Goal: Task Accomplishment & Management: Manage account settings

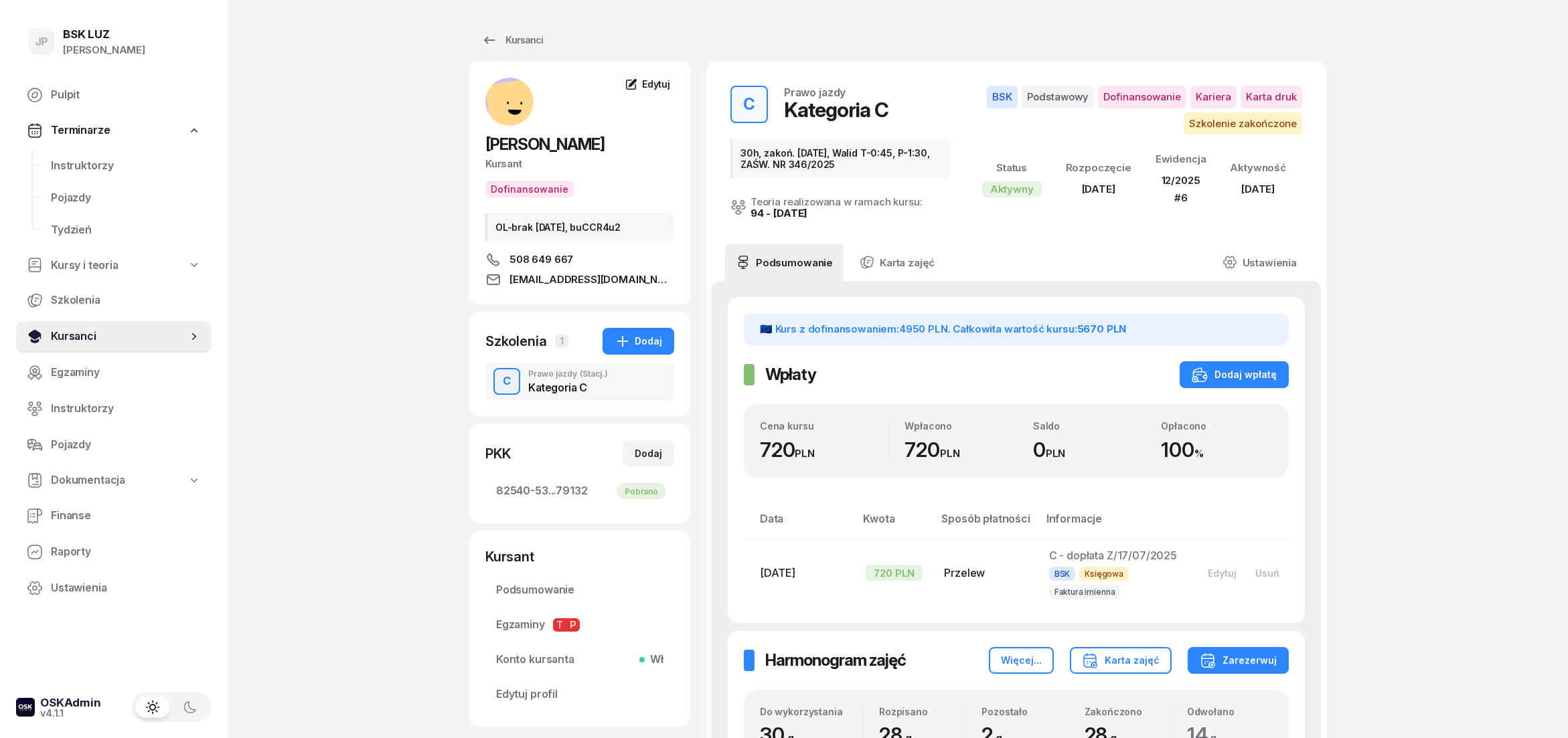
click at [73, 331] on span "Kursanci" at bounding box center [119, 337] width 136 height 17
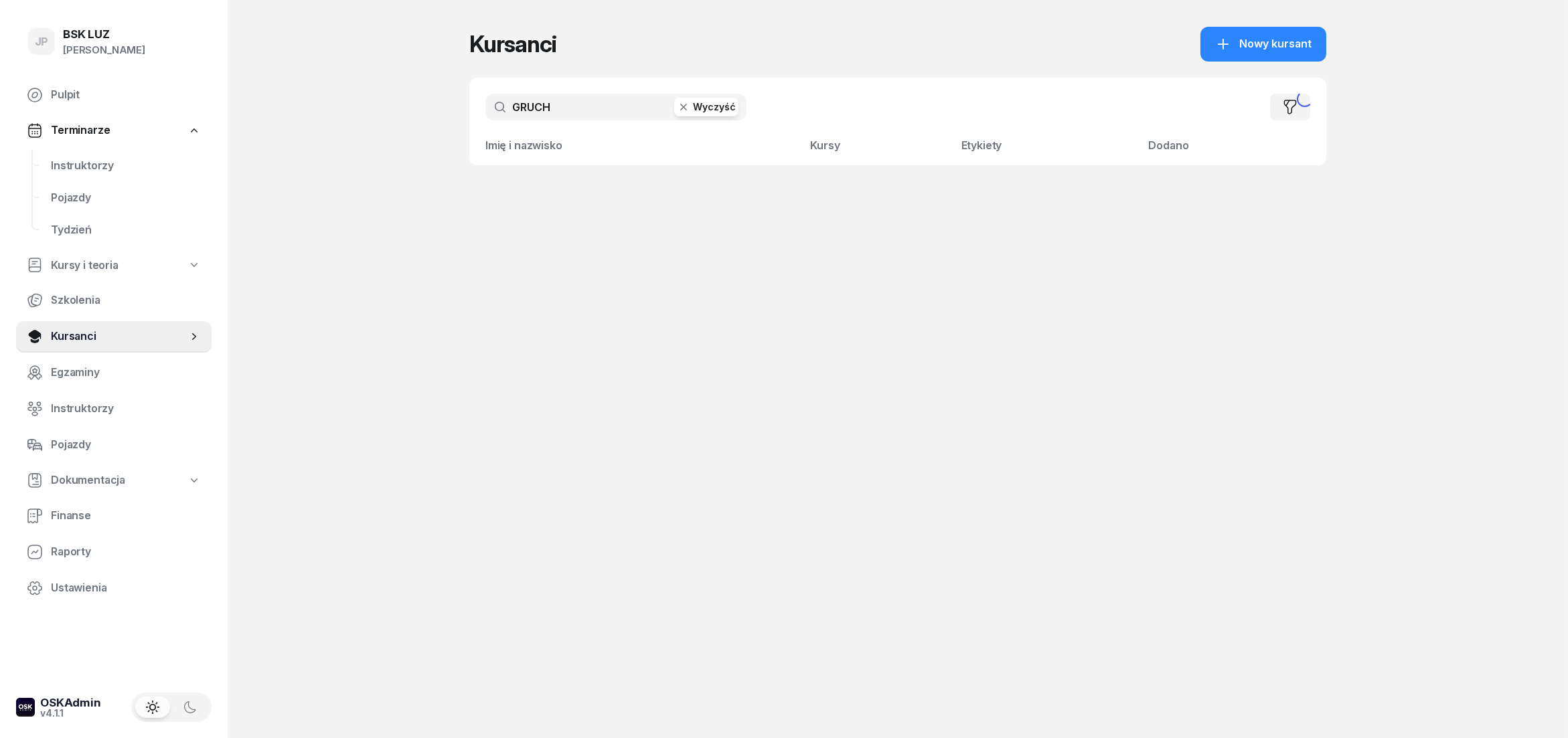
click at [517, 36] on h1 "Kursanci" at bounding box center [513, 45] width 87 height 24
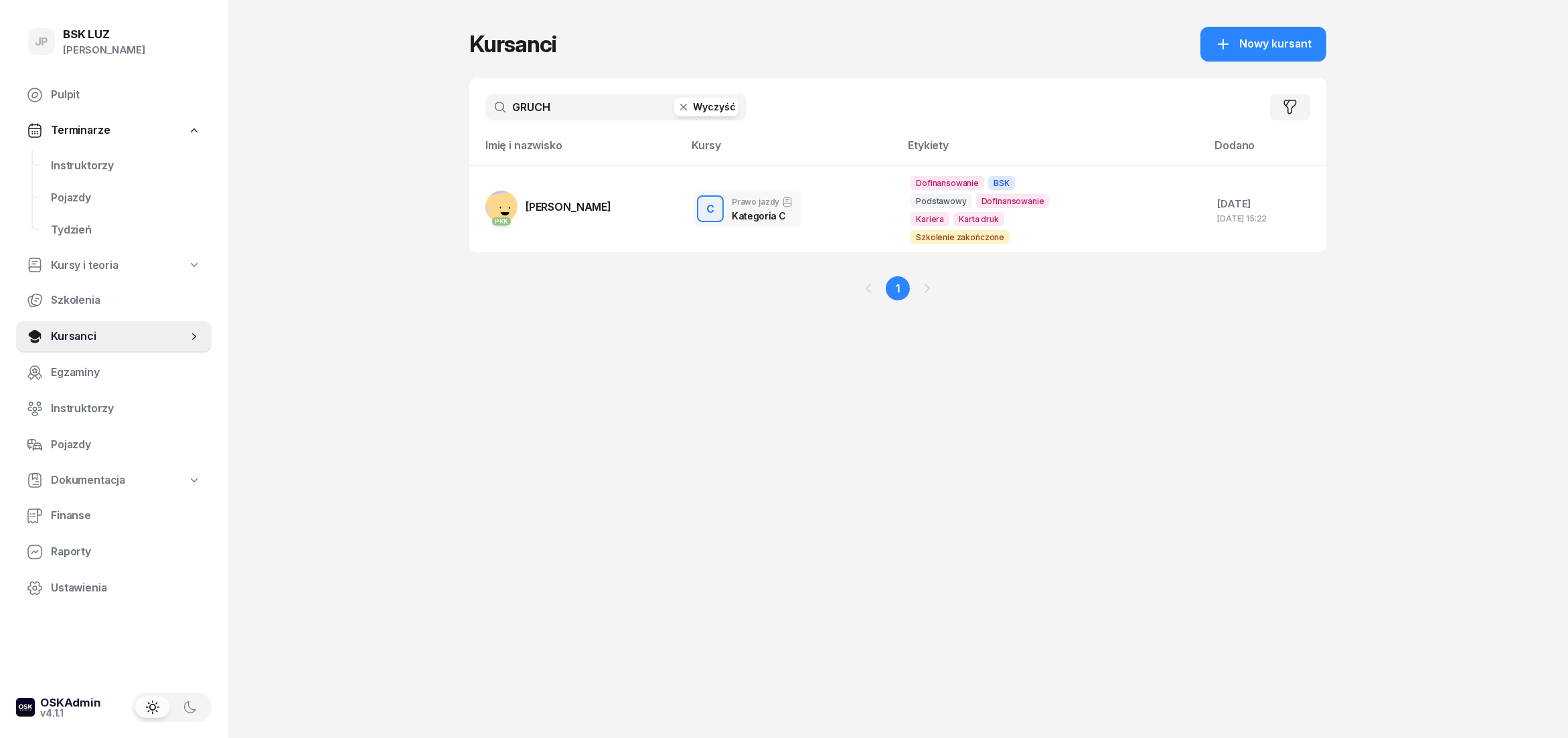
click at [701, 103] on button "Wyczyść" at bounding box center [706, 107] width 64 height 19
click at [1299, 45] on span "Nowy kursant" at bounding box center [1276, 44] width 73 height 17
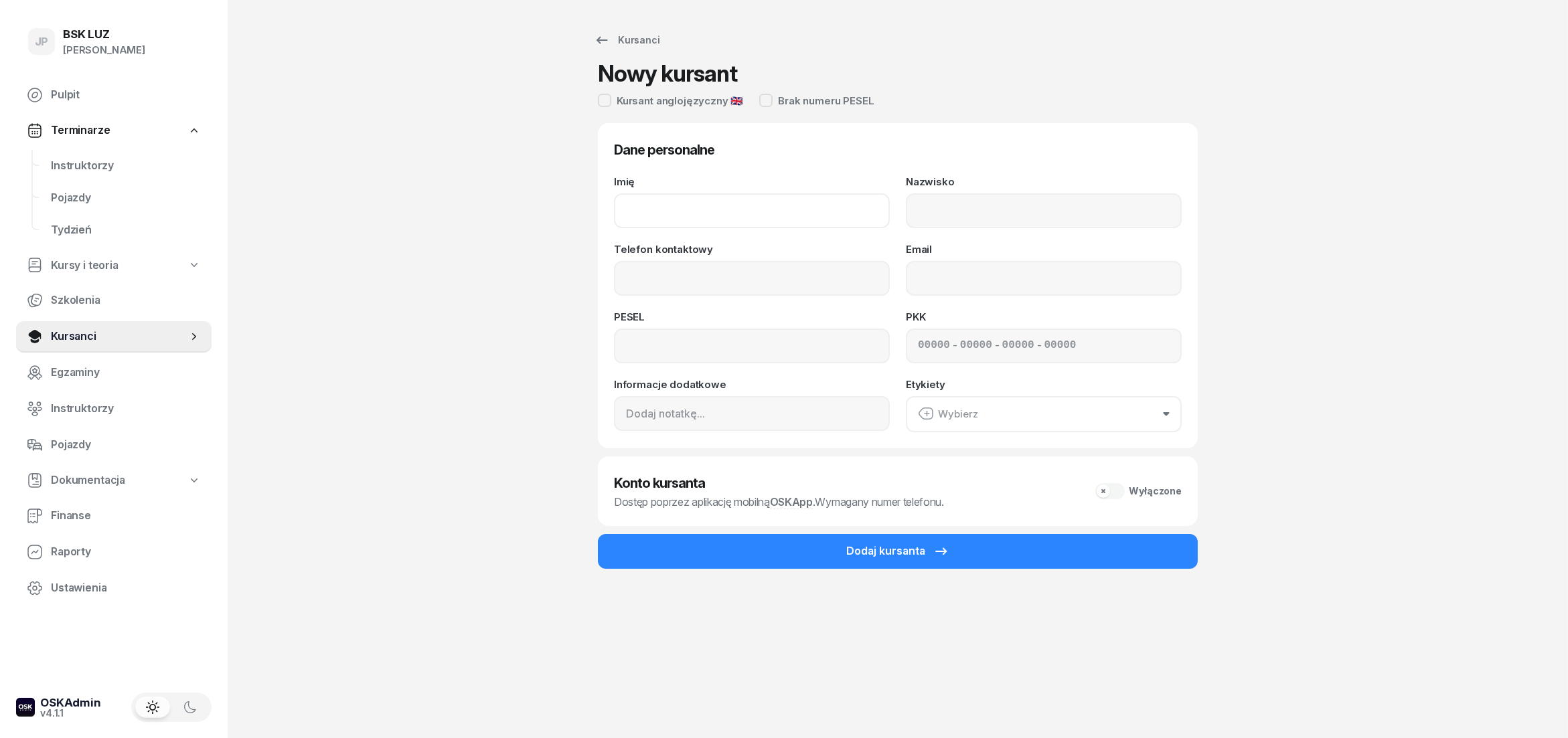
click at [646, 205] on input "Imię" at bounding box center [752, 210] width 276 height 34
type input "[PERSON_NAME]"
click at [943, 216] on input "Nazwisko" at bounding box center [1044, 210] width 276 height 34
type input "[PERSON_NAME]"
click at [682, 283] on input "Telefon kontaktowy" at bounding box center [752, 279] width 276 height 34
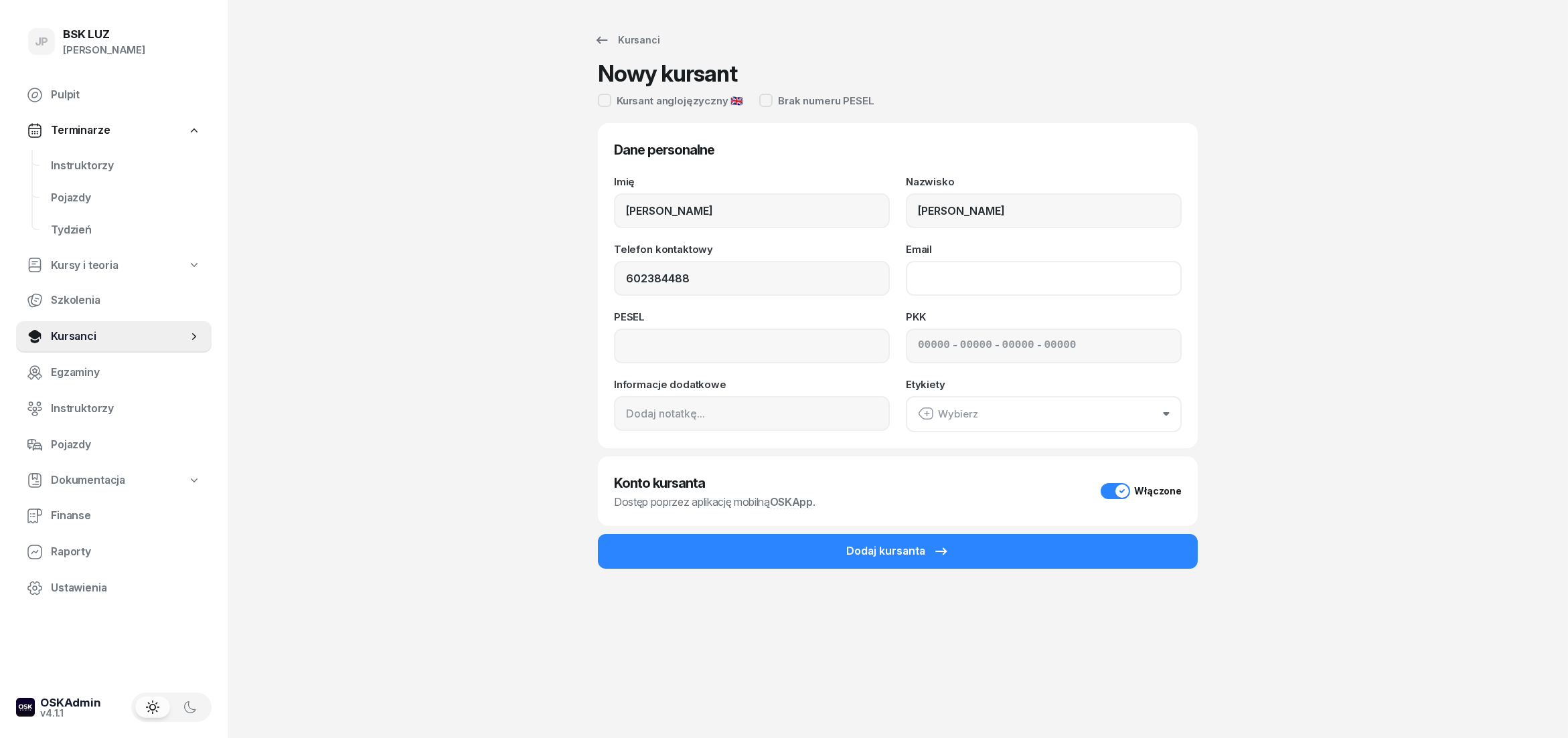
type input "602 384 488"
click at [975, 286] on input "Email" at bounding box center [1044, 279] width 276 height 34
type input "[EMAIL_ADDRESS][DOMAIN_NAME]"
click at [683, 347] on input at bounding box center [752, 346] width 276 height 34
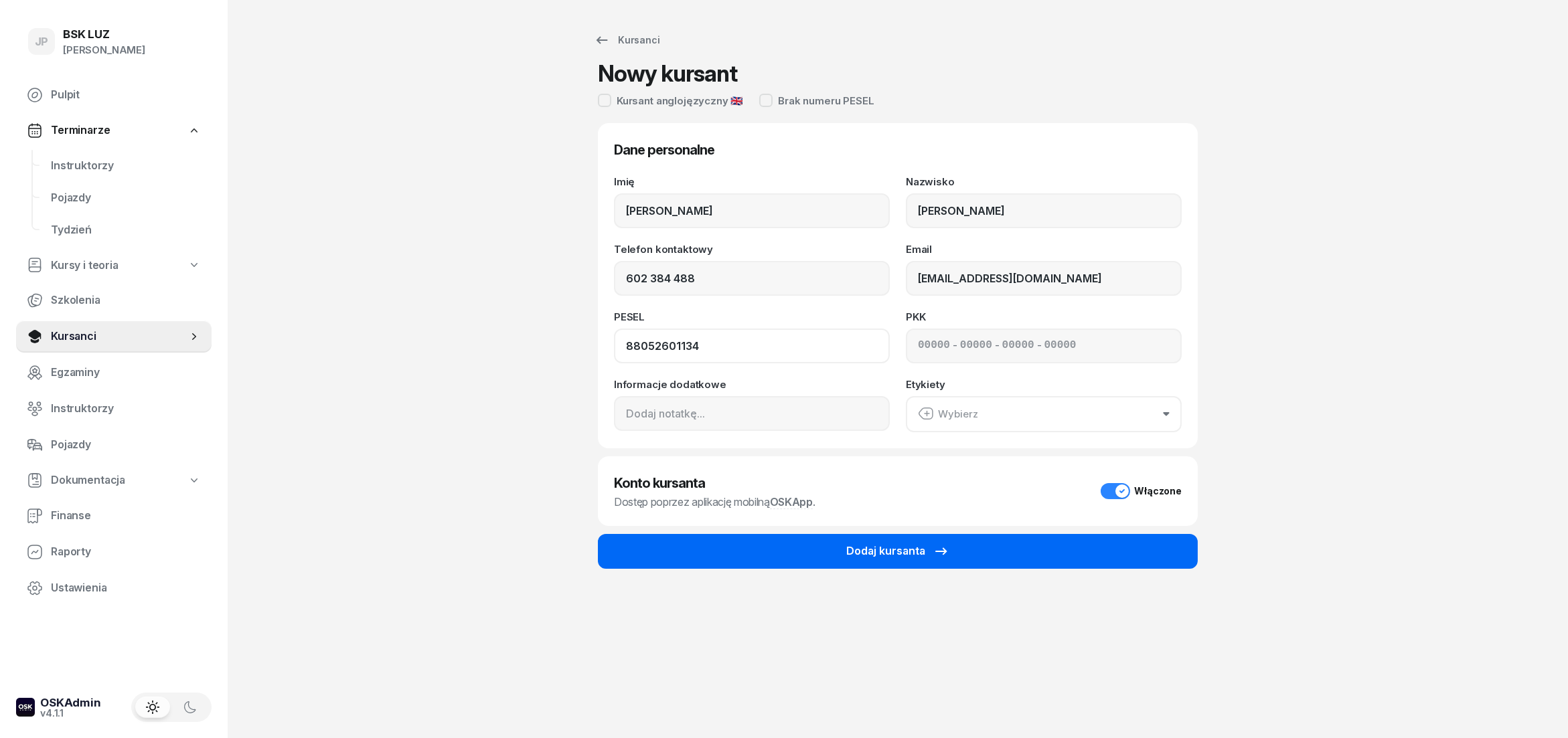
type input "88052601134"
click at [917, 556] on div "Dodaj kursanta" at bounding box center [898, 551] width 103 height 17
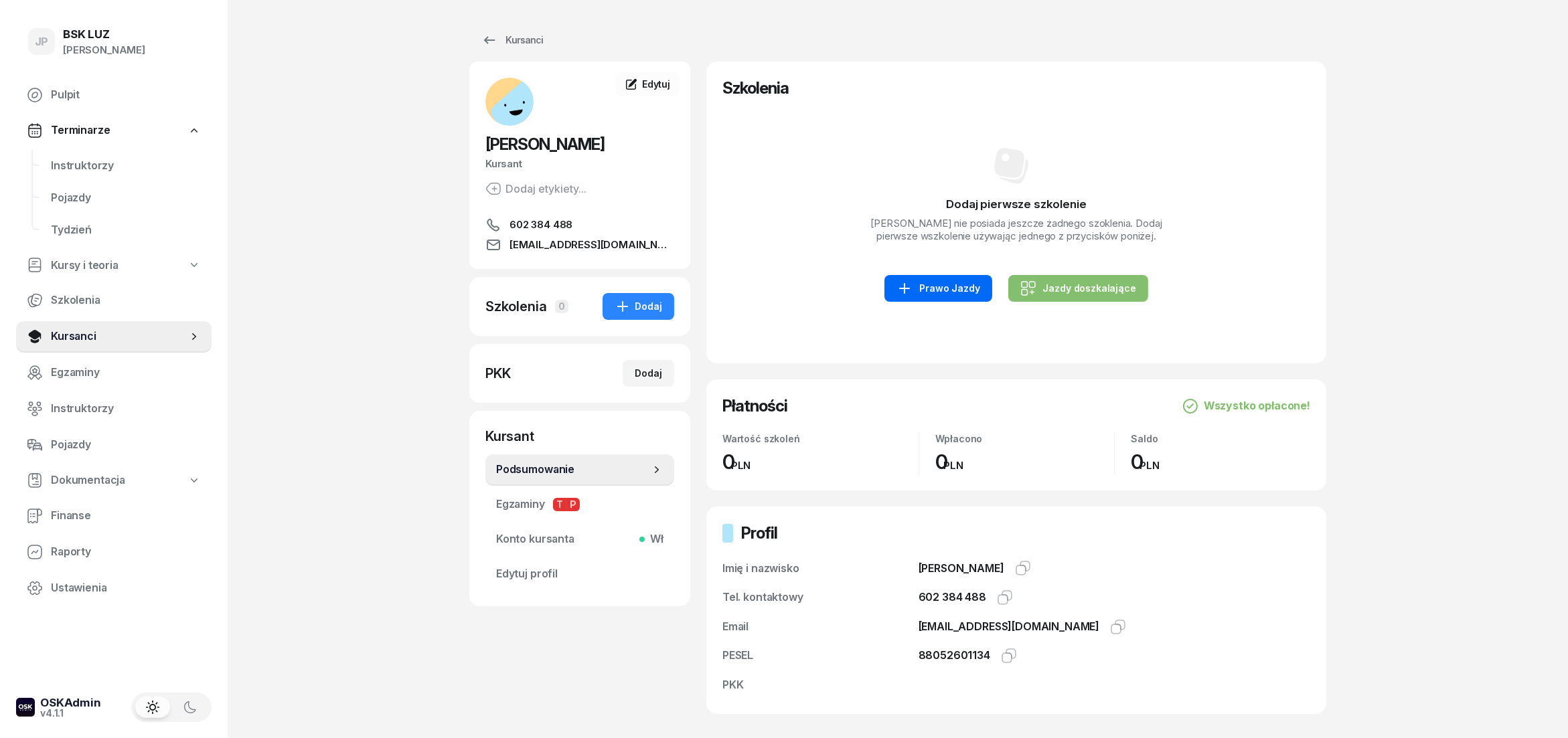
click at [941, 296] on div "Prawo Jazdy" at bounding box center [938, 289] width 83 height 16
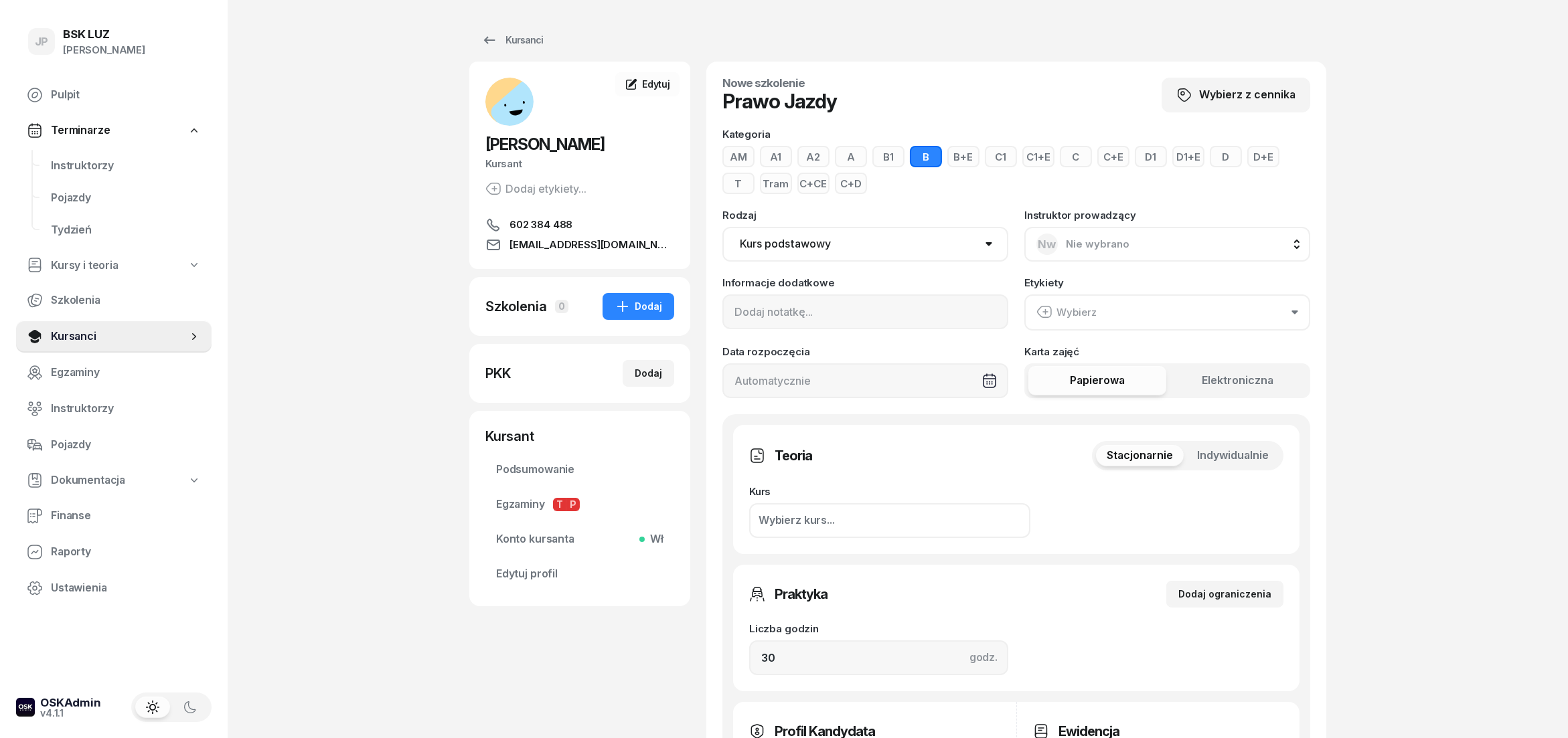
click at [968, 156] on button "B+E" at bounding box center [963, 157] width 32 height 22
drag, startPoint x: 772, startPoint y: 660, endPoint x: 736, endPoint y: 663, distance: 36.1
click at [749, 663] on input "30" at bounding box center [878, 658] width 259 height 34
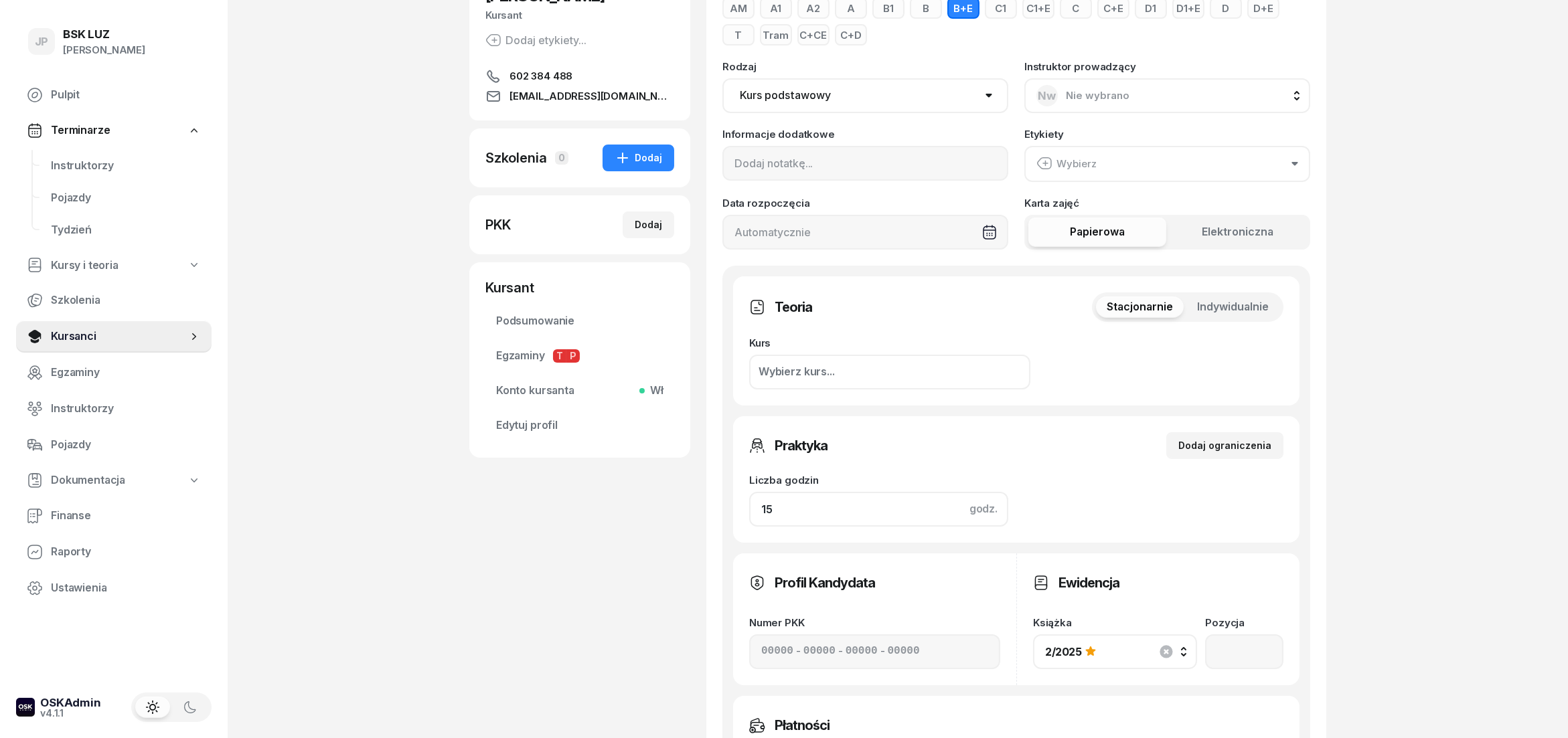
scroll to position [74, 0]
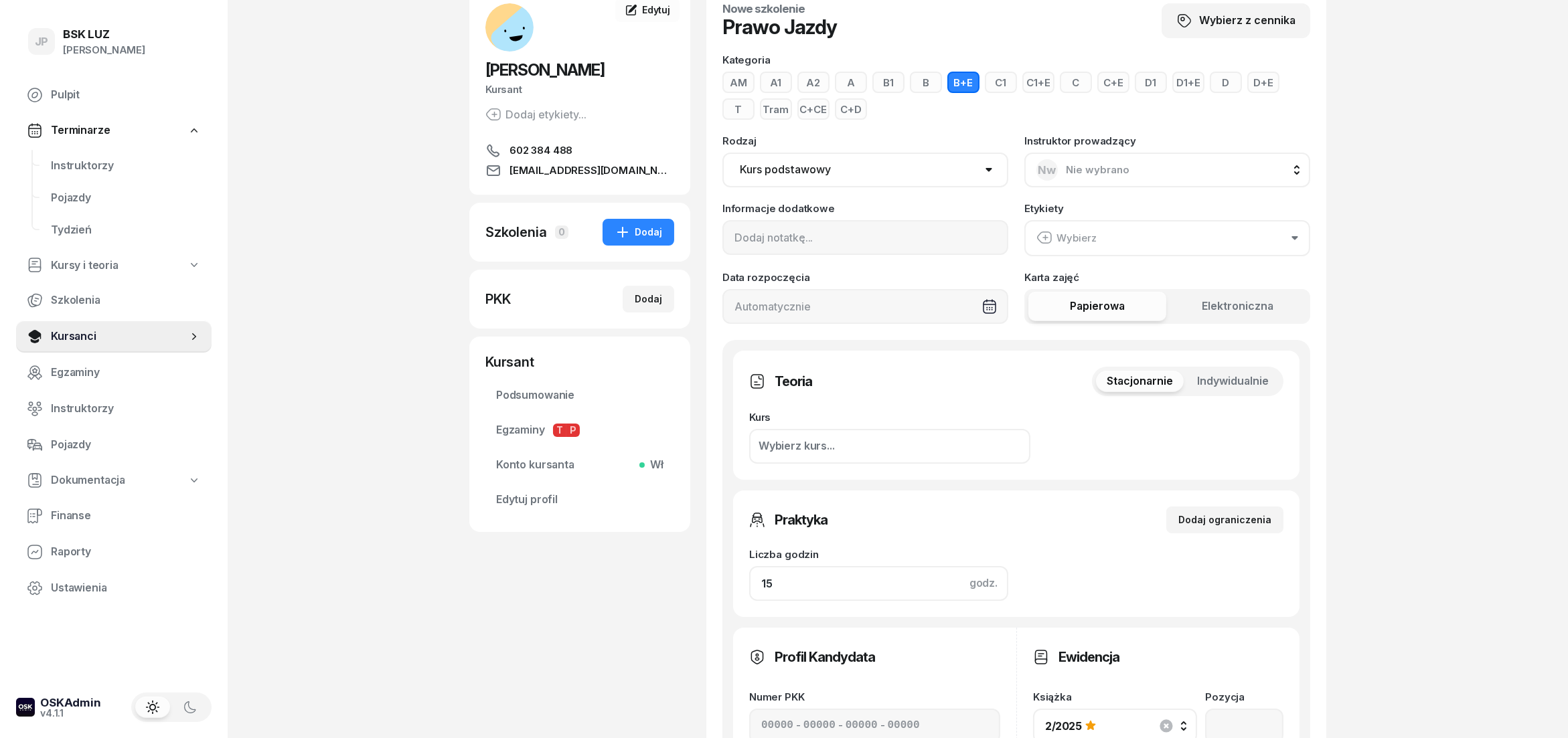
type input "15"
click at [1299, 238] on button "Wybierz" at bounding box center [1167, 238] width 286 height 36
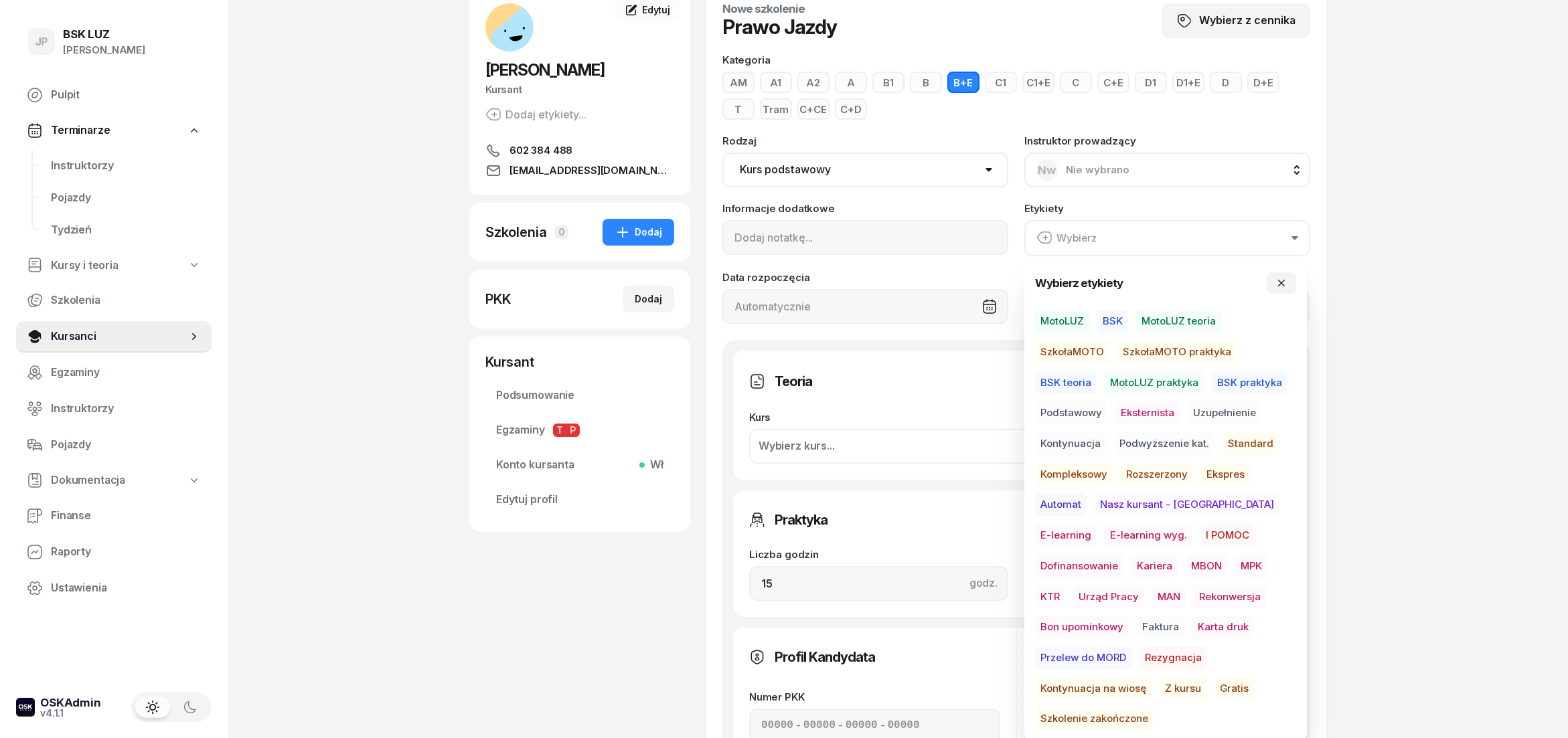
click at [1112, 323] on span "BSK" at bounding box center [1113, 322] width 31 height 23
click at [1123, 554] on span "Dofinansowanie" at bounding box center [1079, 566] width 88 height 23
click at [1186, 565] on span "MBON" at bounding box center [1207, 566] width 42 height 23
click at [1281, 282] on icon "button" at bounding box center [1281, 283] width 6 height 6
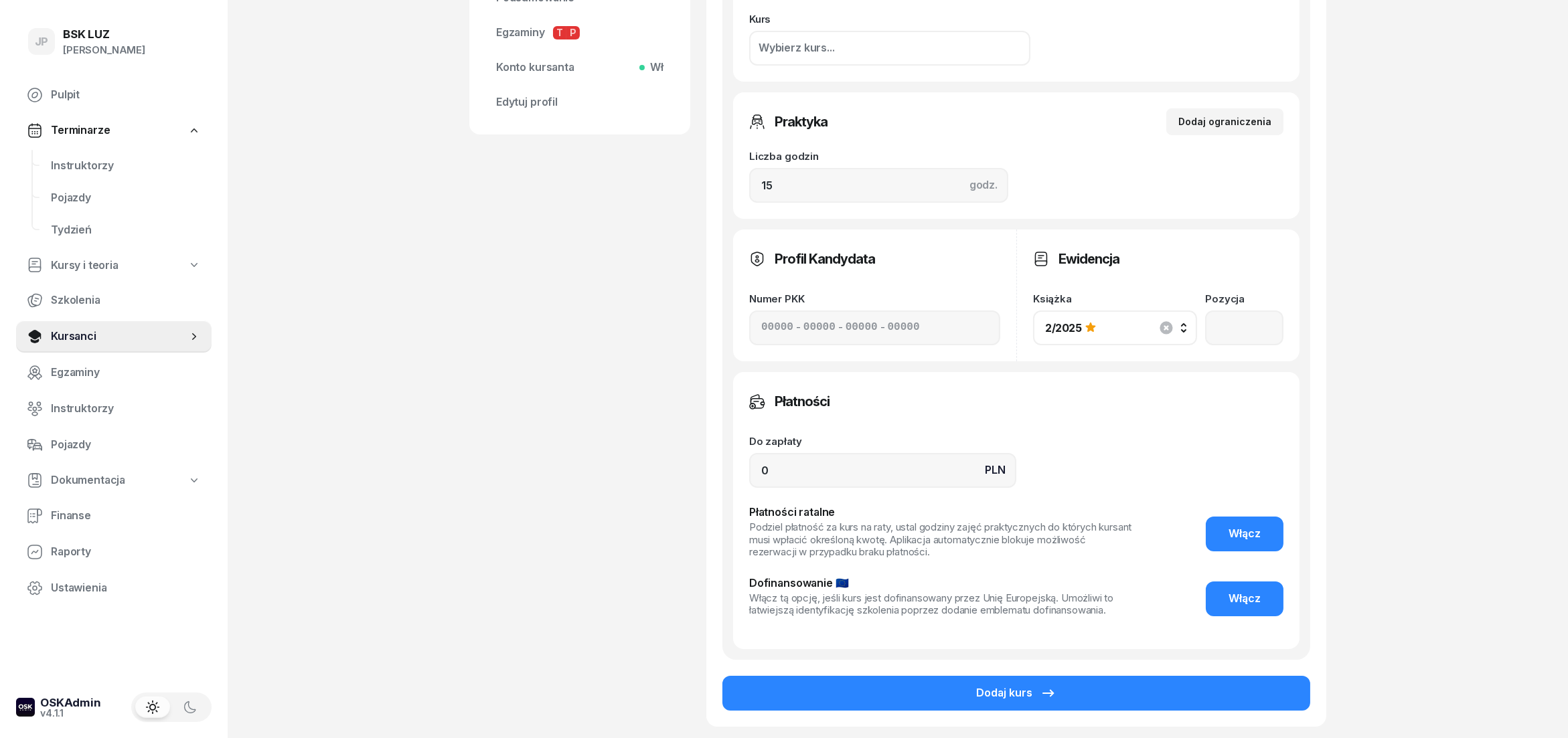
scroll to position [583, 0]
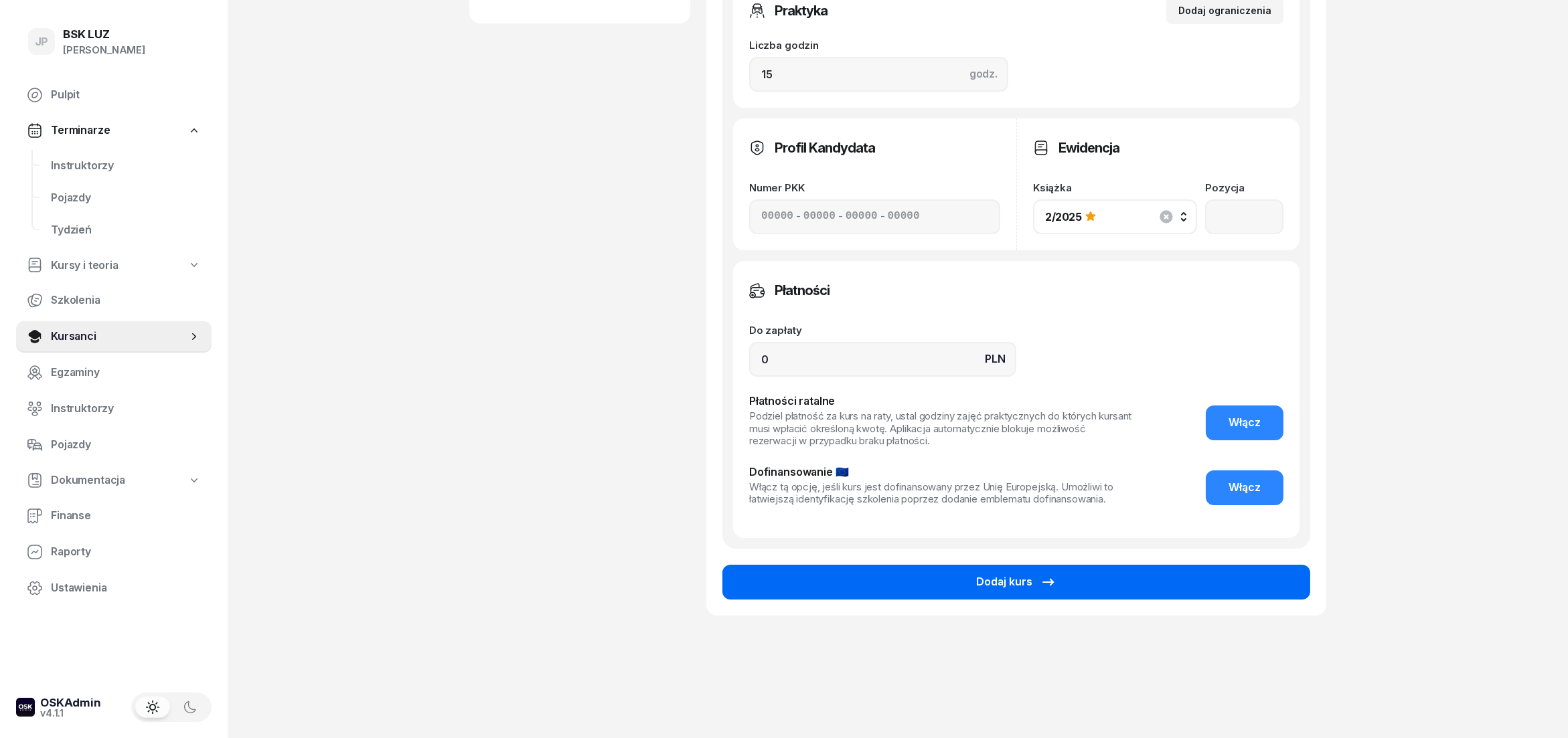
click at [1067, 582] on button "Dodaj kurs" at bounding box center [1016, 582] width 588 height 34
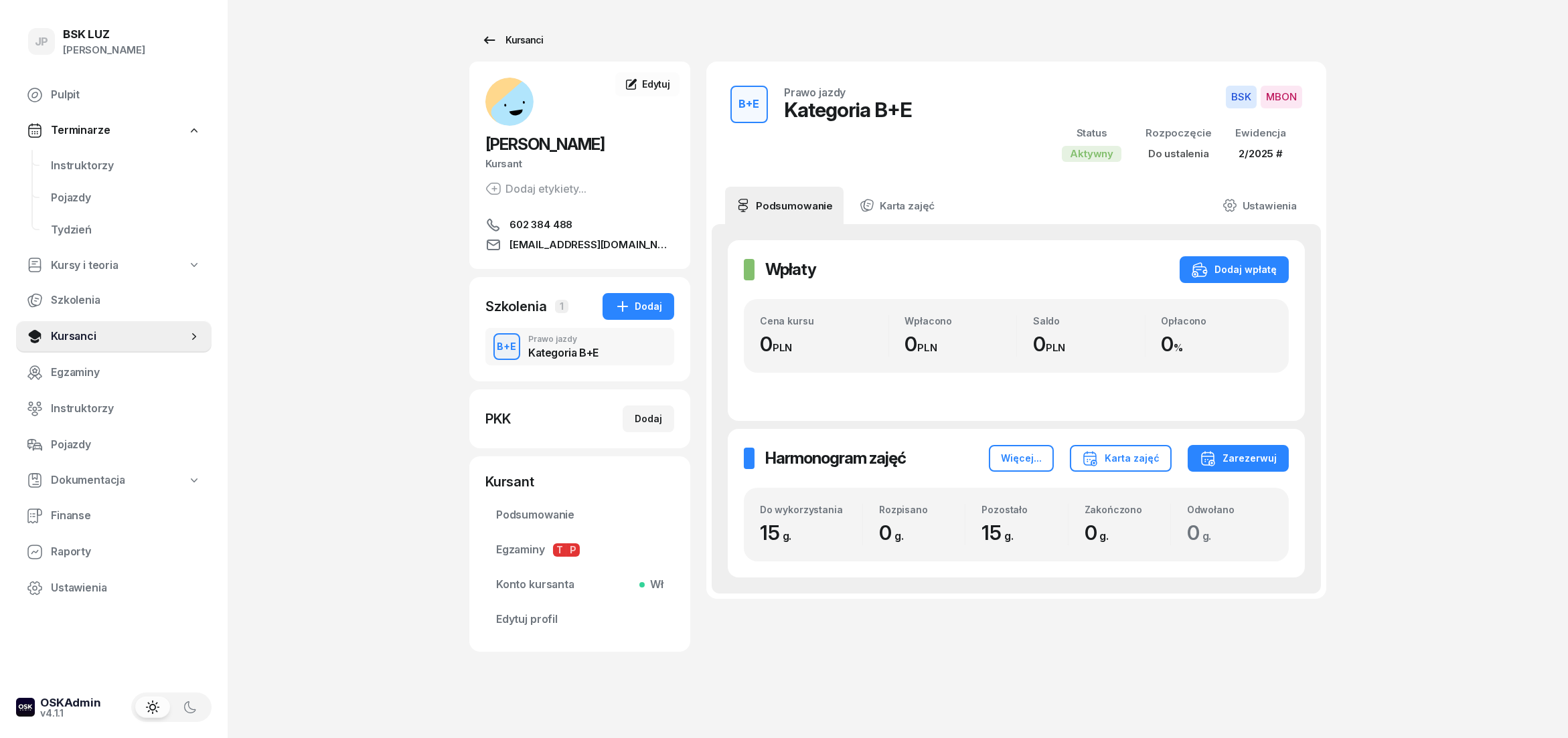
click at [527, 39] on div "Kursanci" at bounding box center [512, 40] width 62 height 16
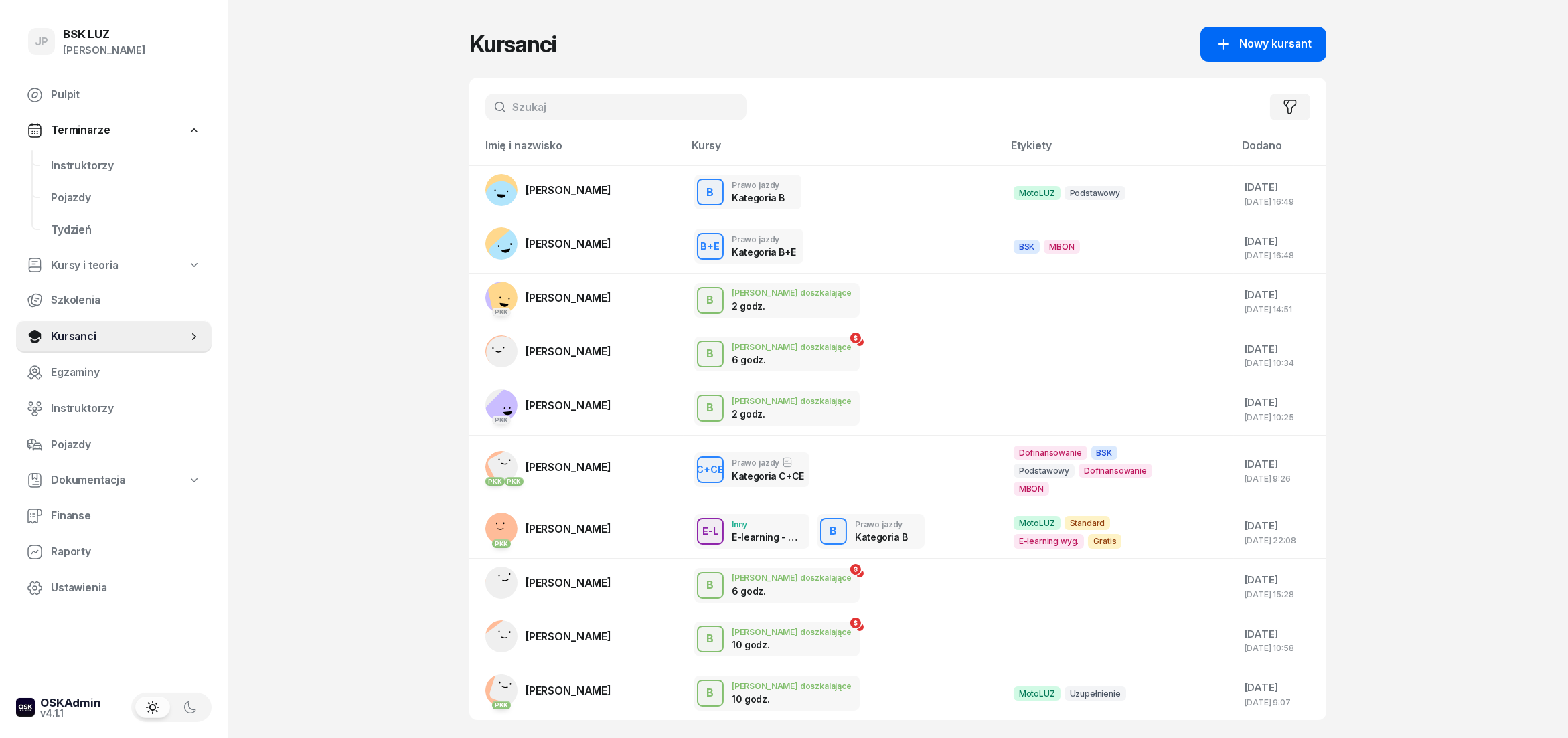
click at [1231, 47] on icon "button" at bounding box center [1223, 44] width 16 height 16
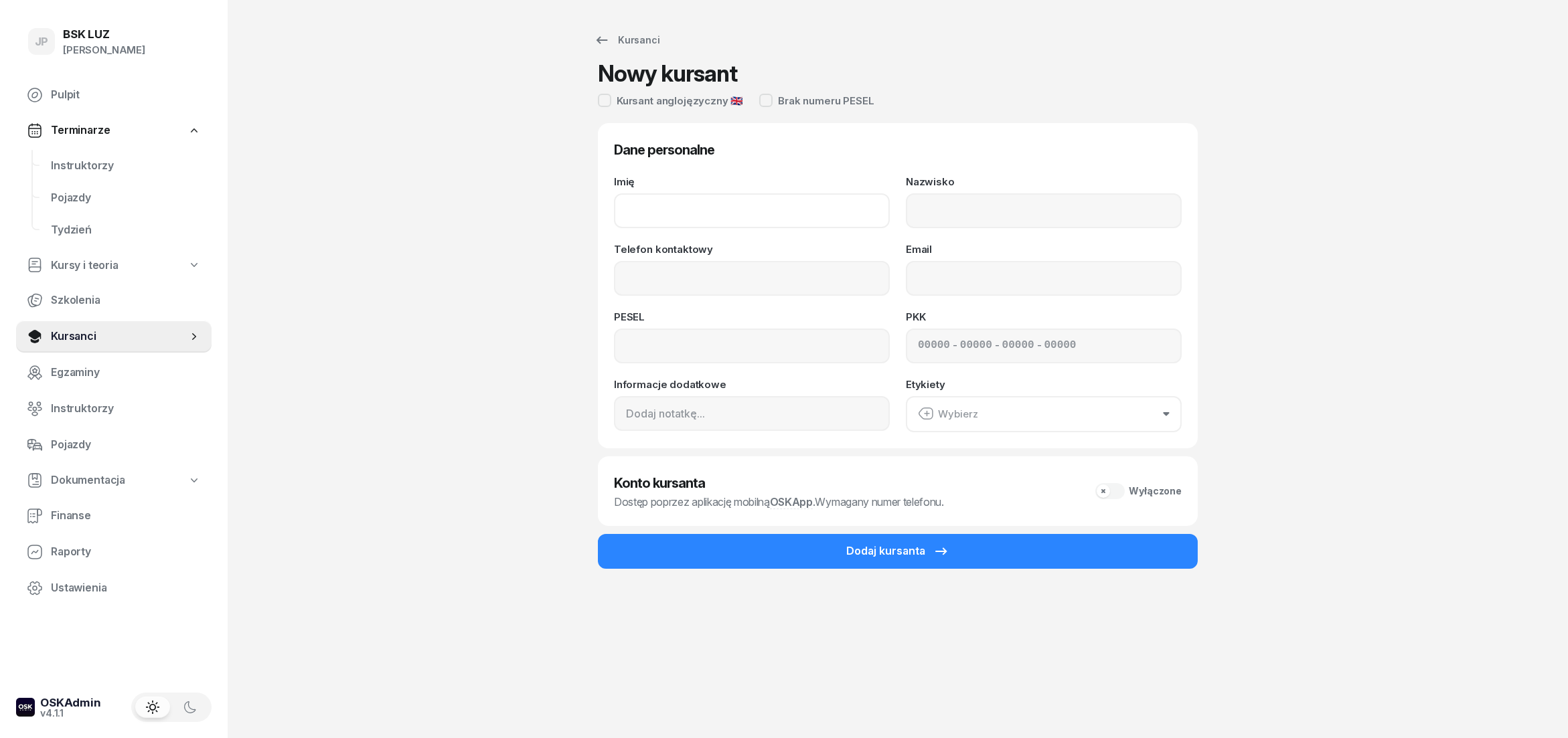
click at [637, 201] on input "Imię" at bounding box center [752, 210] width 276 height 34
type input "[PERSON_NAME]"
click at [687, 279] on input "Telefon kontaktowy" at bounding box center [752, 279] width 276 height 34
type input "530 888 334"
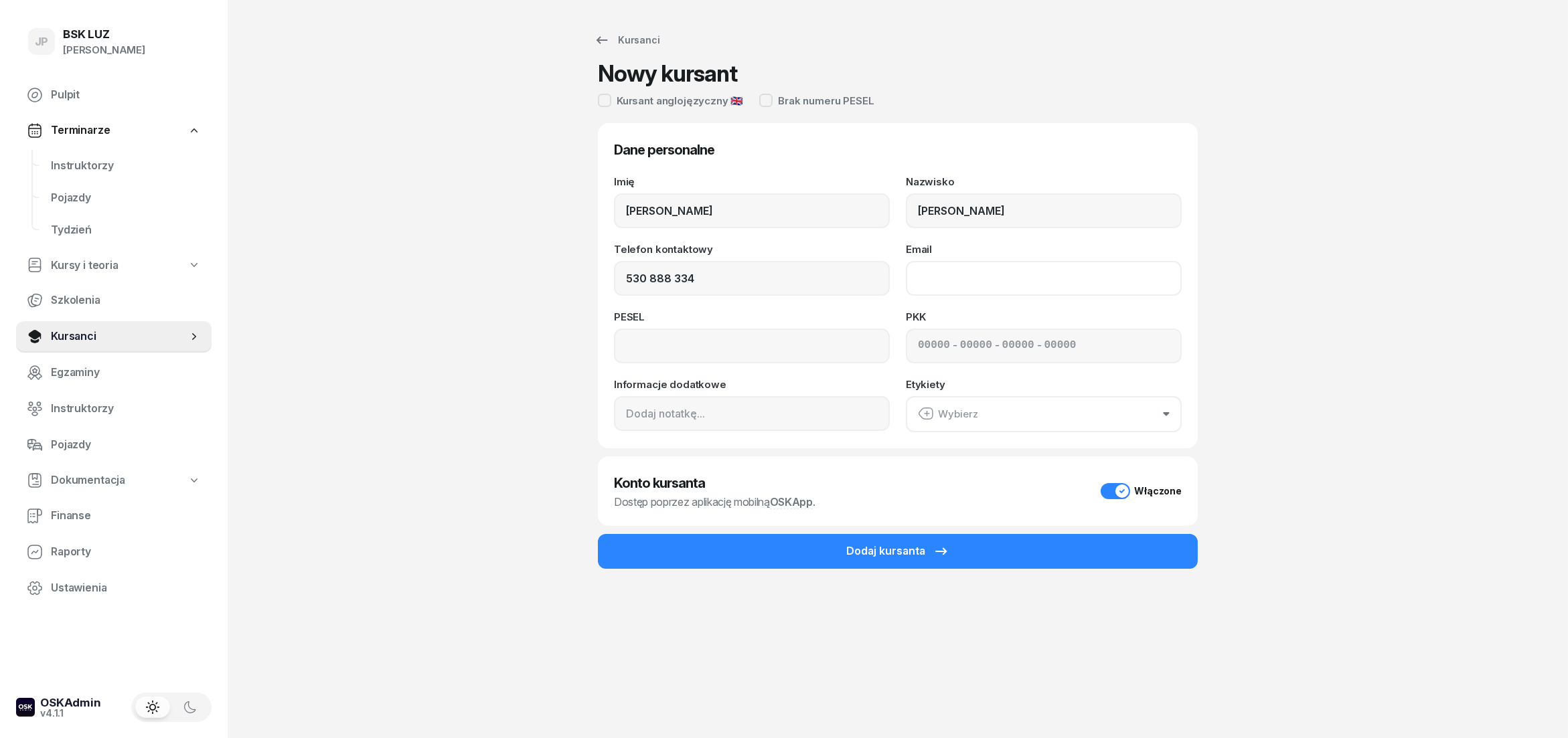
click at [942, 279] on input "Email" at bounding box center [1044, 279] width 276 height 34
type input "[EMAIL_ADDRESS][DOMAIN_NAME]"
click at [693, 355] on input at bounding box center [752, 346] width 276 height 34
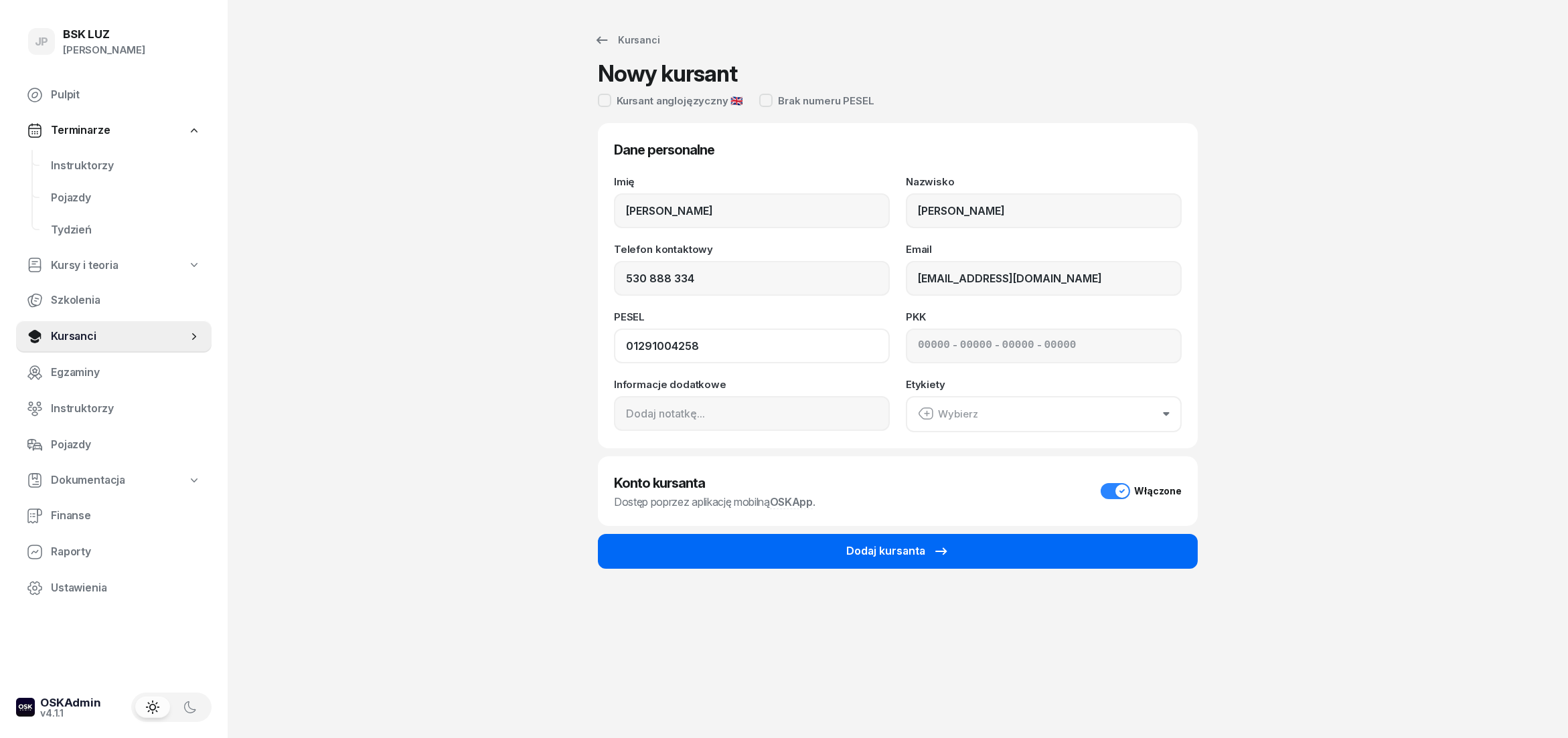
type input "01291004258"
click at [904, 559] on div "Dodaj kursanta" at bounding box center [898, 551] width 103 height 17
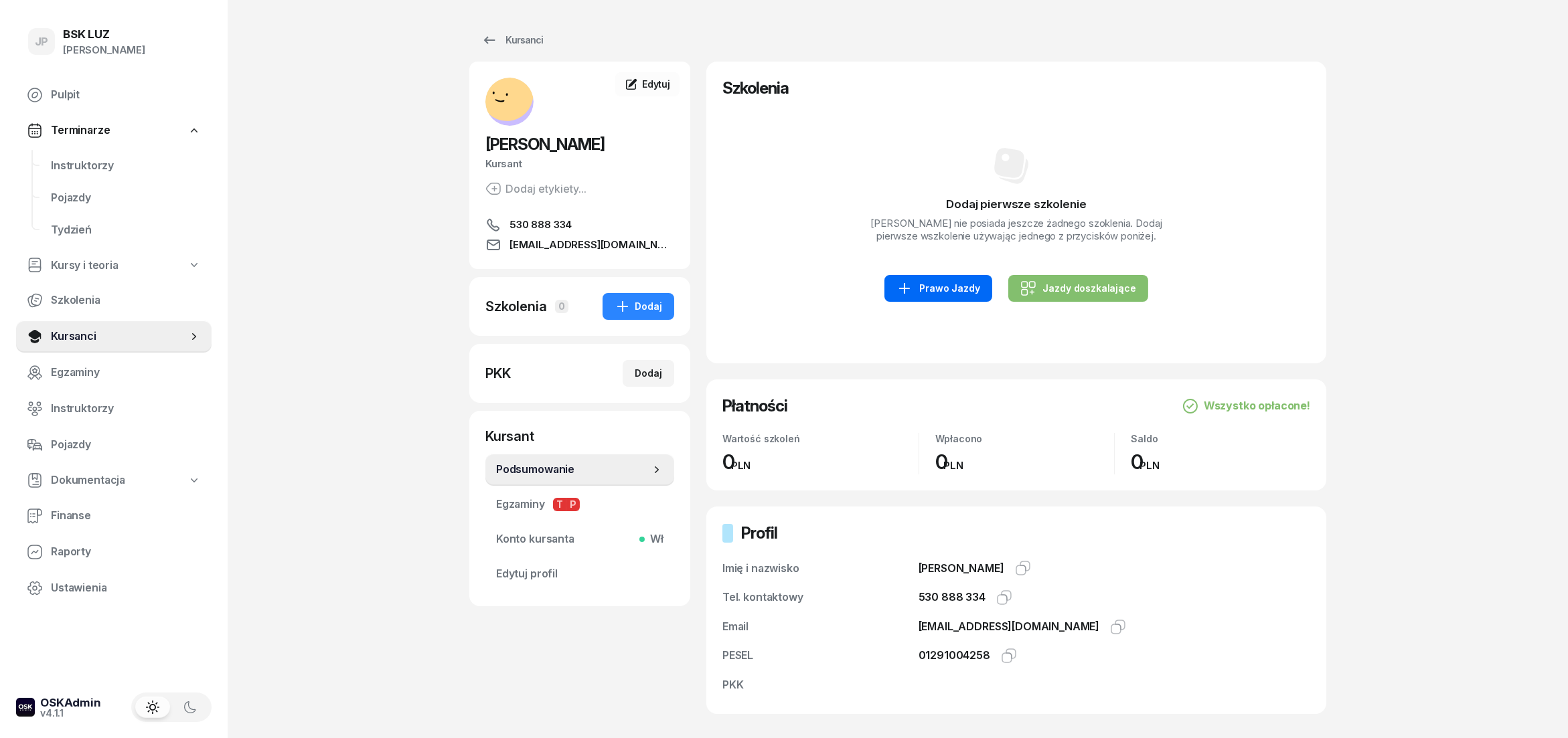
click at [934, 293] on div "Prawo Jazdy" at bounding box center [938, 289] width 83 height 16
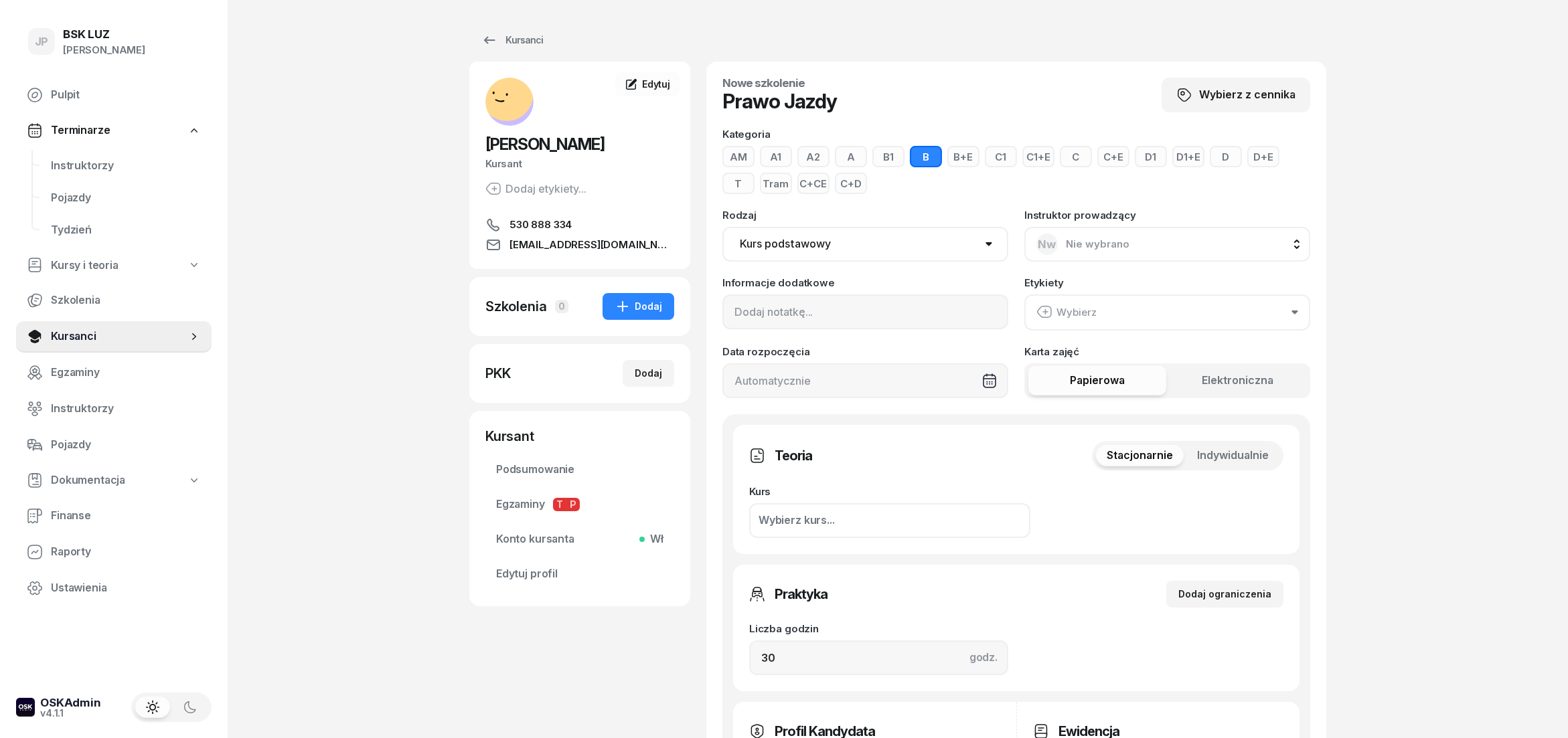
click at [1289, 312] on button "Wybierz" at bounding box center [1167, 312] width 286 height 36
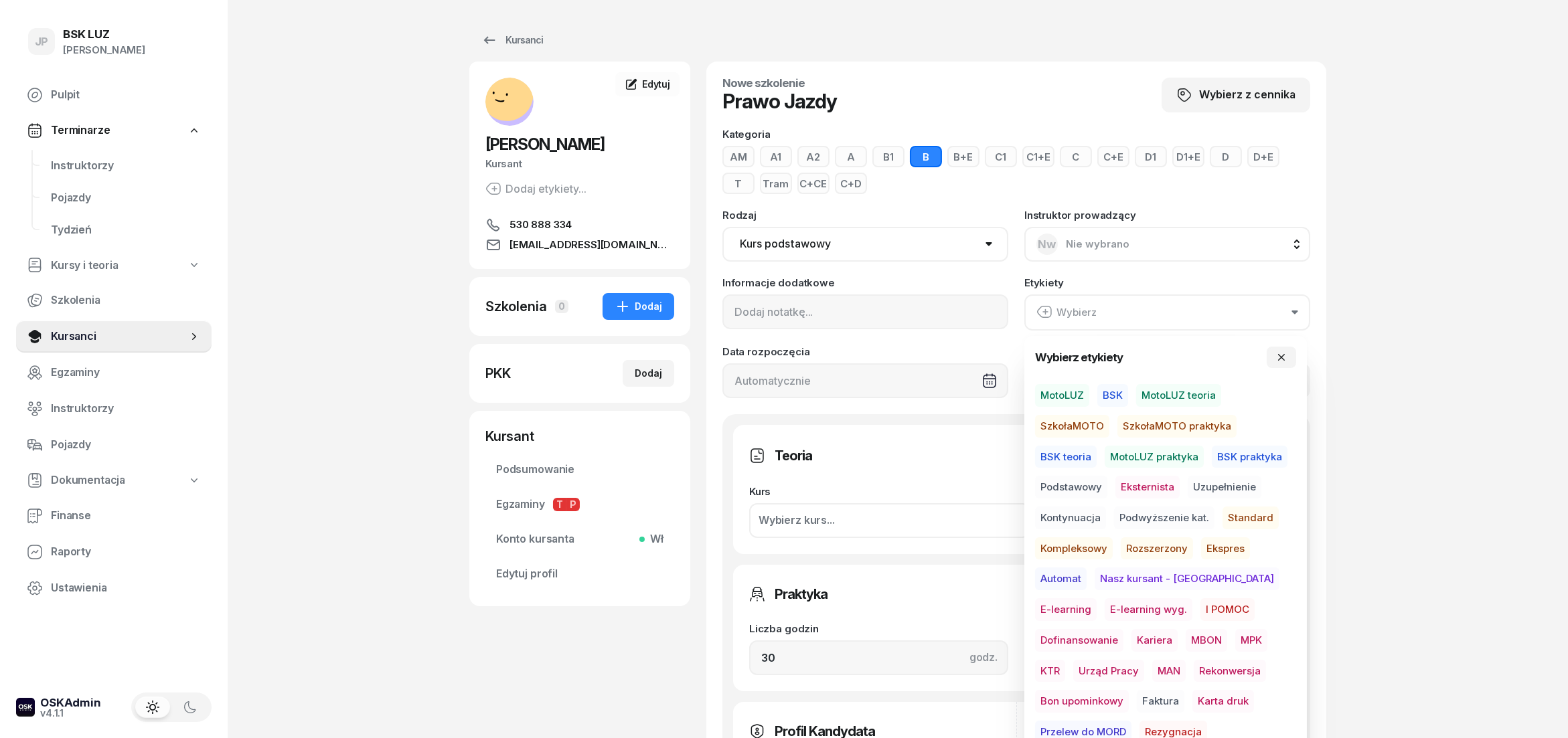
scroll to position [149, 0]
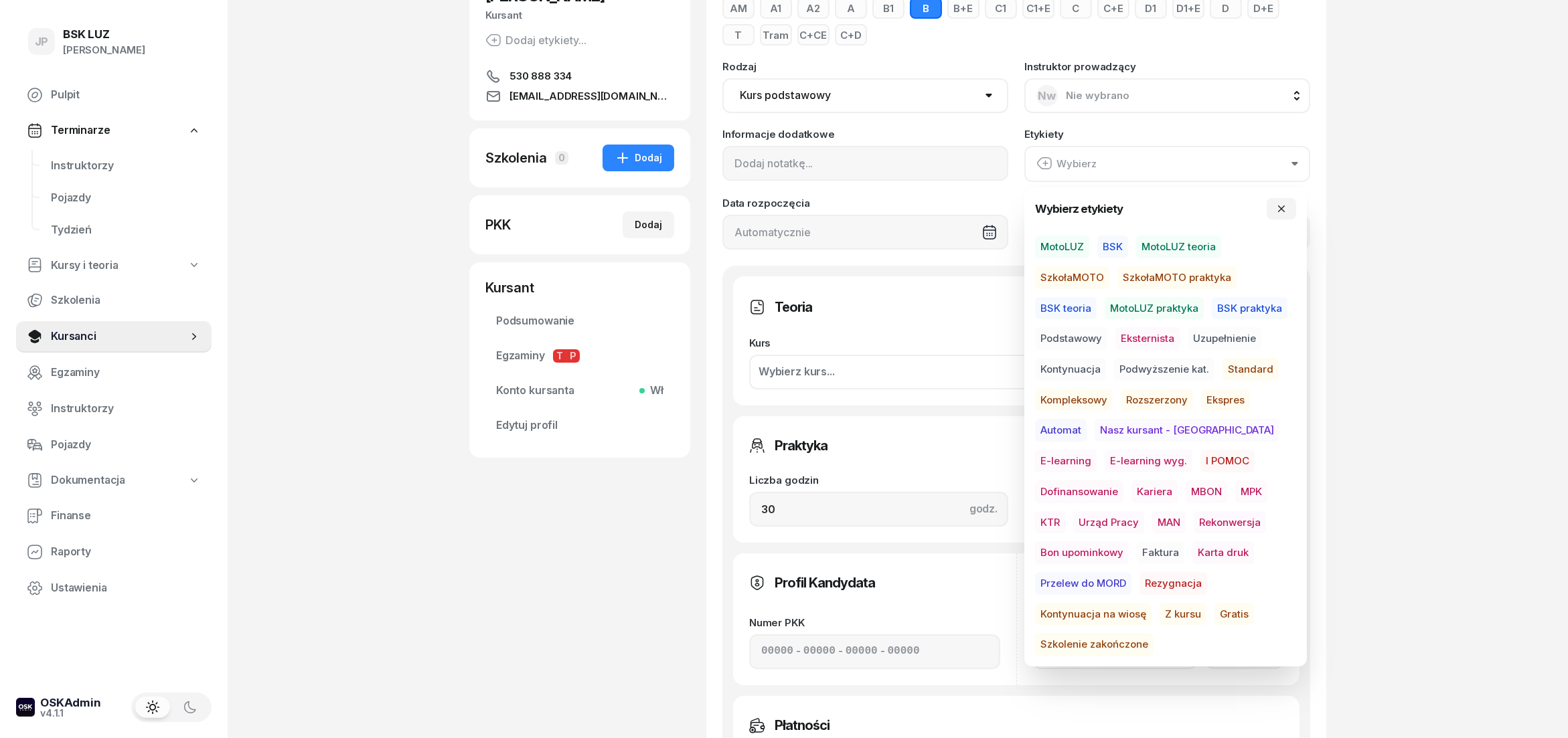
click at [1061, 249] on span "MotoLUZ" at bounding box center [1062, 247] width 55 height 23
drag, startPoint x: 1238, startPoint y: 428, endPoint x: 1231, endPoint y: 427, distance: 7.1
click at [1097, 449] on span "E-learning" at bounding box center [1066, 461] width 62 height 23
click at [1075, 332] on span "Podstawowy" at bounding box center [1071, 339] width 73 height 23
click at [1276, 206] on button "button" at bounding box center [1281, 209] width 29 height 22
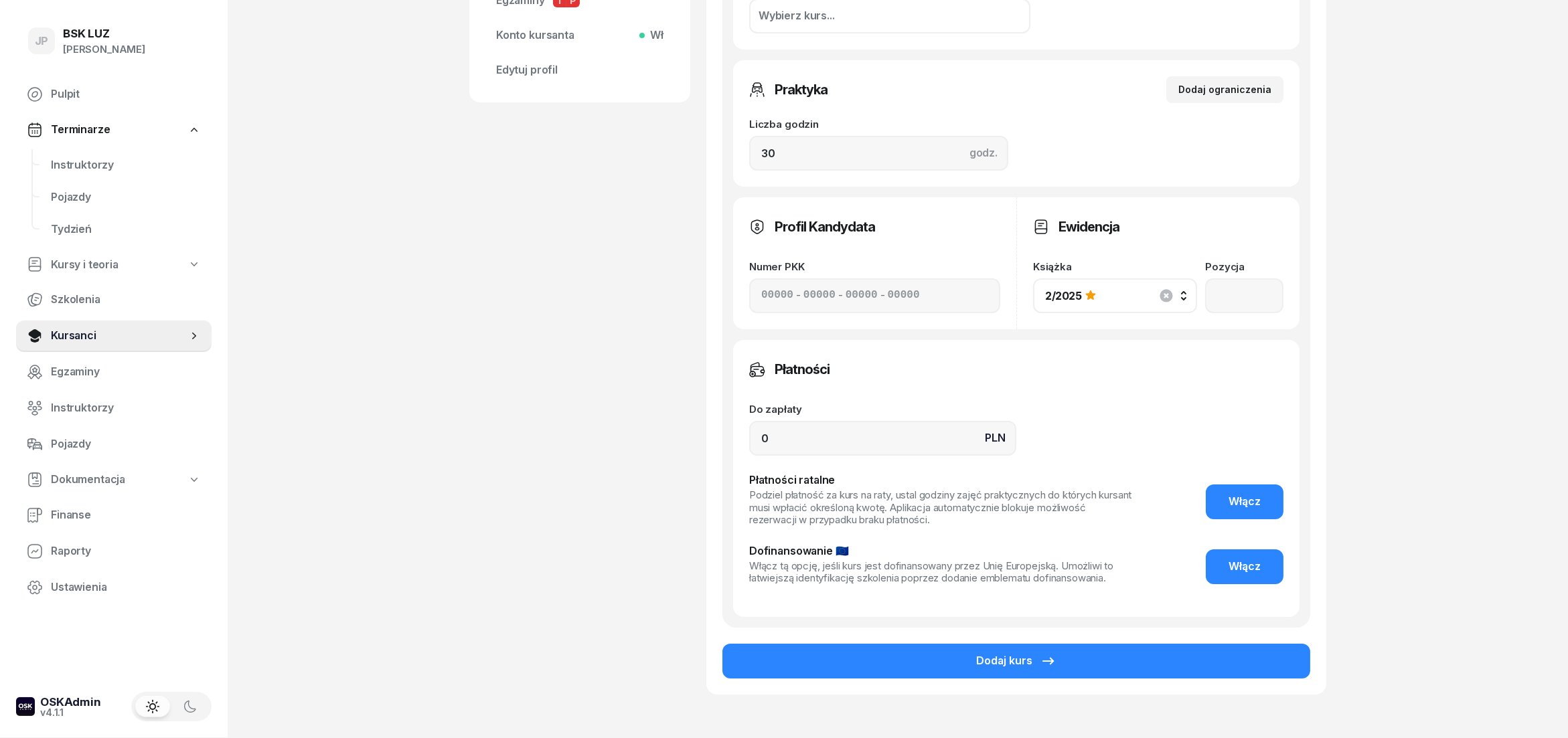
scroll to position [520, 0]
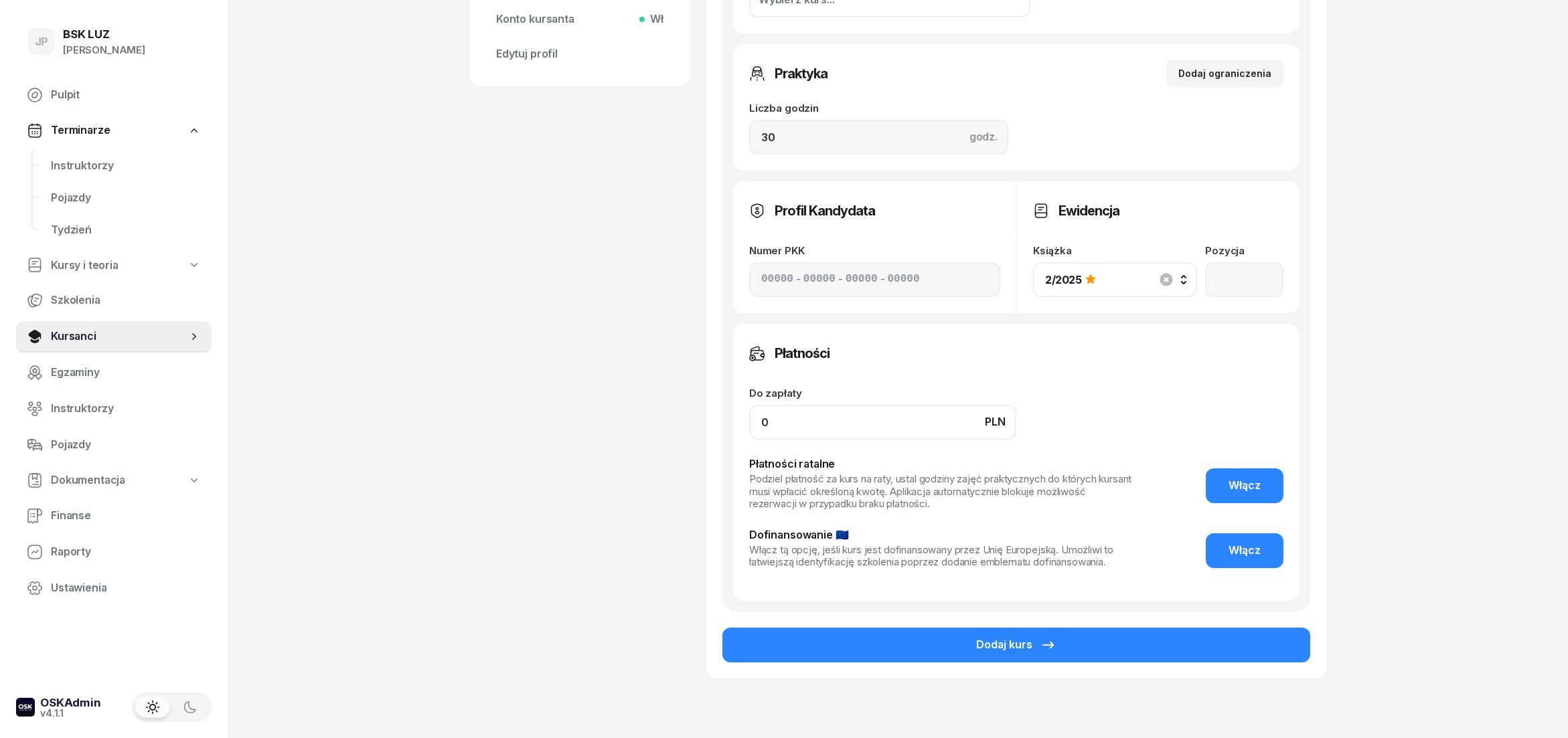
drag, startPoint x: 779, startPoint y: 429, endPoint x: 745, endPoint y: 428, distance: 34.0
click at [749, 428] on input "0" at bounding box center [883, 422] width 267 height 34
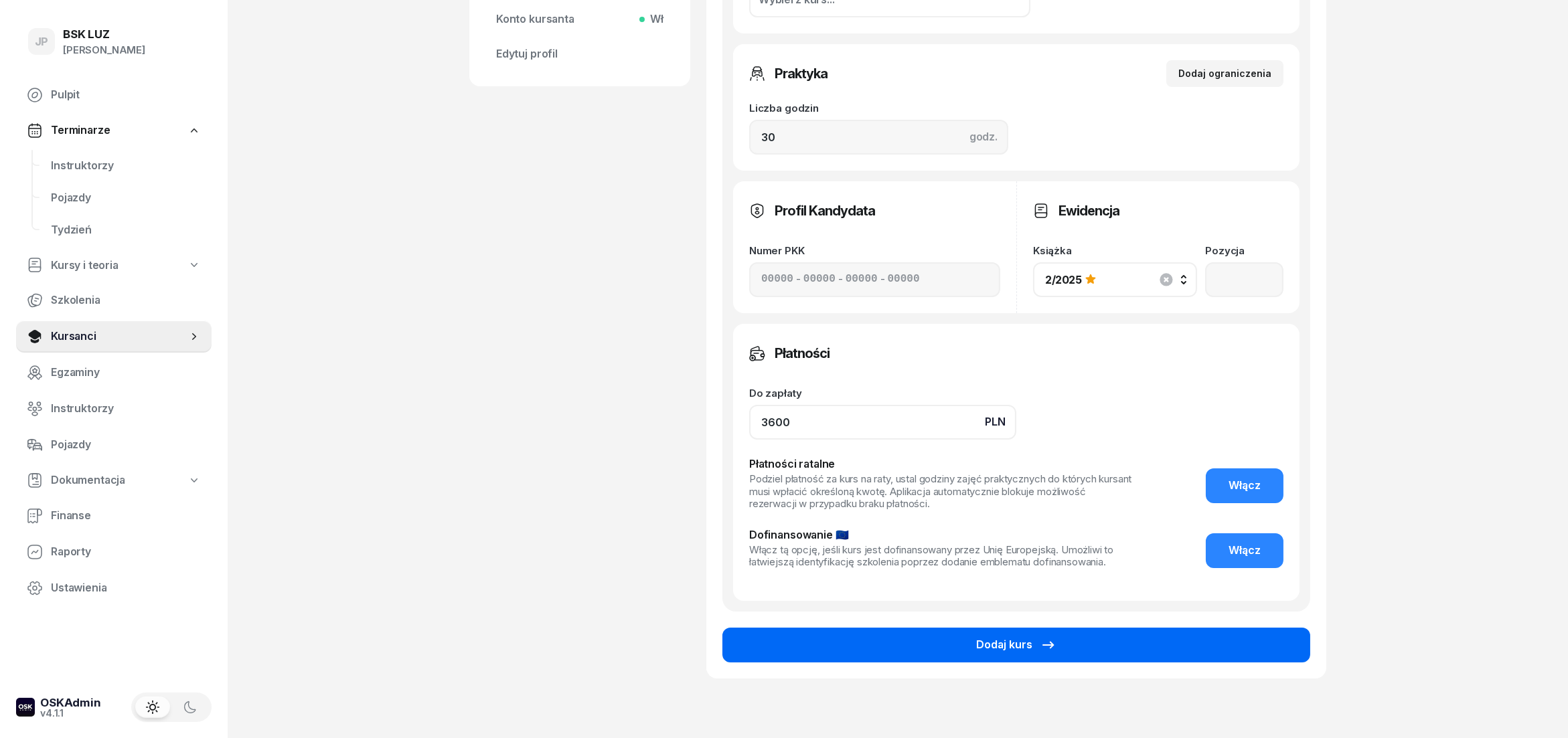
type input "3600"
click at [968, 644] on button "Dodaj kurs" at bounding box center [1016, 645] width 588 height 34
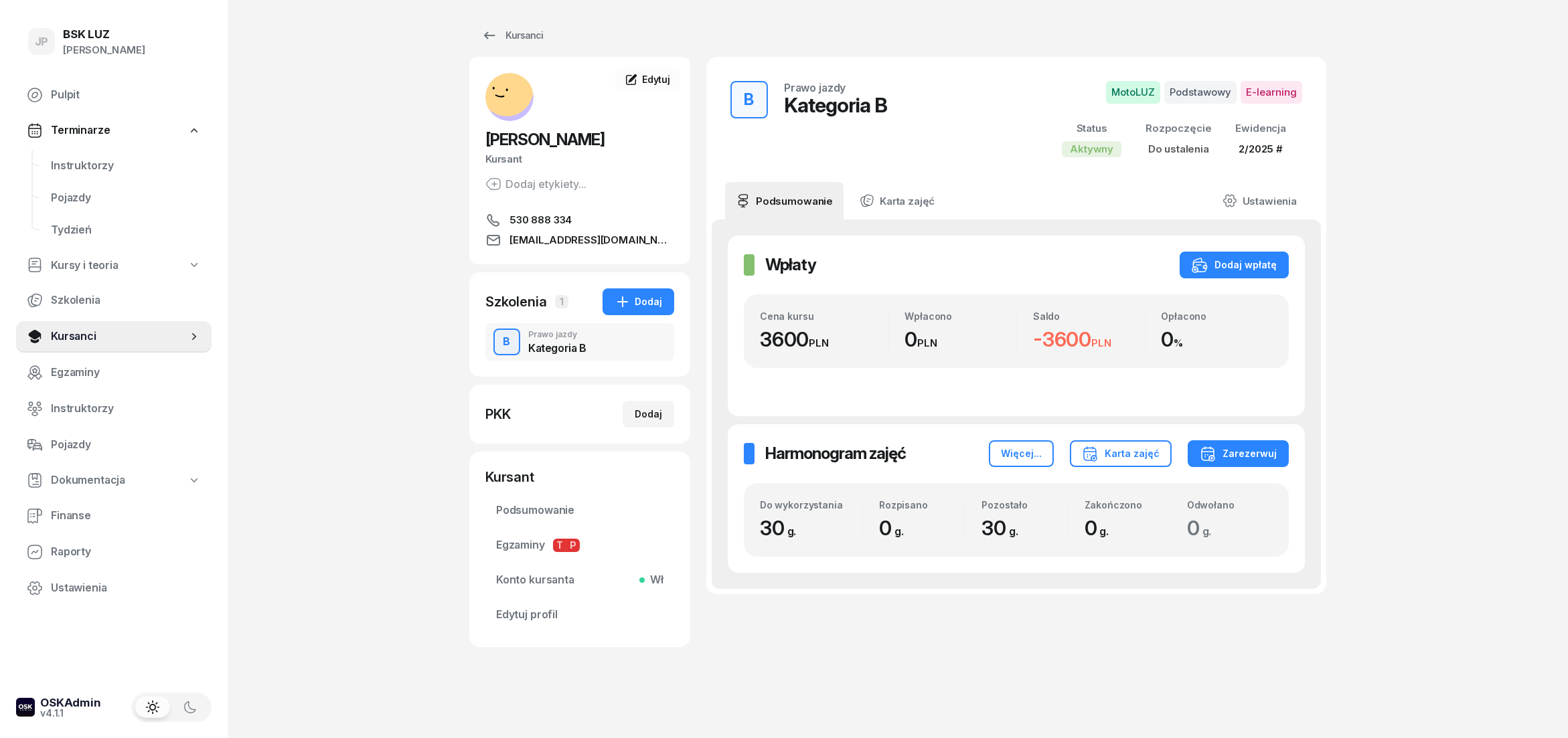
scroll to position [5, 0]
click at [641, 312] on button "Dodaj" at bounding box center [639, 302] width 72 height 27
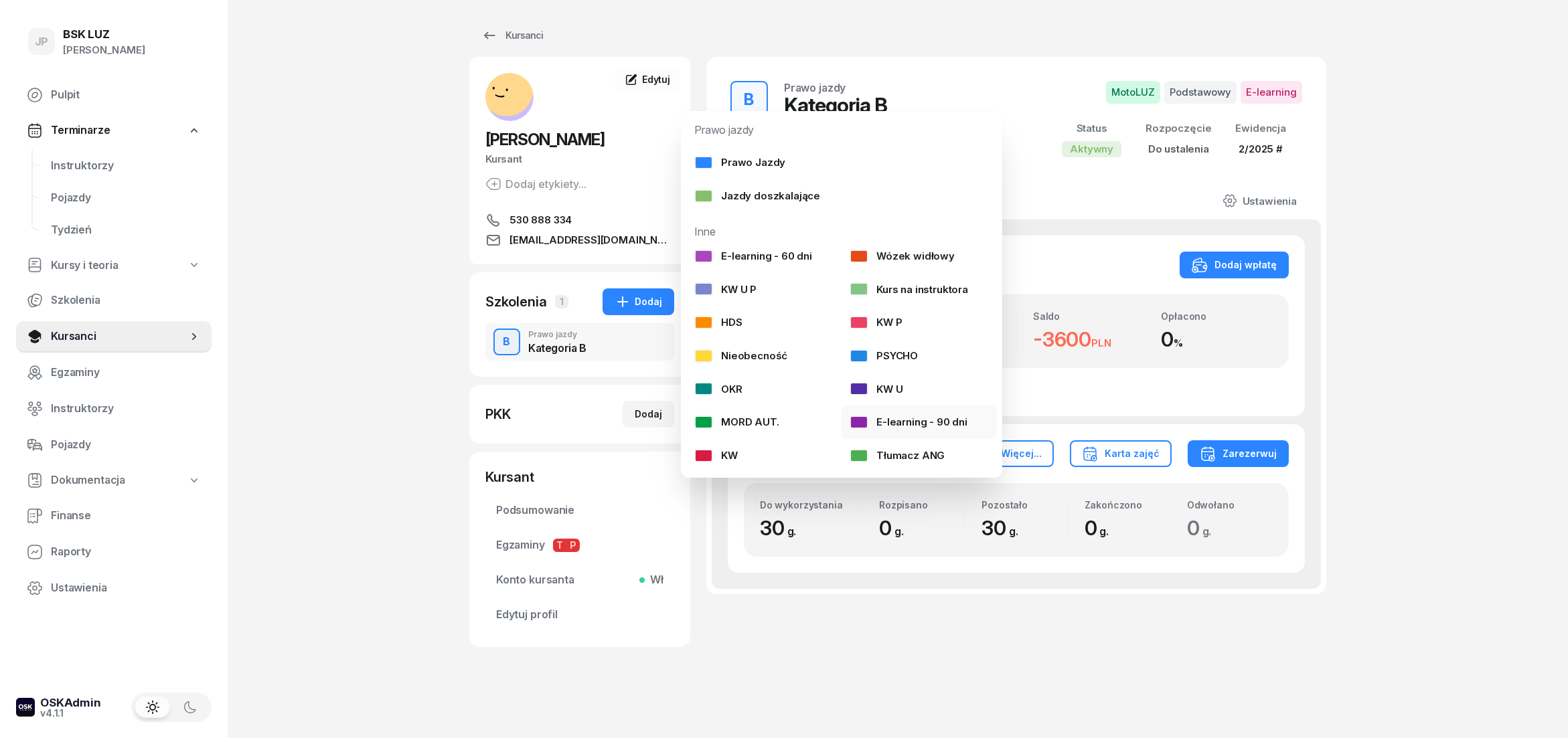
click at [895, 419] on div "E-learning - 90 dni" at bounding box center [909, 422] width 118 height 17
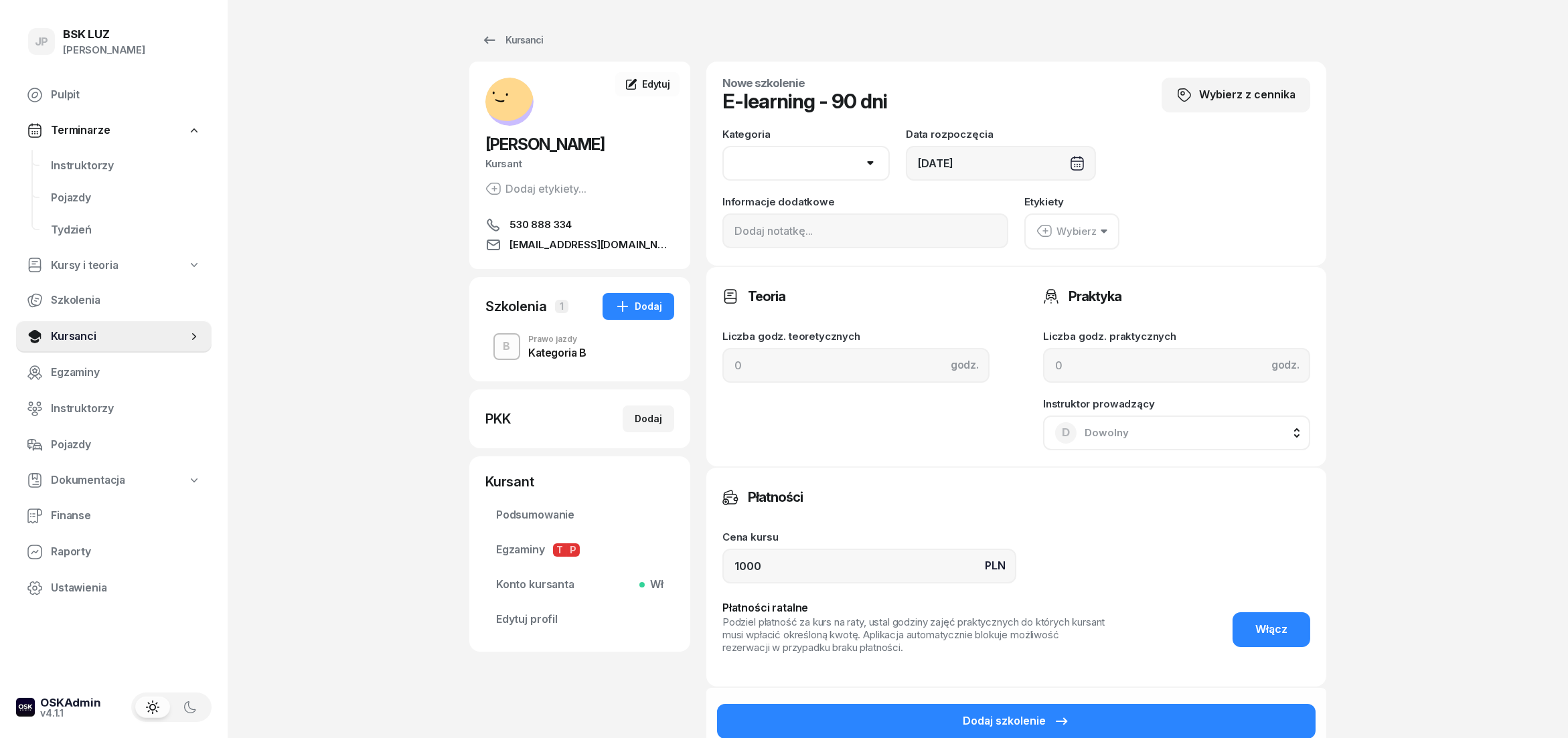
click at [1101, 232] on icon "button" at bounding box center [1104, 232] width 6 height 4
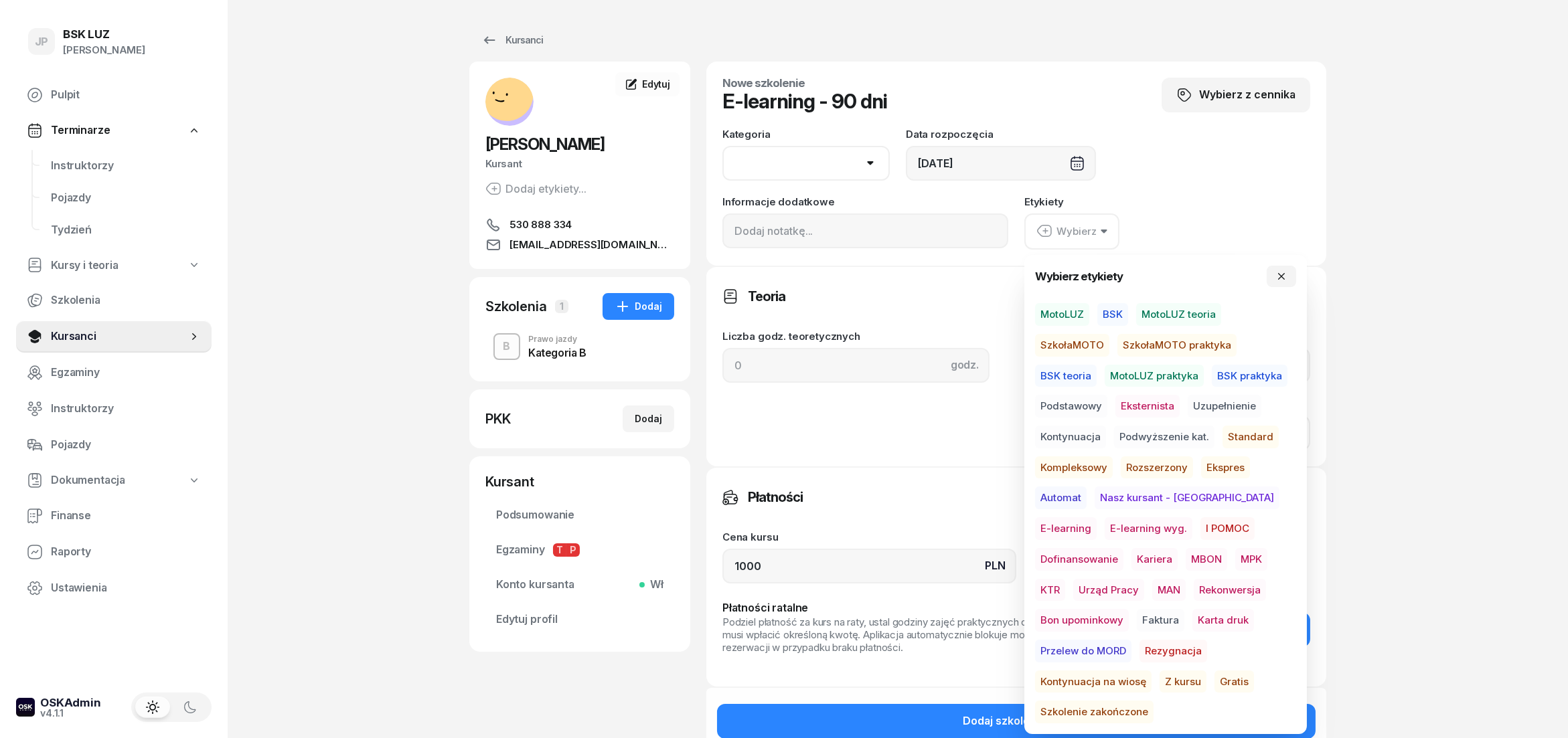
click at [1098, 233] on button "Wybierz" at bounding box center [1072, 231] width 95 height 36
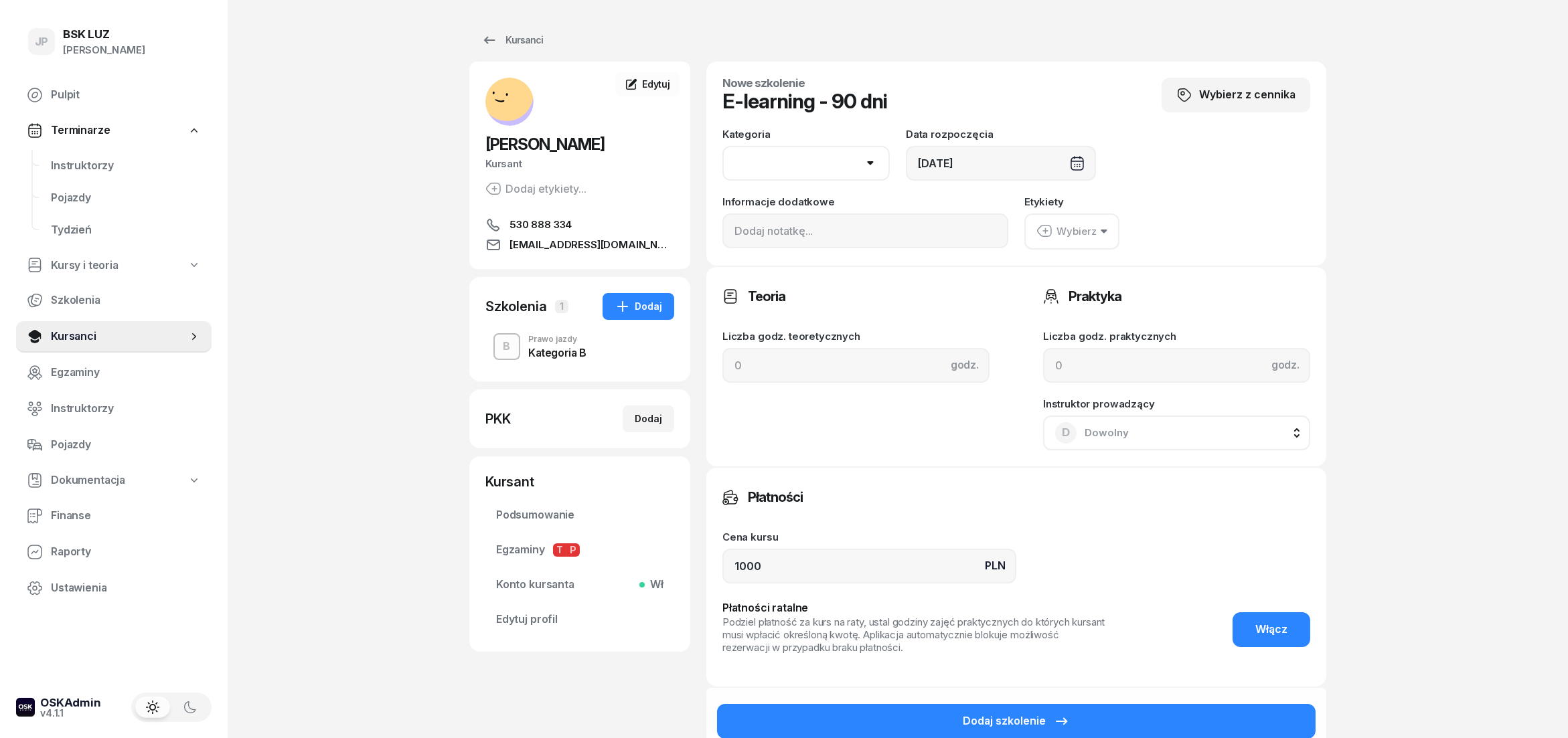
click at [1103, 230] on icon "button" at bounding box center [1104, 232] width 6 height 4
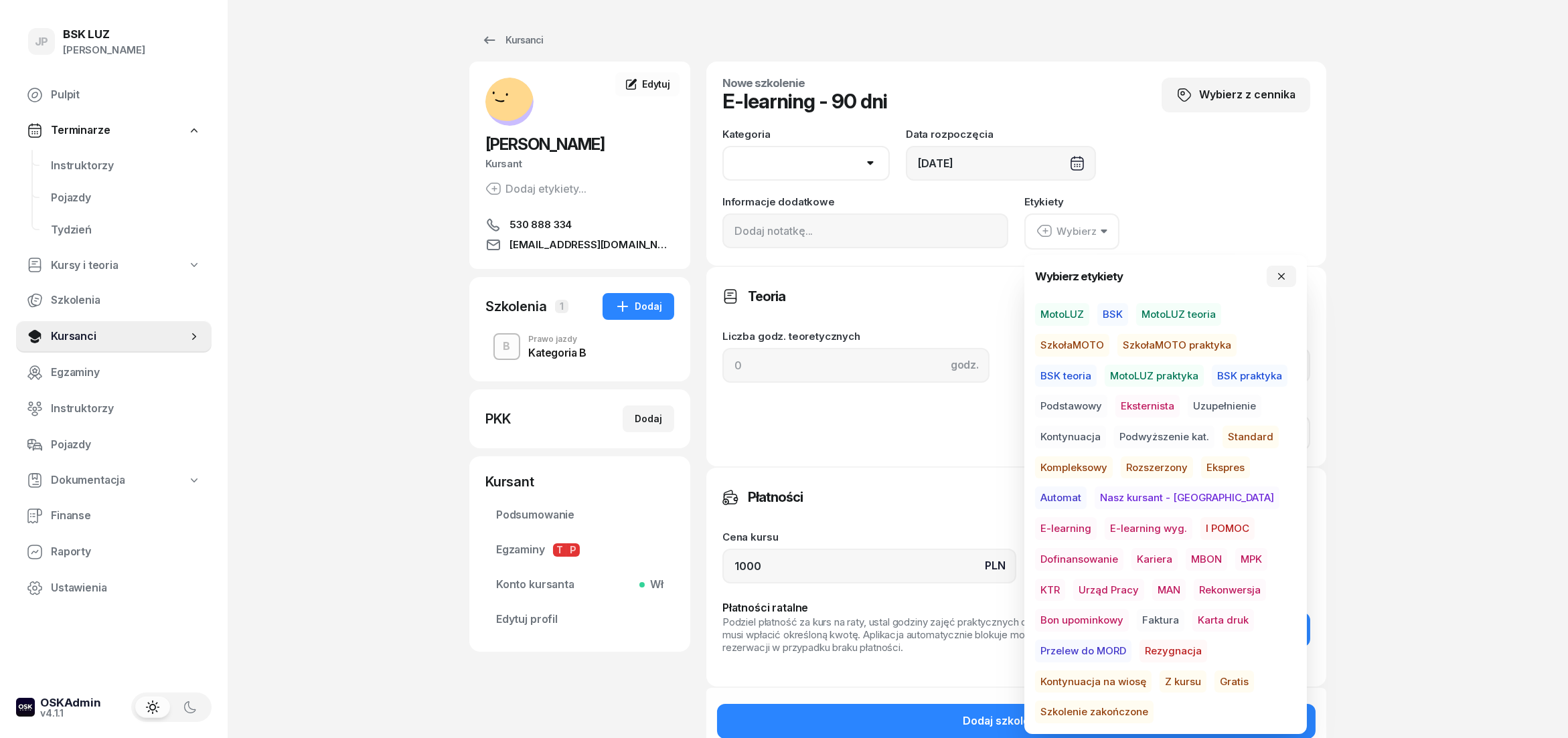
click at [1097, 518] on span "E-learning" at bounding box center [1066, 529] width 62 height 23
select select "B"
click option "B" at bounding box center [0, 0] width 0 height 0
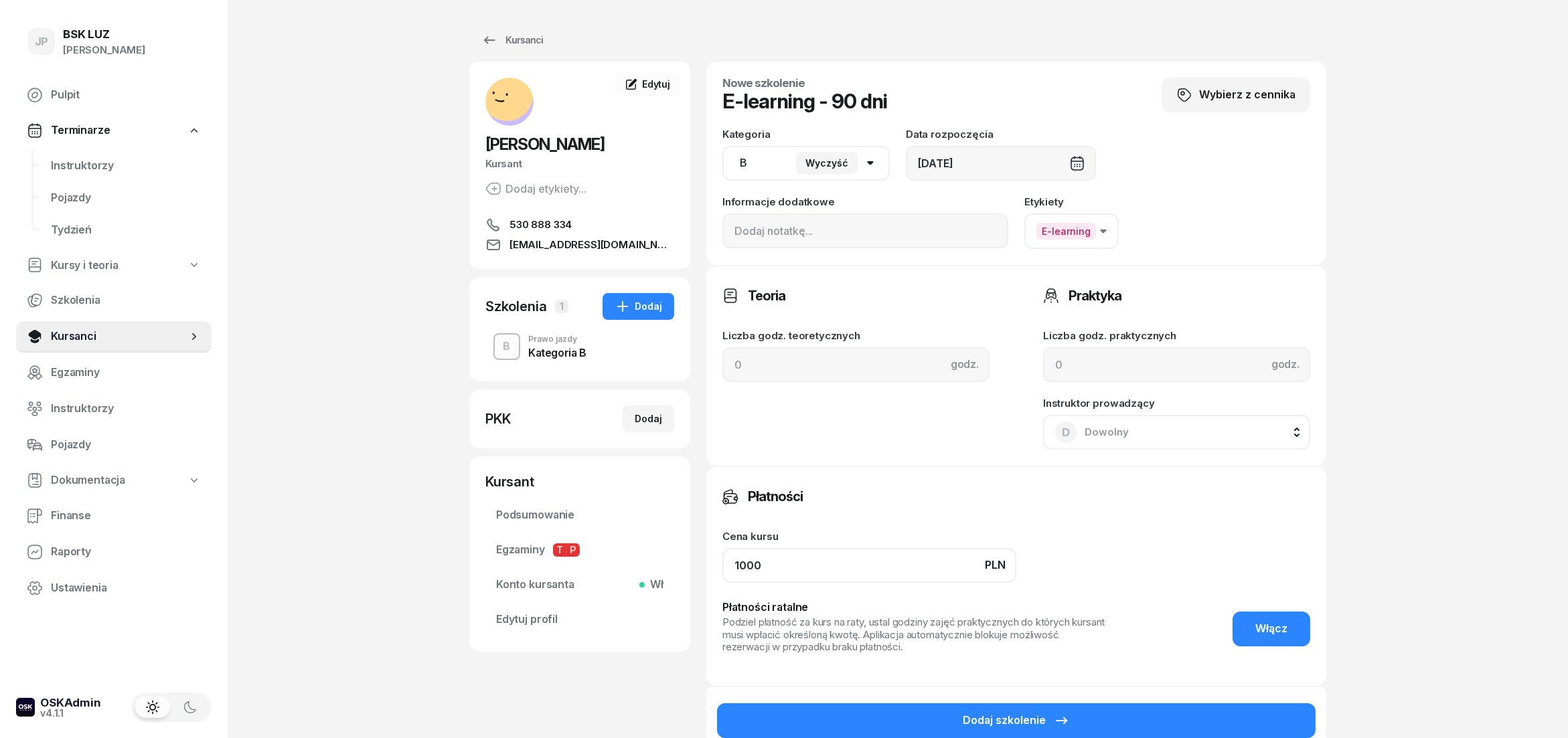
drag, startPoint x: 776, startPoint y: 574, endPoint x: 657, endPoint y: 588, distance: 119.8
click at [723, 583] on input "1000" at bounding box center [869, 566] width 294 height 34
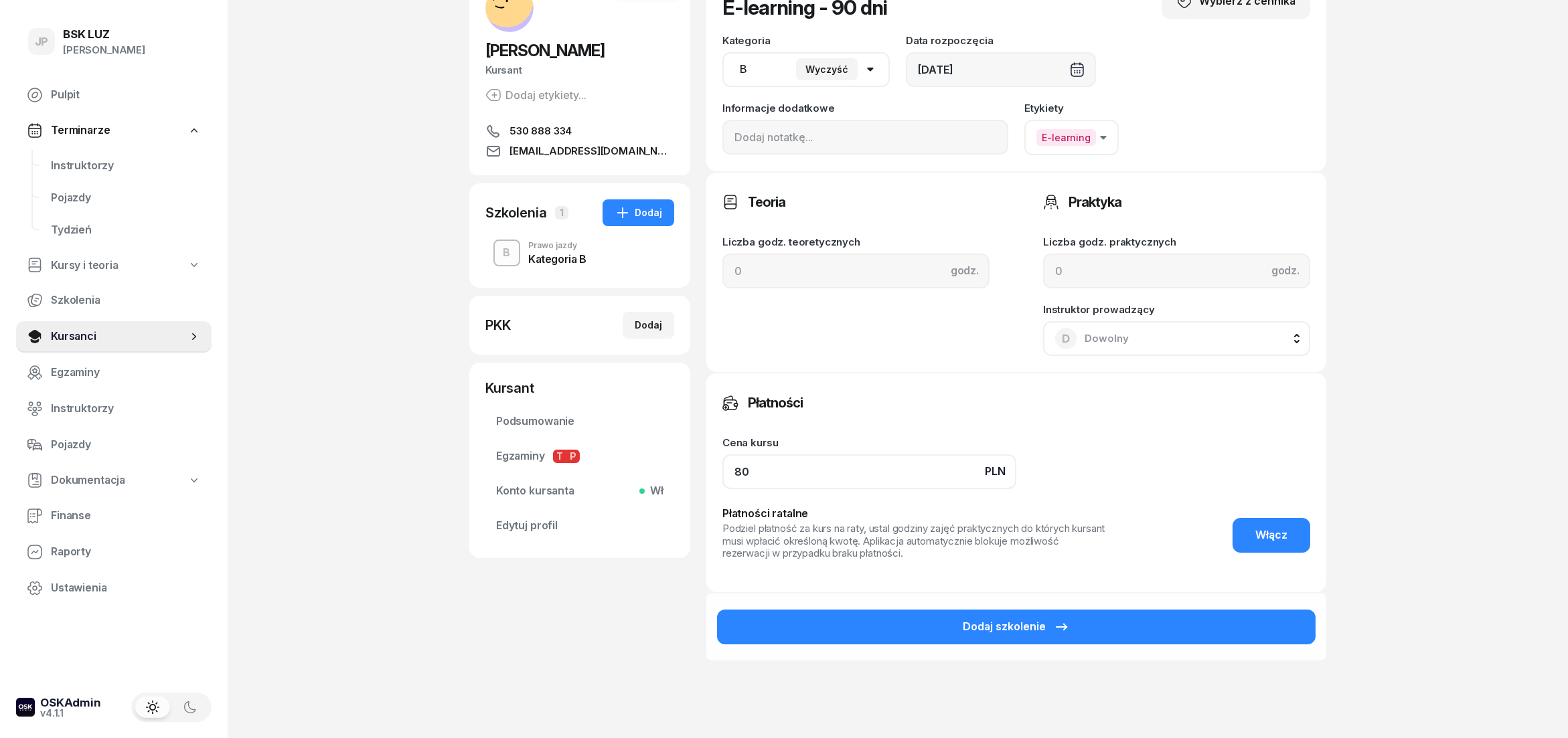
scroll to position [177, 0]
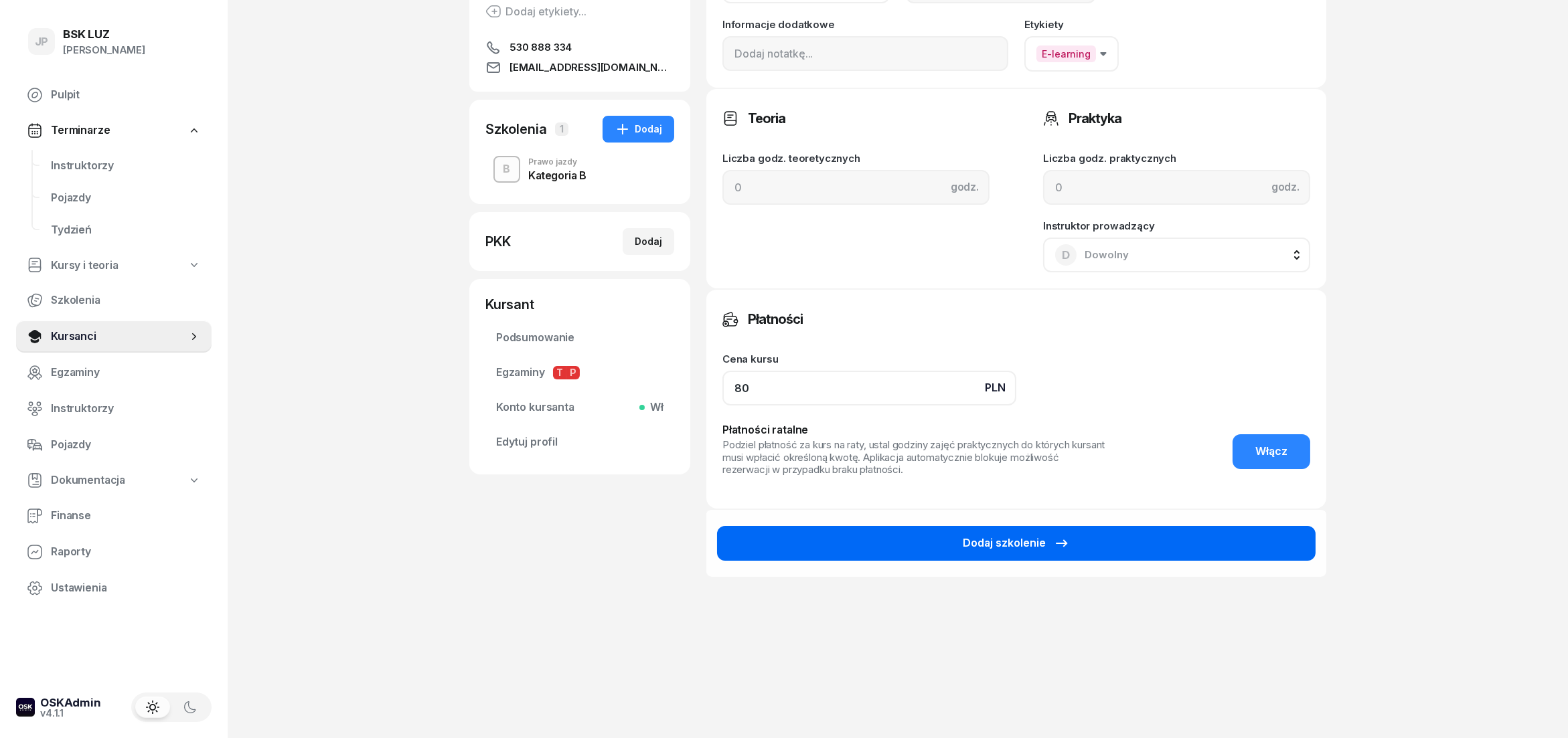
type input "80"
click at [991, 536] on div "Dodaj szkolenie" at bounding box center [1016, 543] width 107 height 17
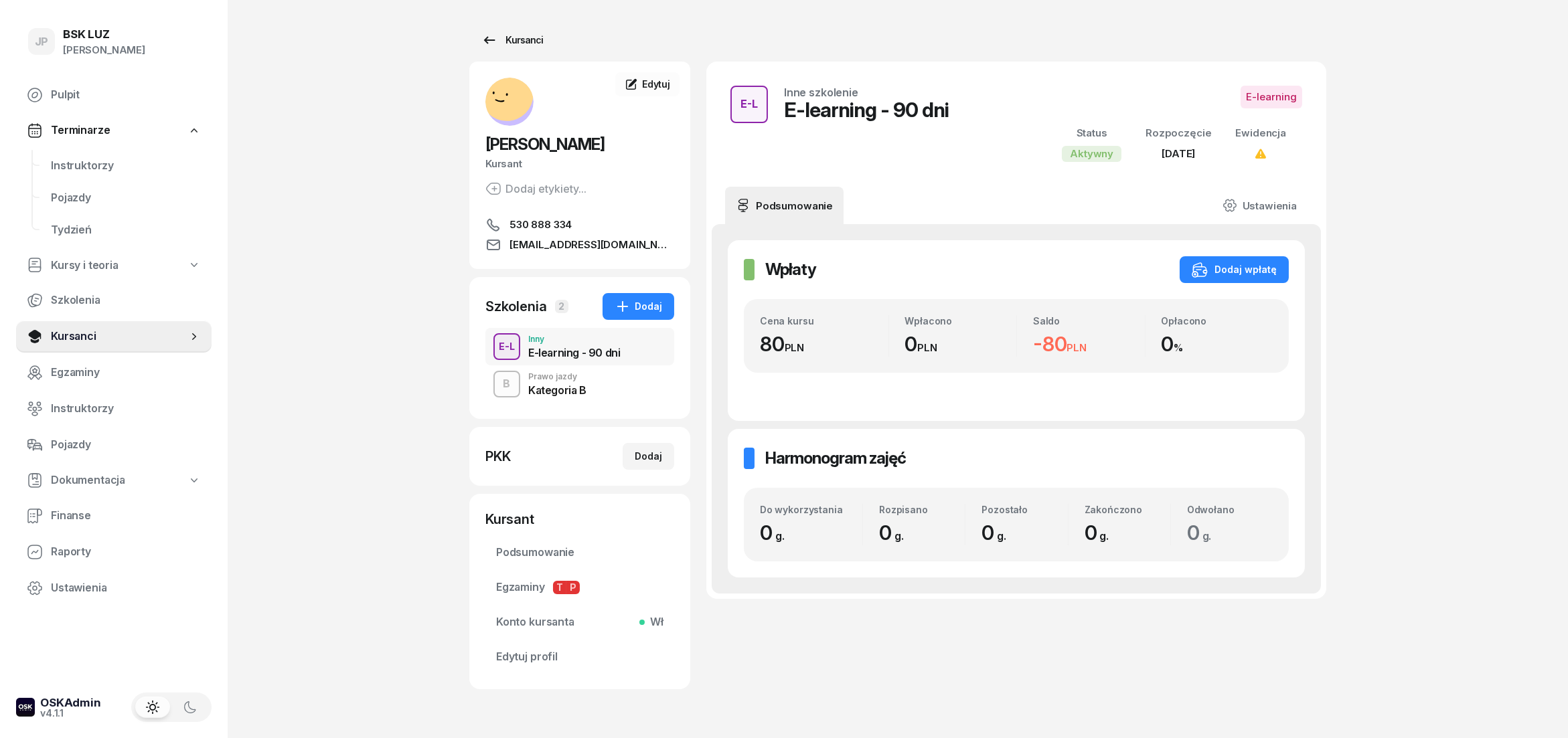
click at [524, 39] on div "Kursanci" at bounding box center [512, 40] width 62 height 16
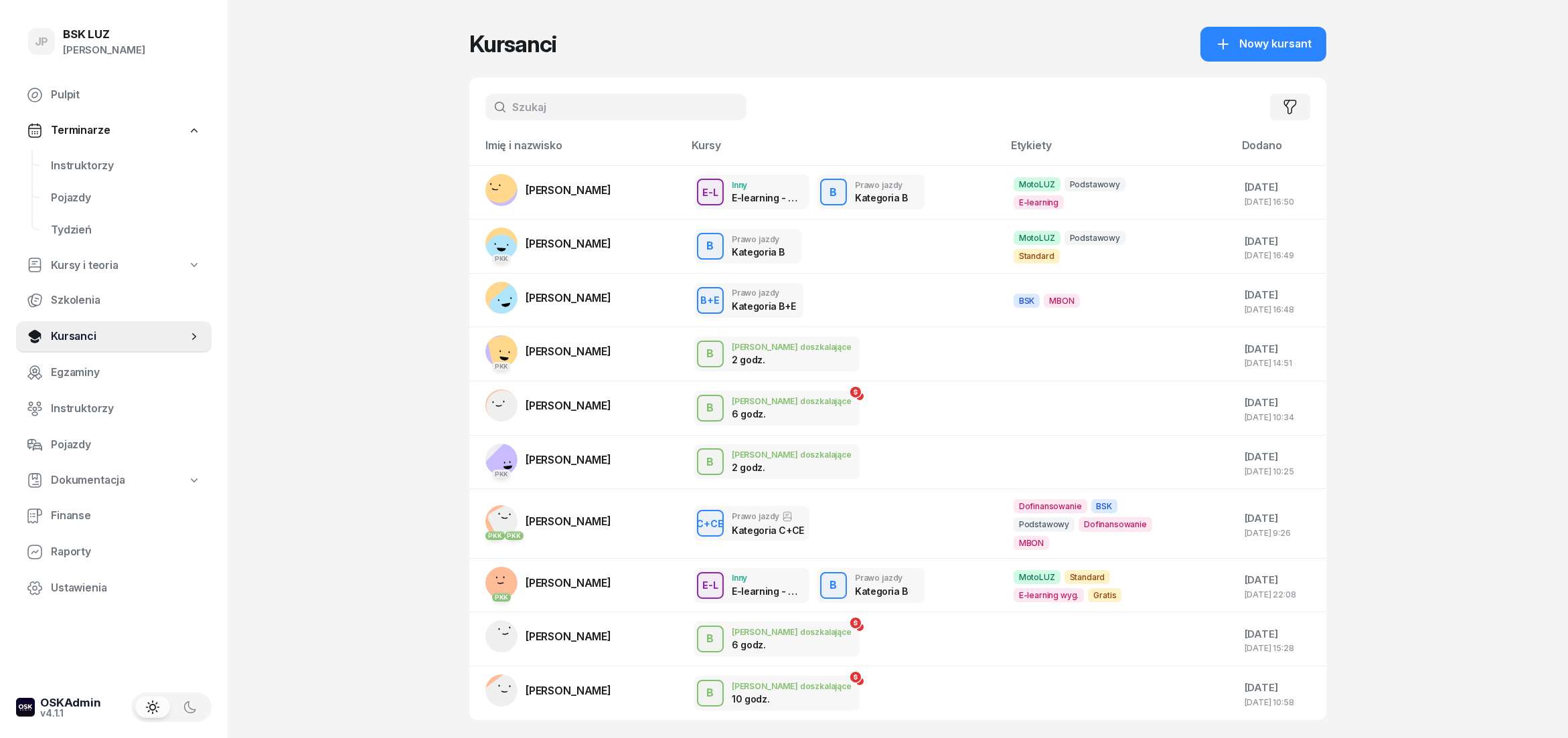
click at [558, 103] on input "text" at bounding box center [616, 107] width 261 height 27
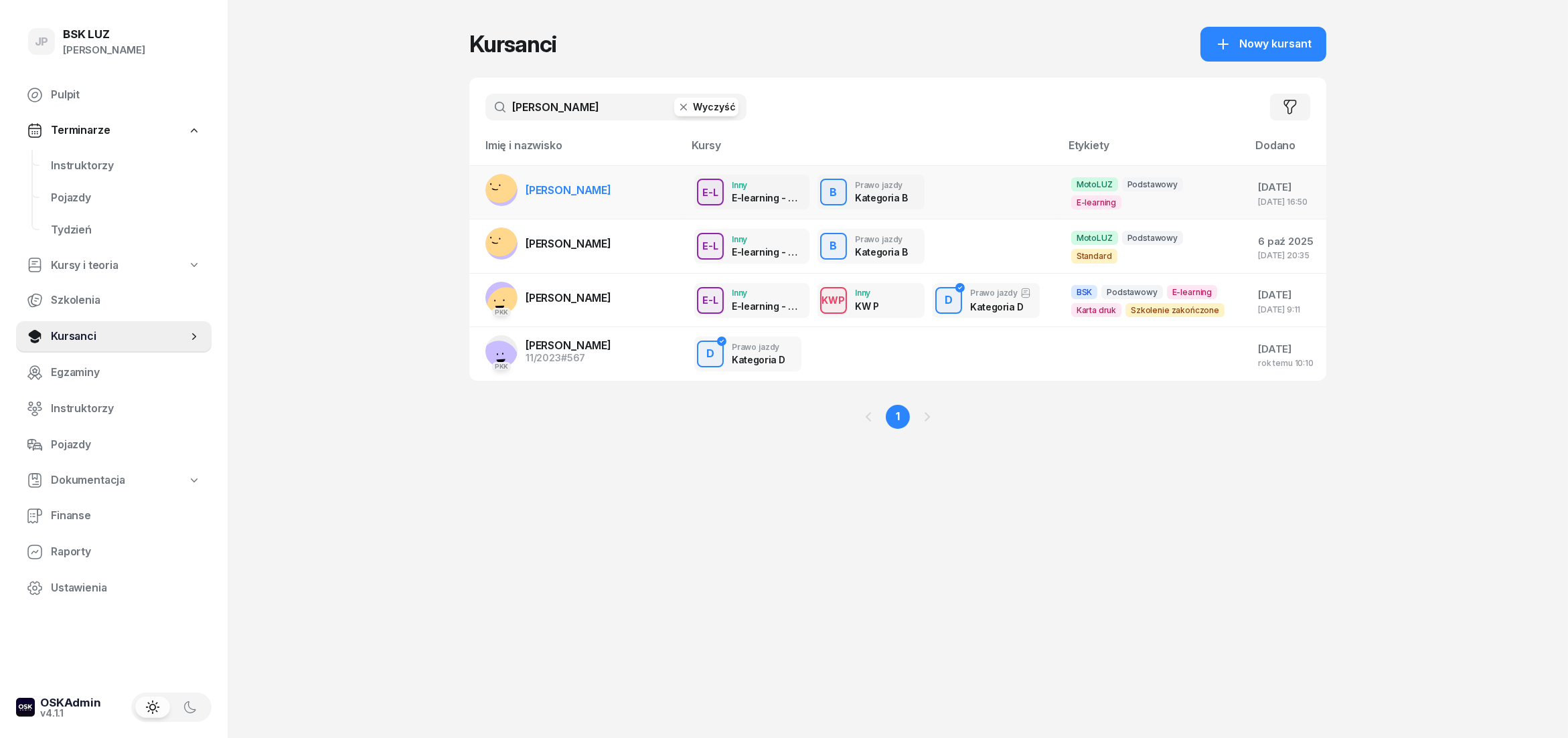
type input "[PERSON_NAME]"
click at [592, 190] on span "[PERSON_NAME]" at bounding box center [568, 190] width 85 height 14
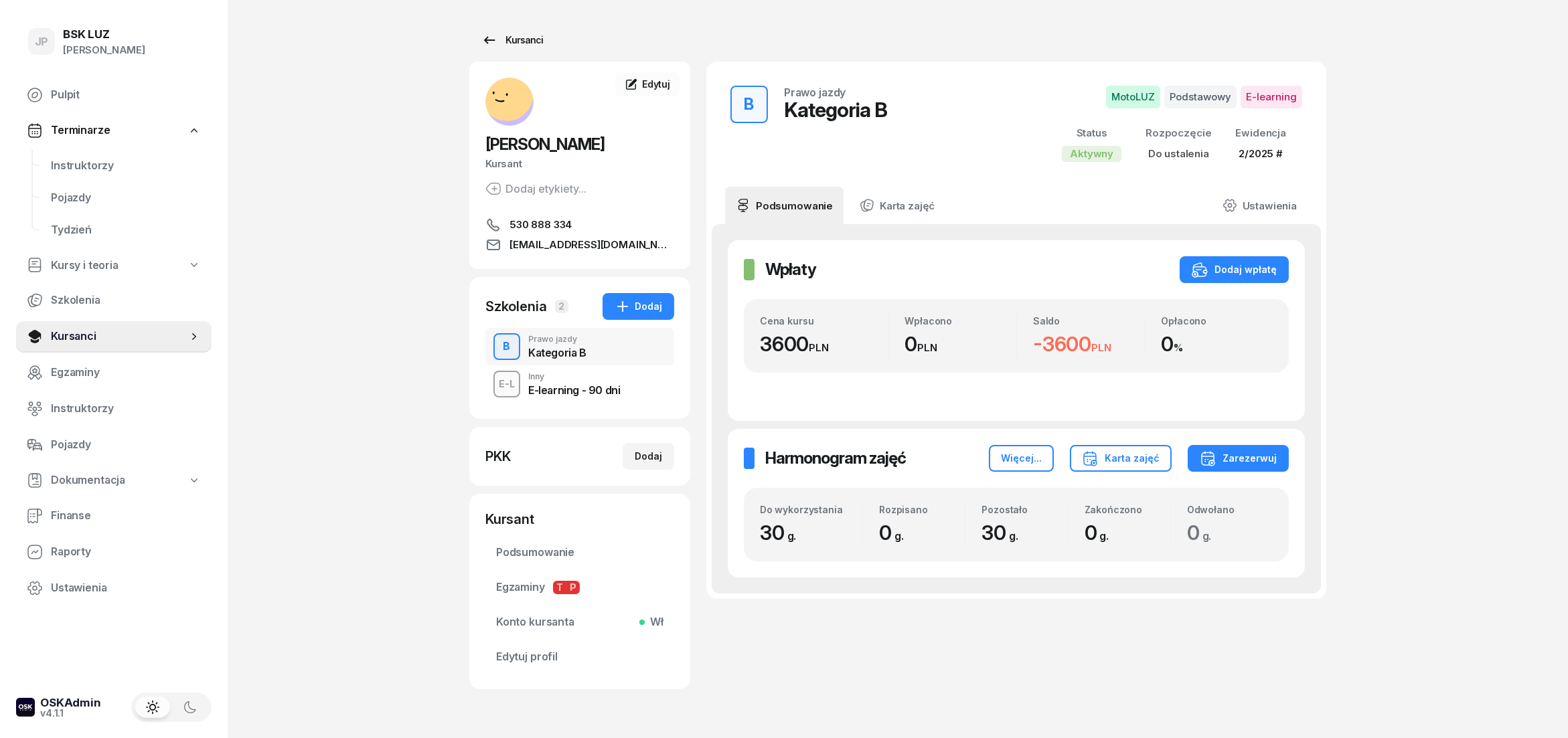
click at [532, 34] on div "Kursanci" at bounding box center [512, 40] width 62 height 16
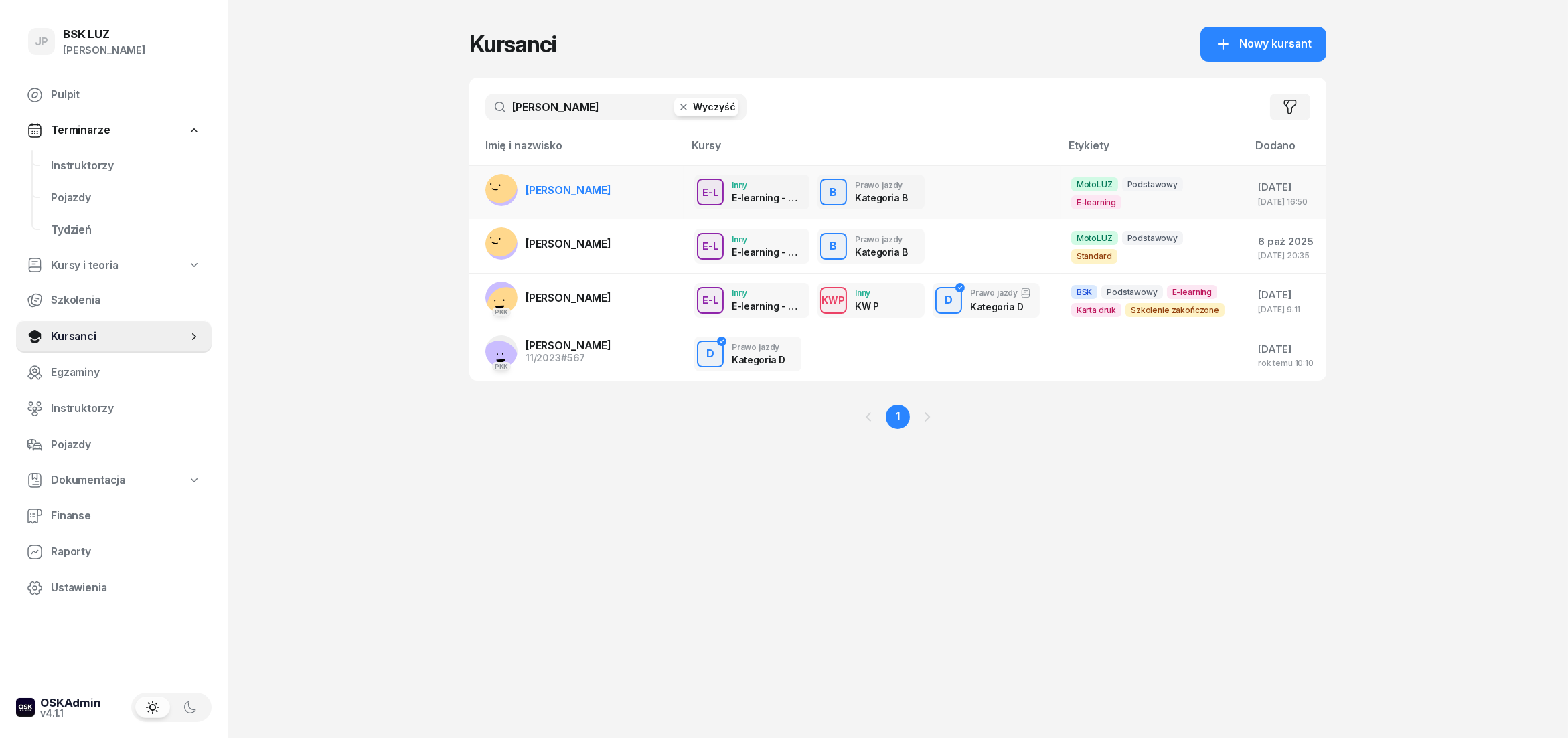
click at [1286, 202] on div "[DATE] 16:50" at bounding box center [1287, 202] width 57 height 9
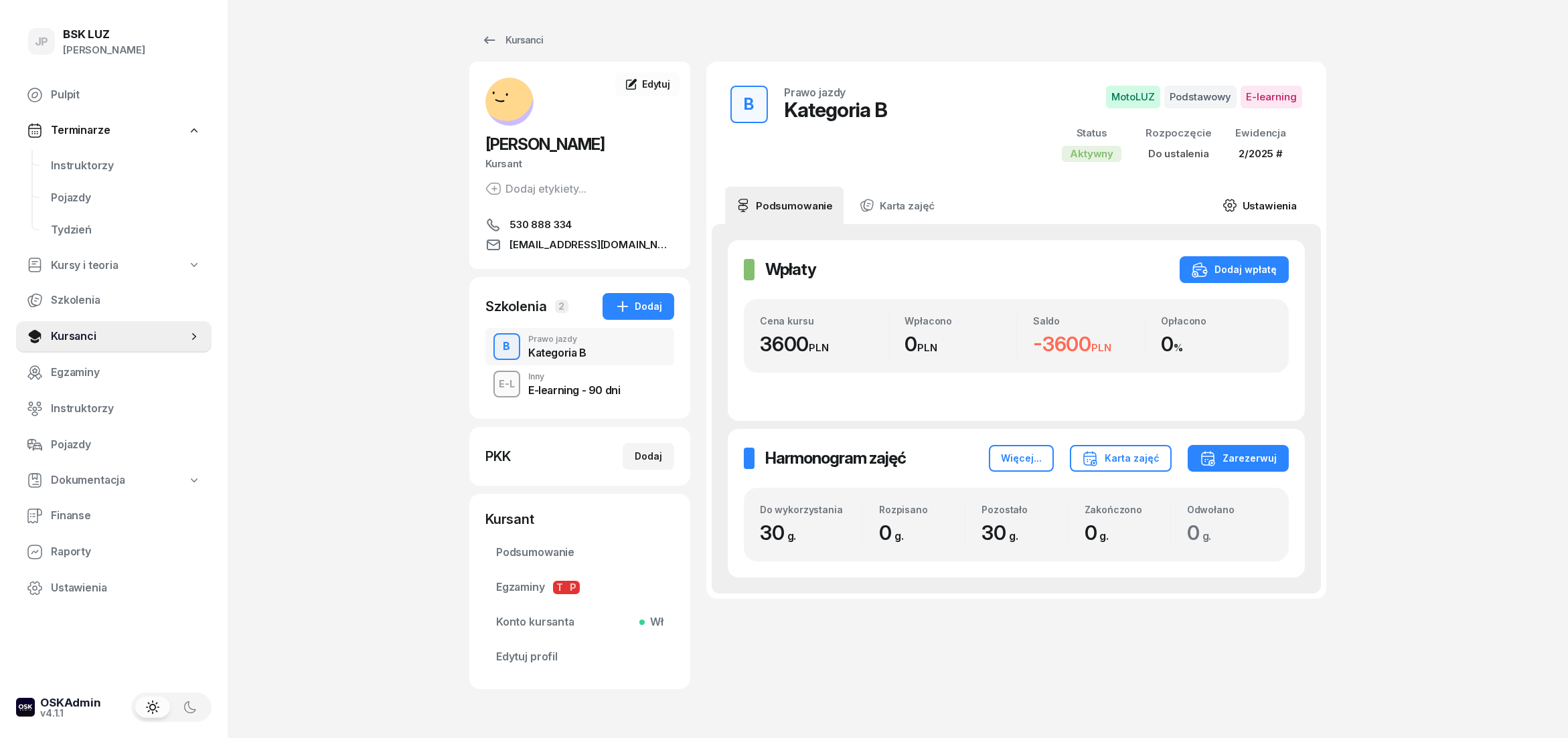
click at [1271, 202] on link "Ustawienia" at bounding box center [1259, 205] width 96 height 37
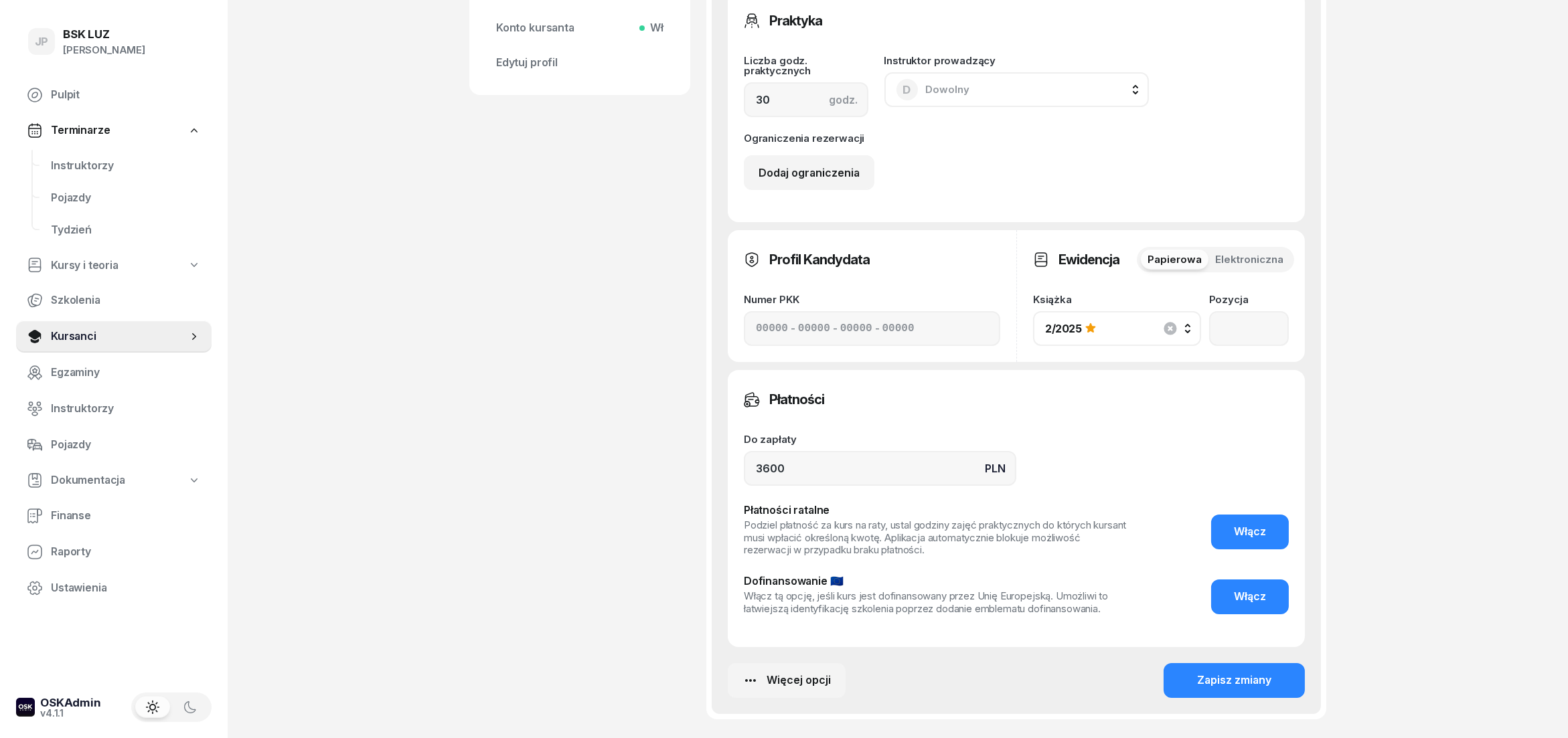
scroll to position [706, 0]
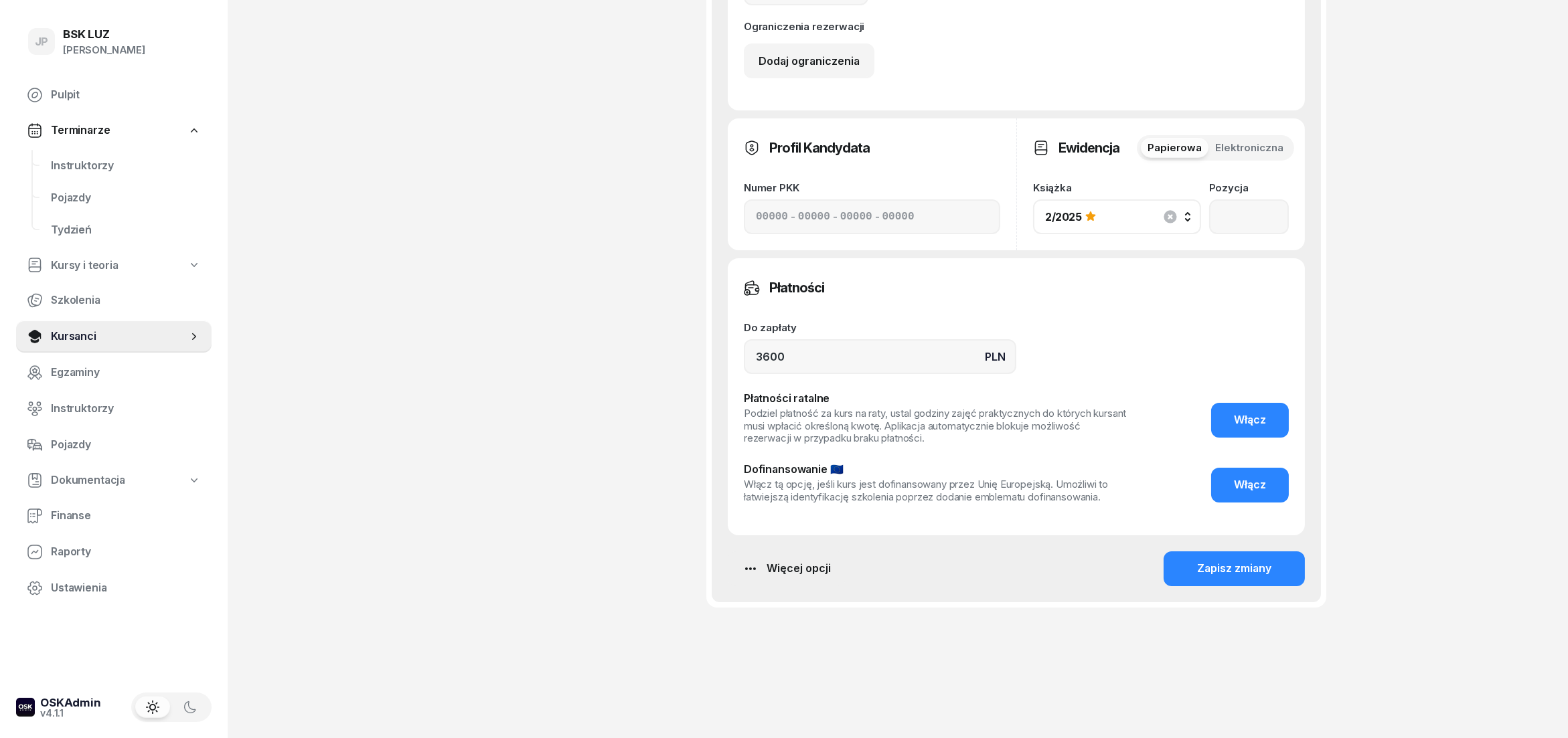
click at [807, 577] on button "Więcej opcji" at bounding box center [787, 569] width 118 height 34
click at [730, 692] on div "Usuń szkolenie" at bounding box center [723, 697] width 76 height 17
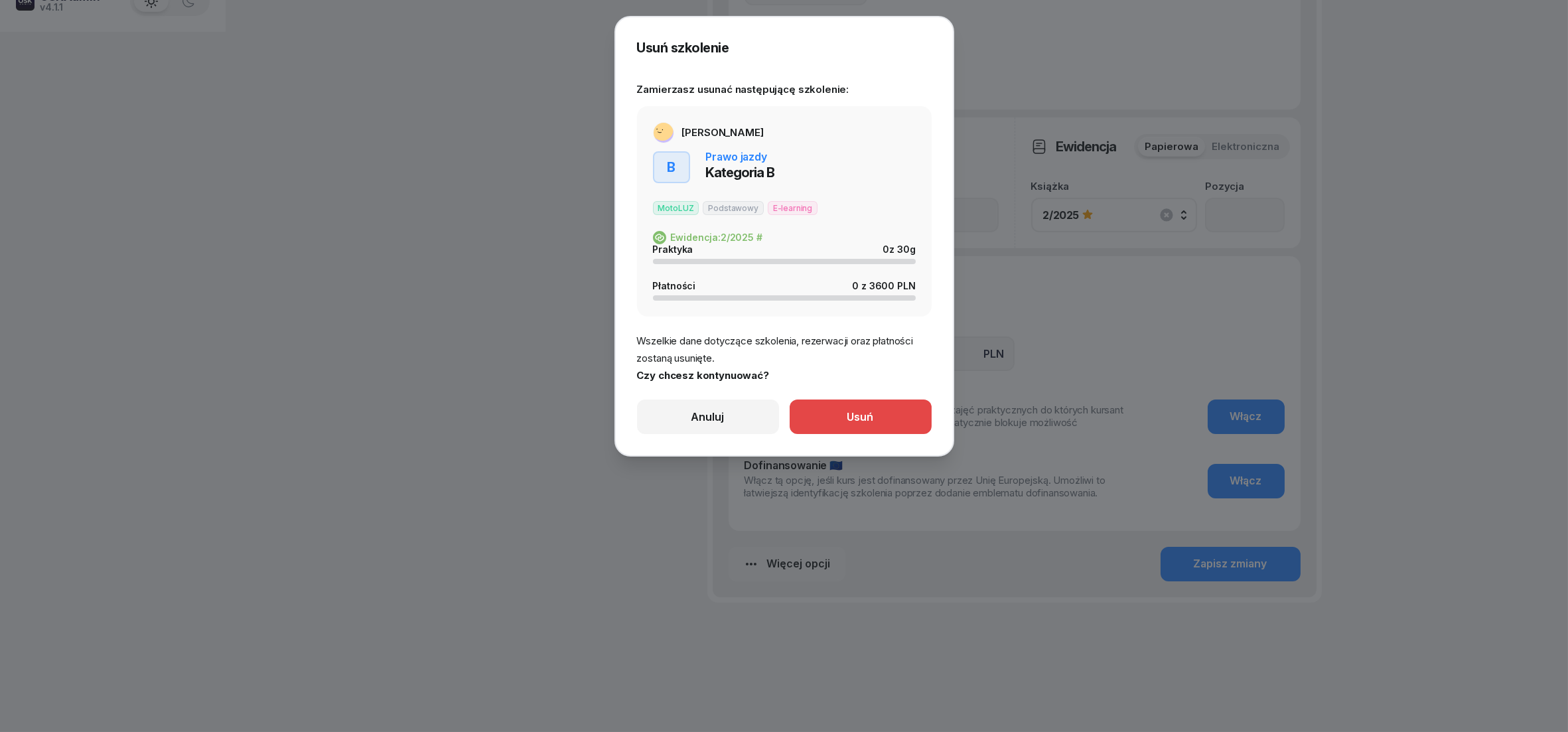
click at [855, 417] on div "Usuń" at bounding box center [861, 417] width 26 height 17
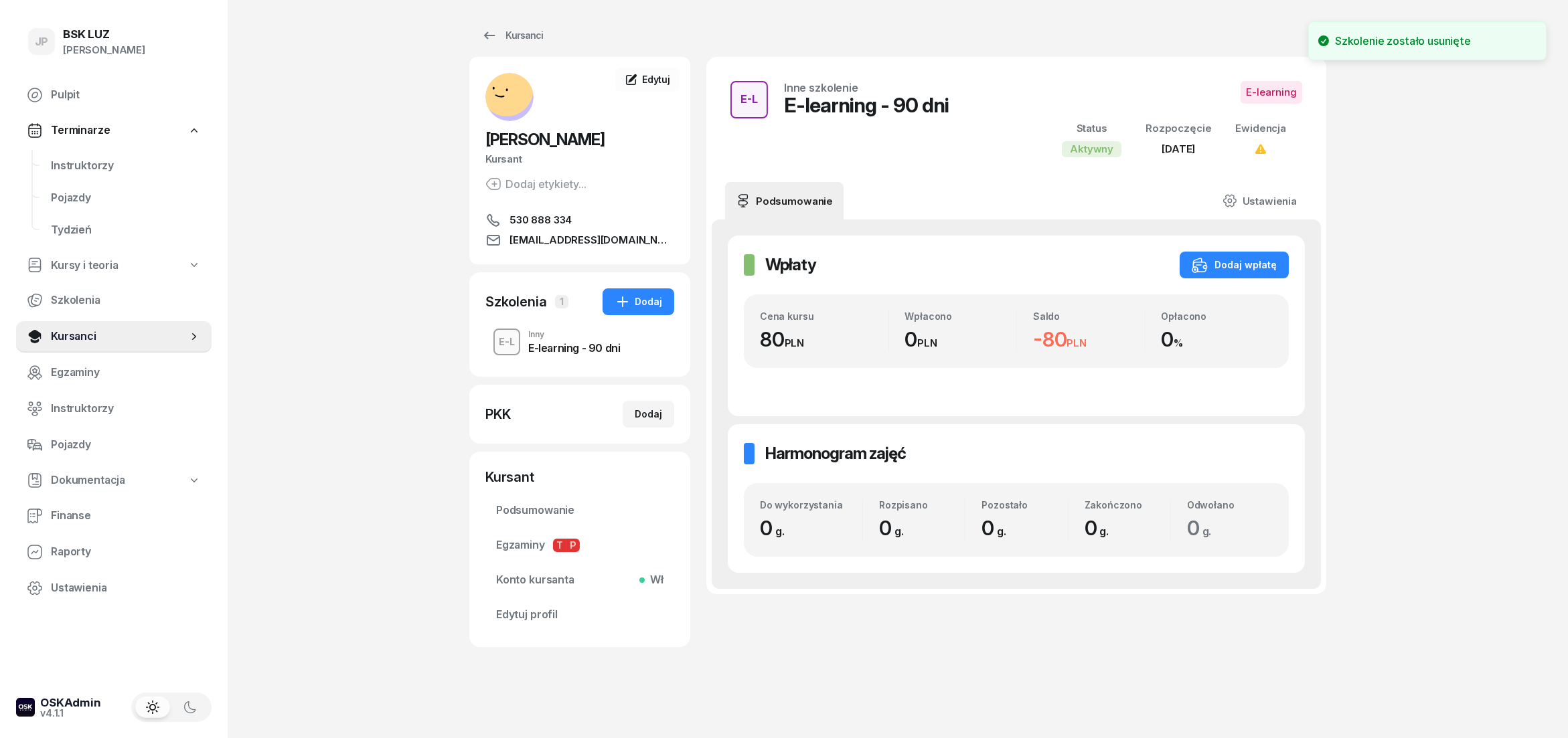
scroll to position [5, 0]
click at [591, 354] on div "E-L Inny E-learning - 90 dni" at bounding box center [580, 342] width 189 height 37
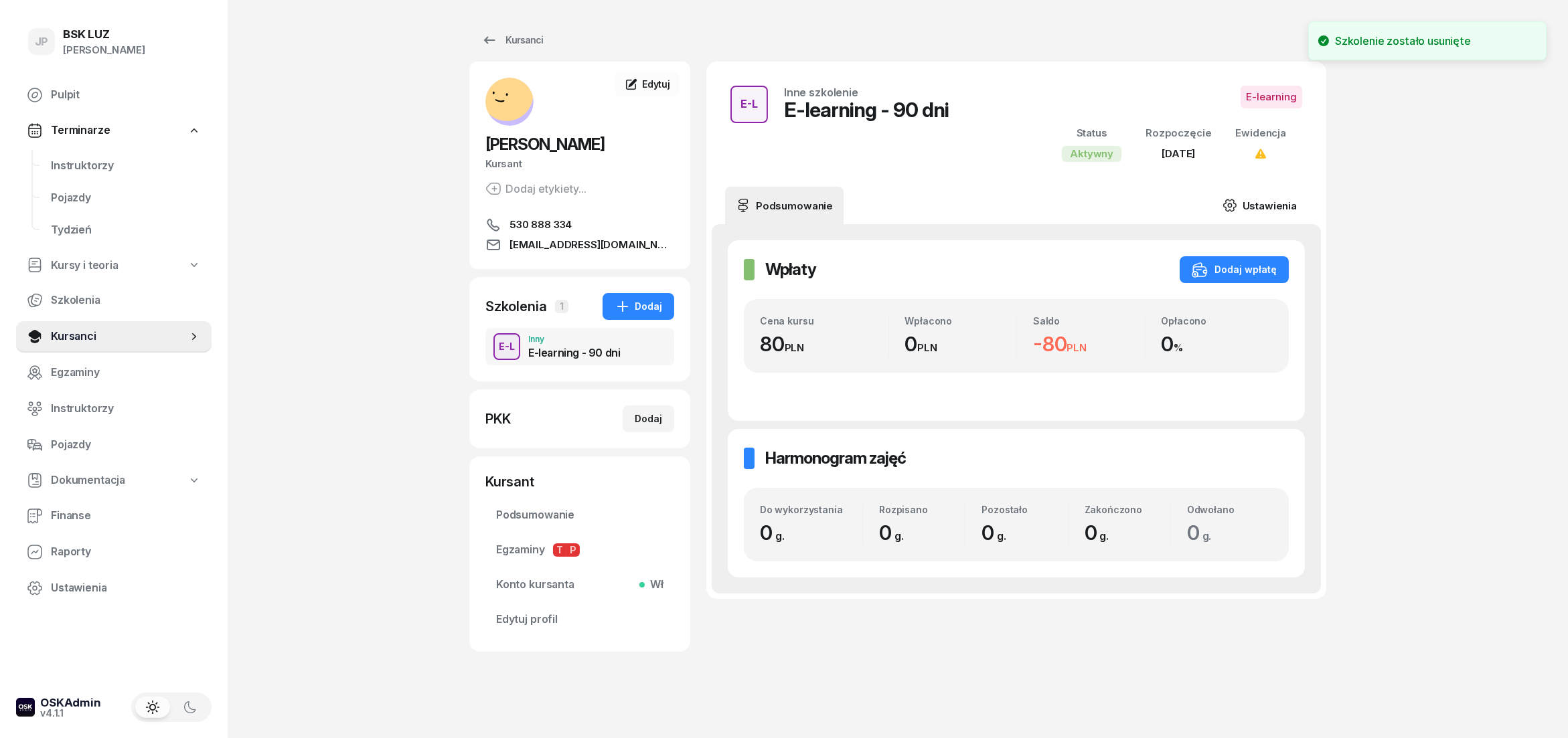
click at [1273, 212] on link "Ustawienia" at bounding box center [1259, 205] width 96 height 37
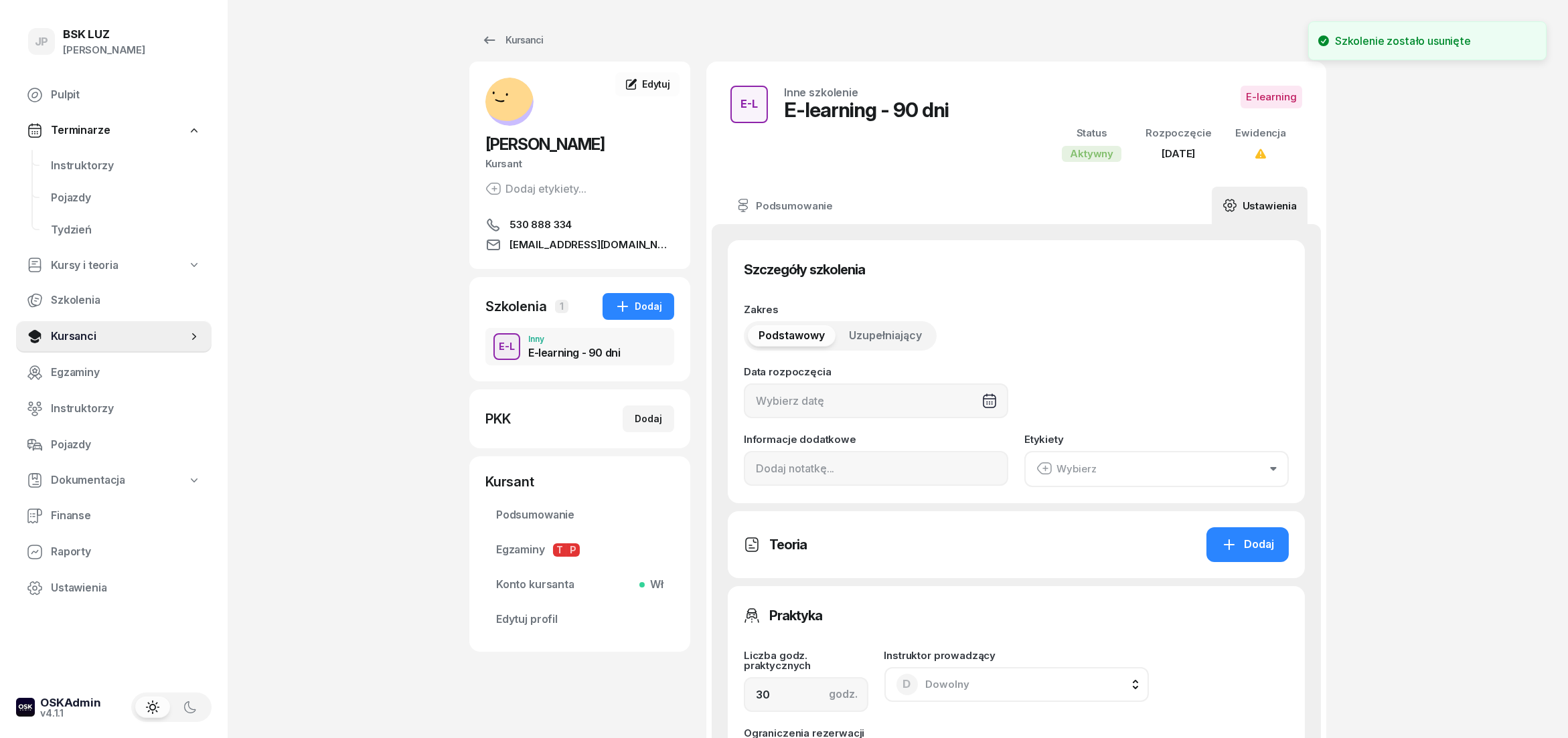
type input "[DATE]"
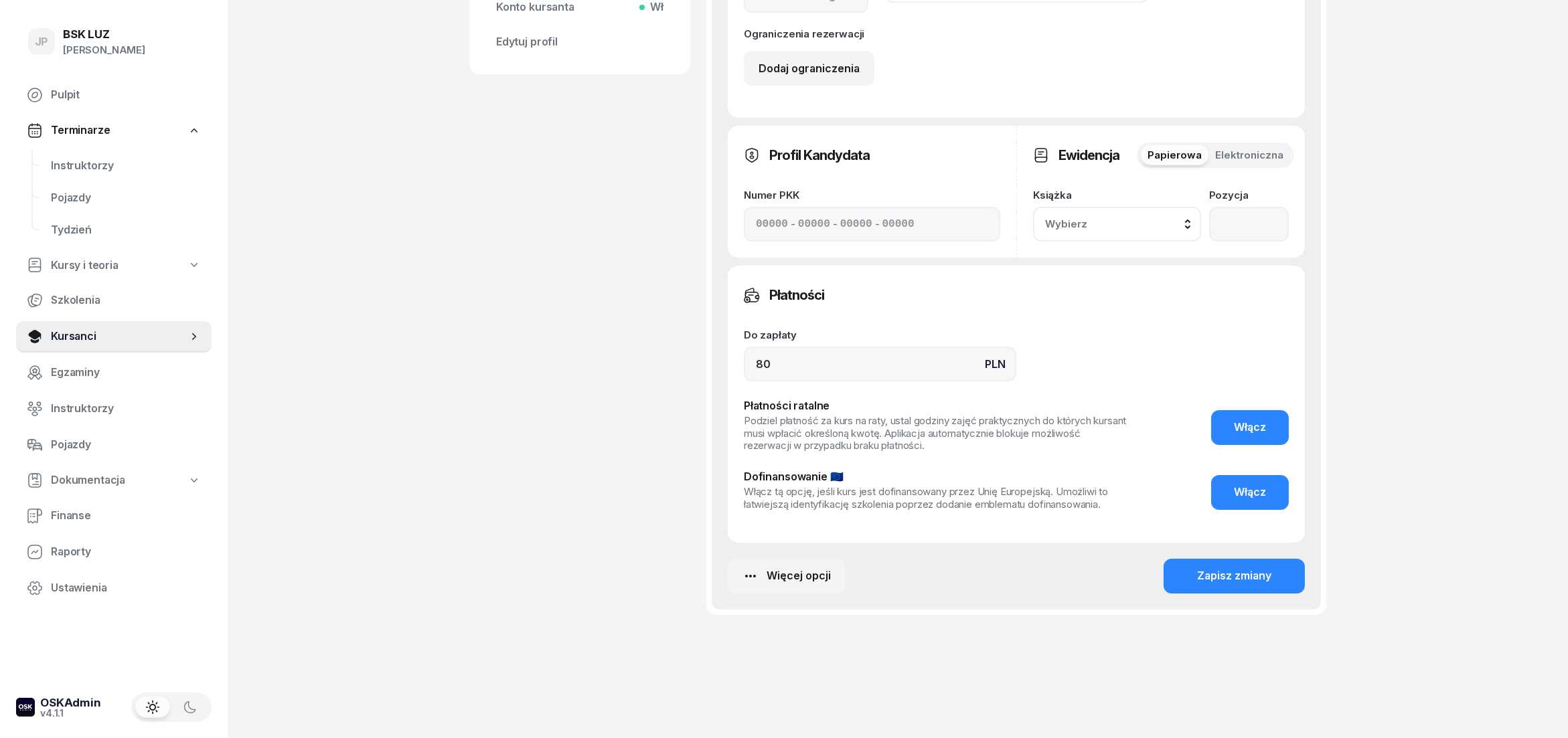
scroll to position [585, 0]
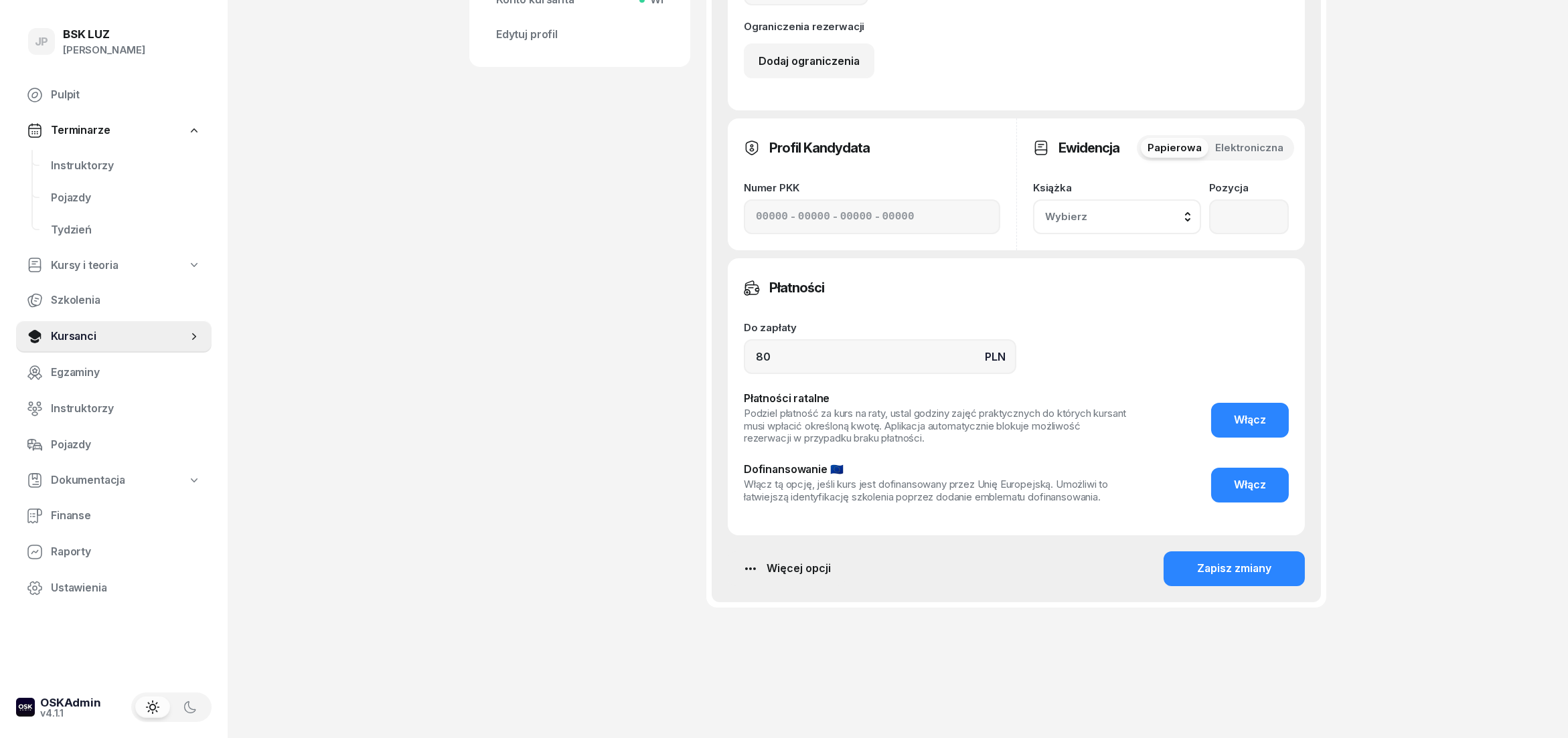
click at [772, 567] on div "Więcej opcji" at bounding box center [787, 569] width 88 height 17
click at [743, 696] on div "Usuń szkolenie" at bounding box center [723, 697] width 76 height 17
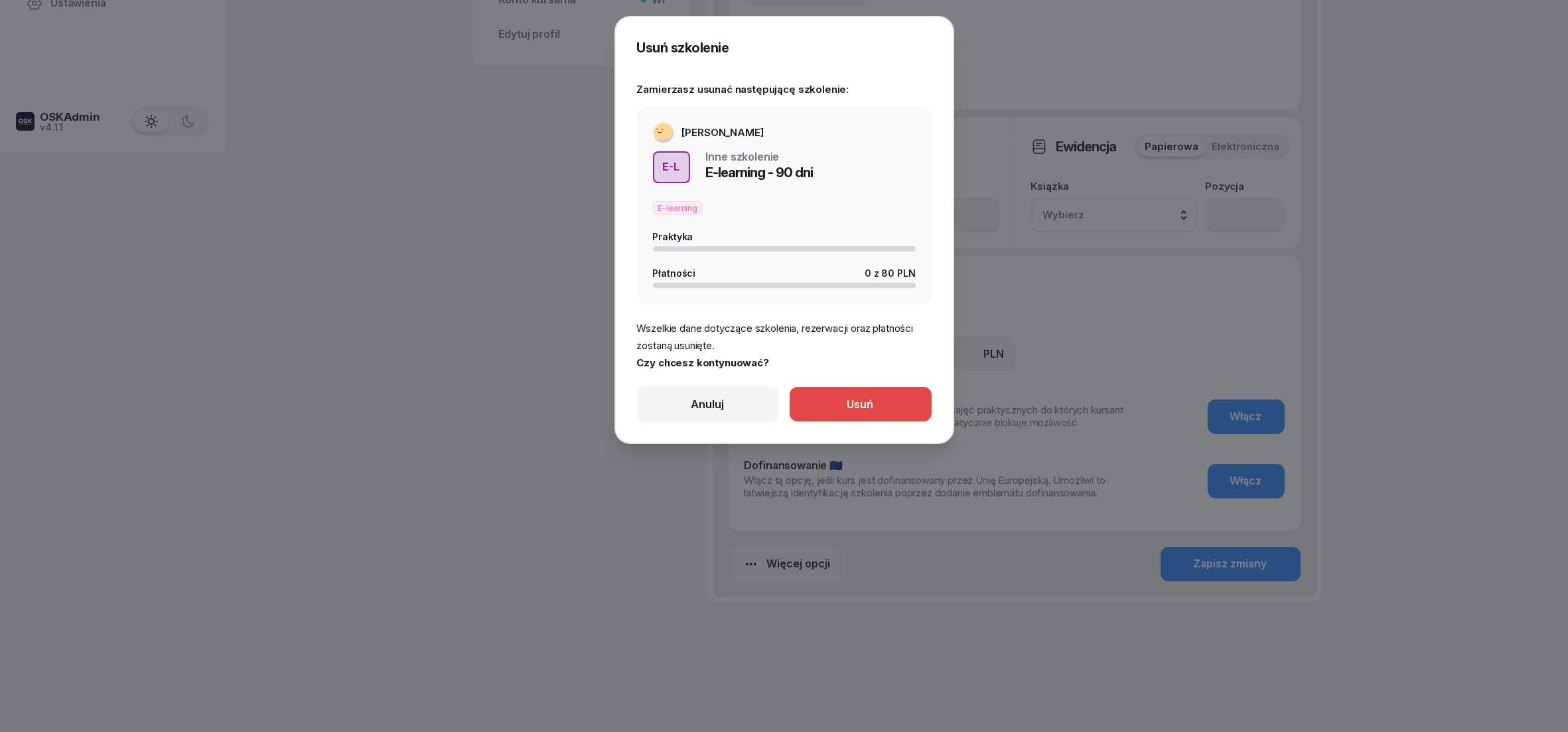
drag, startPoint x: 860, startPoint y: 399, endPoint x: 1025, endPoint y: 570, distance: 237.6
click at [861, 399] on div "Usuń" at bounding box center [861, 405] width 26 height 17
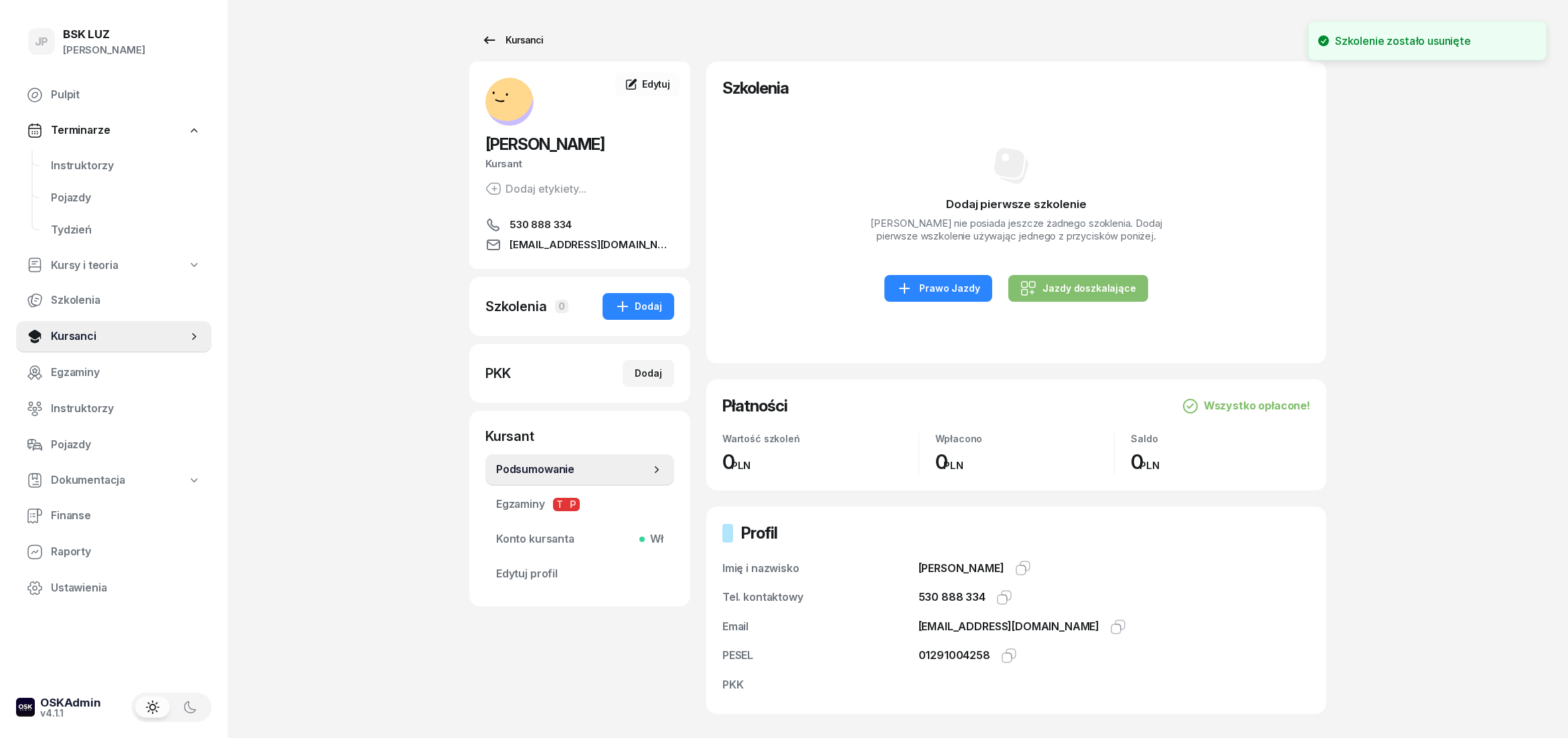
click at [520, 38] on div "Kursanci" at bounding box center [512, 40] width 62 height 16
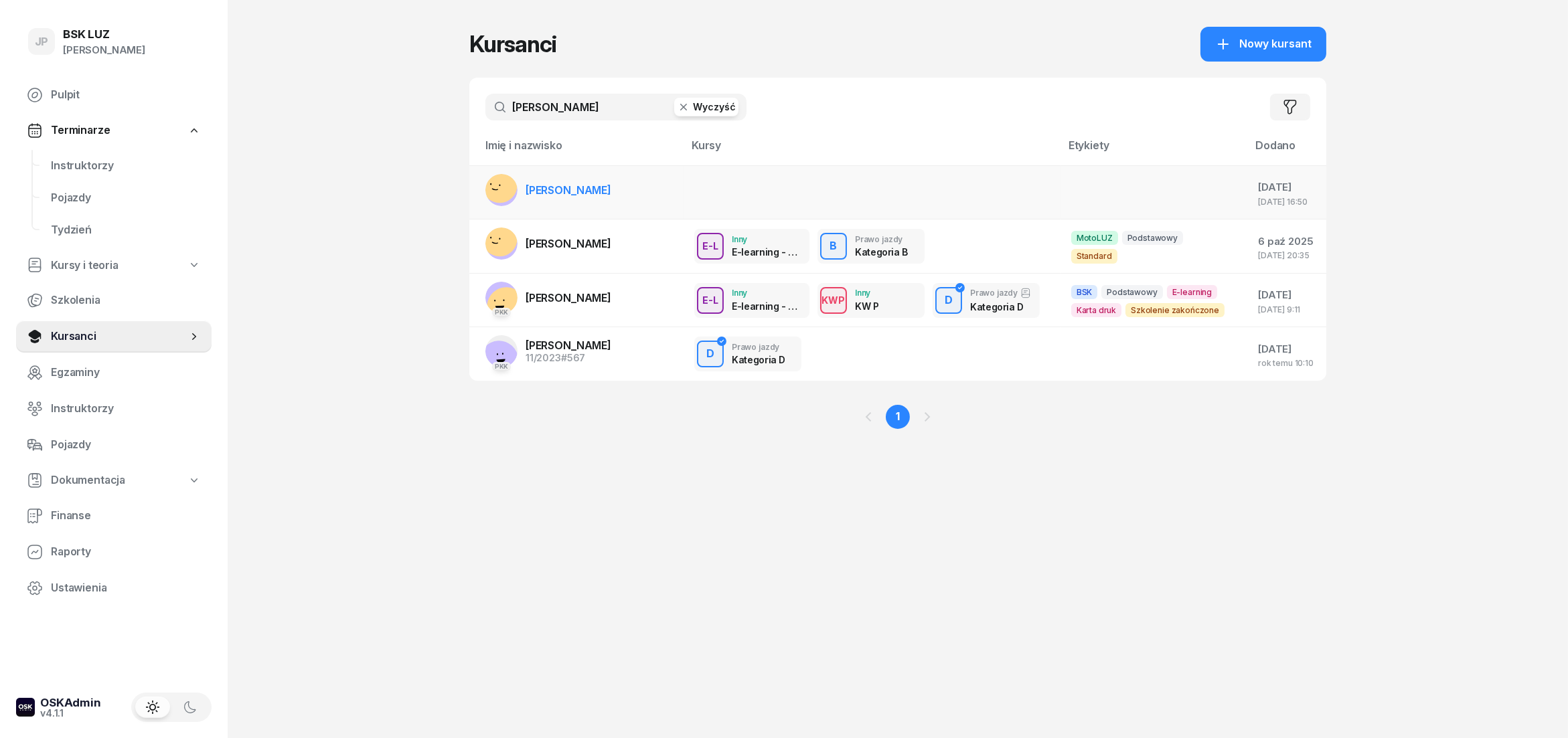
click at [501, 190] on rect at bounding box center [500, 185] width 46 height 46
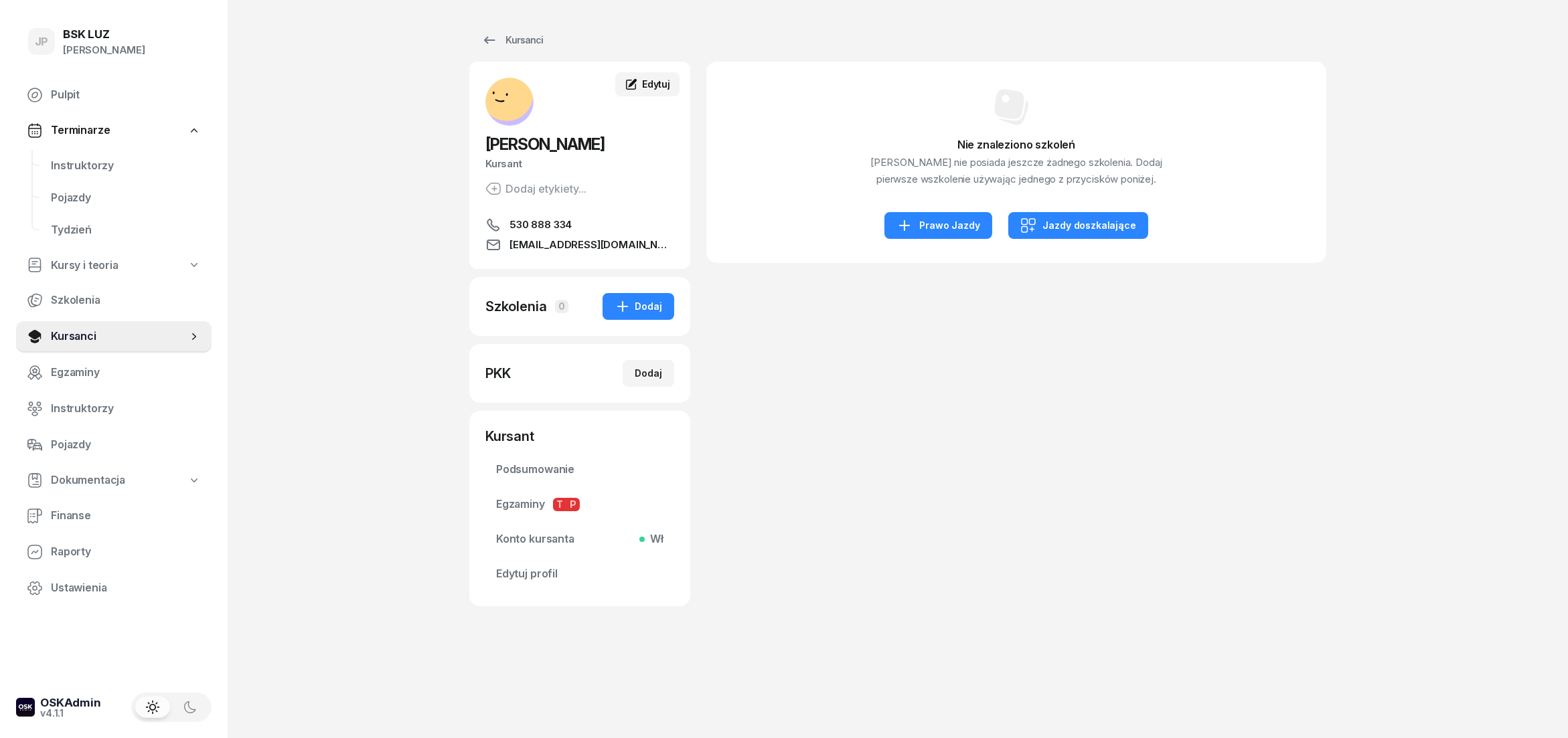
click at [655, 84] on span "Edytuj" at bounding box center [656, 84] width 28 height 11
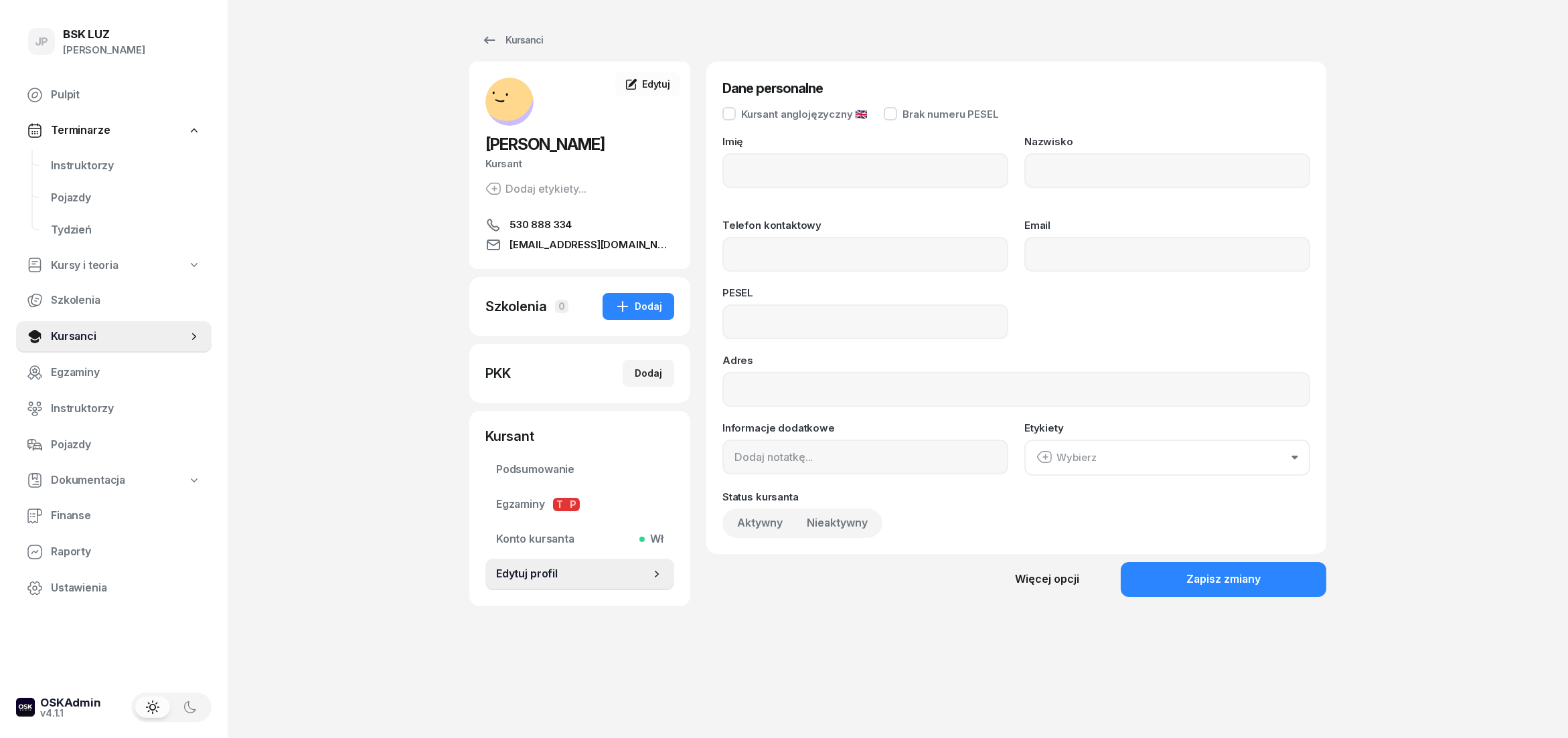
type input "[PERSON_NAME]"
type input "530888334"
type input "[EMAIL_ADDRESS][DOMAIN_NAME]"
type input "01291004258"
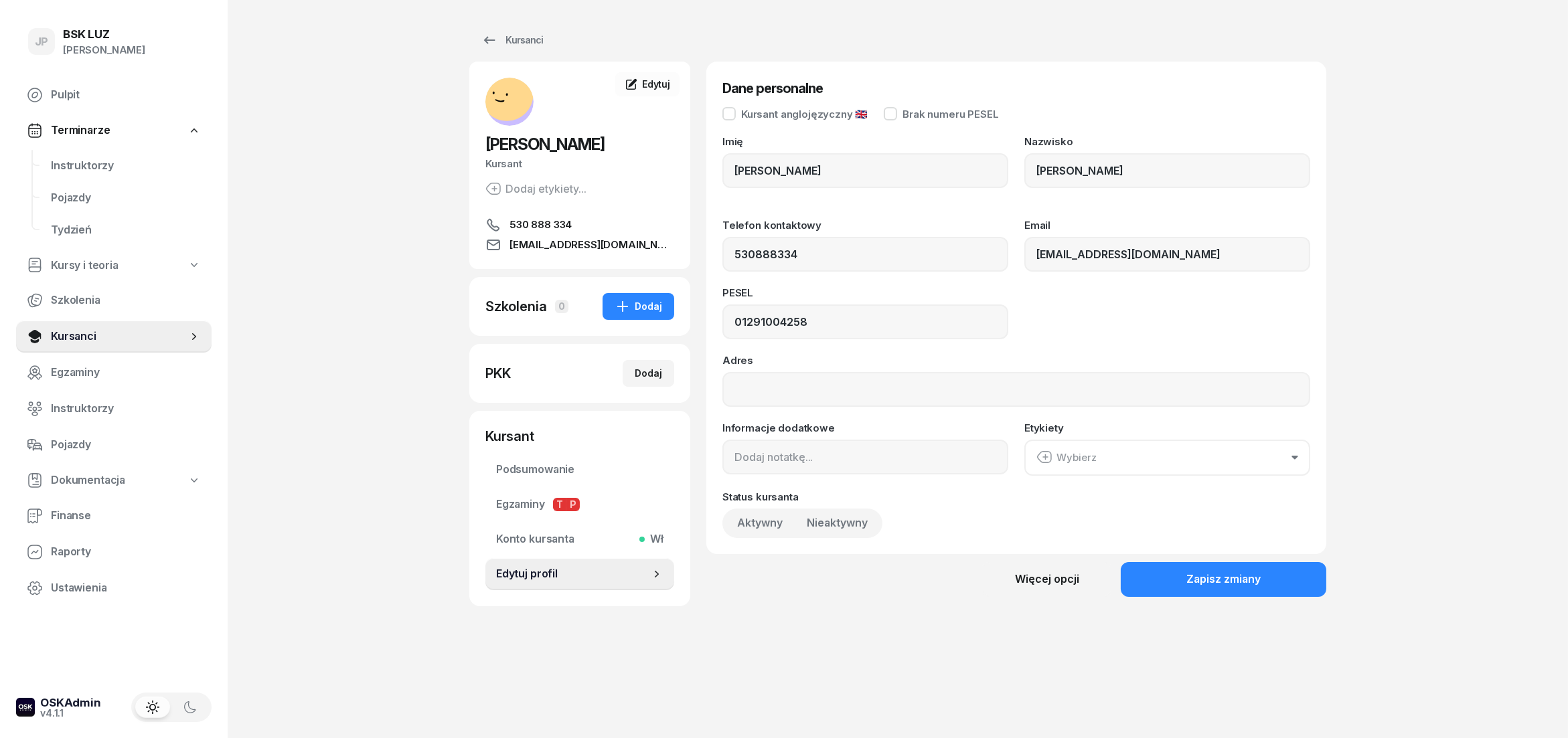
type input "530 888 334"
click at [1064, 581] on div "Więcej opcji" at bounding box center [1047, 579] width 64 height 17
click at [1023, 622] on div "Usuń kursanta" at bounding box center [1002, 625] width 70 height 17
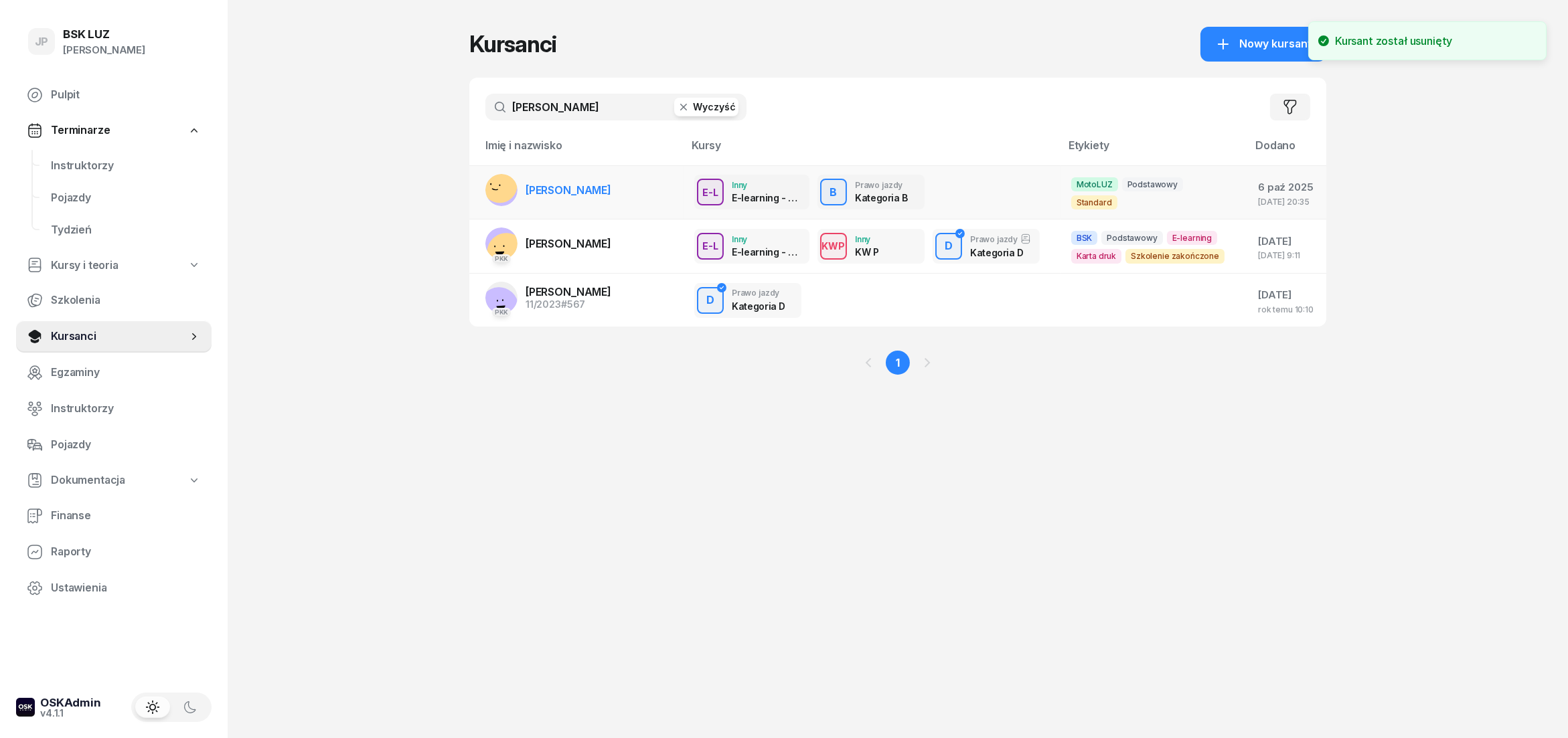
click at [595, 192] on span "[PERSON_NAME]" at bounding box center [568, 190] width 85 height 14
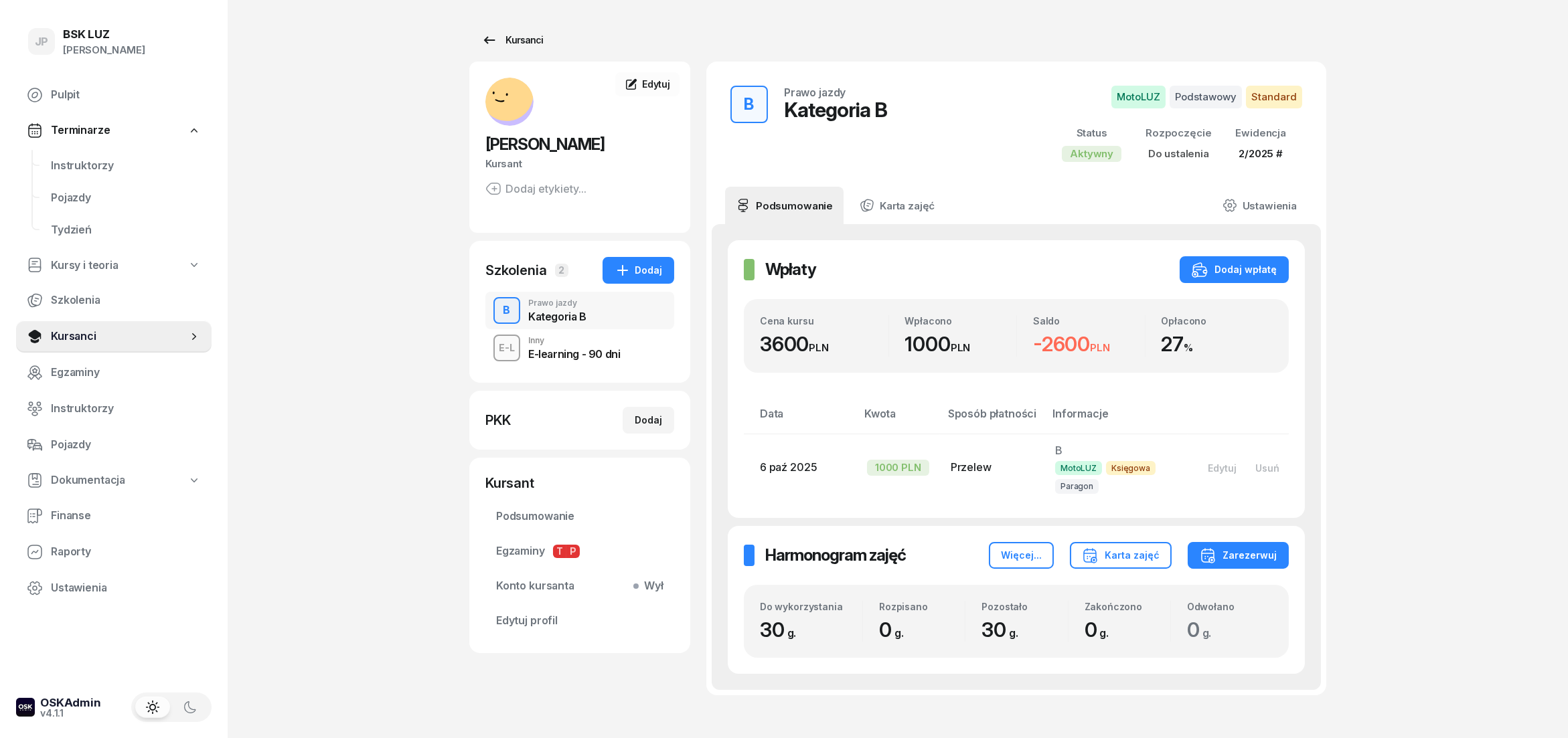
click at [484, 40] on icon at bounding box center [490, 39] width 11 height 7
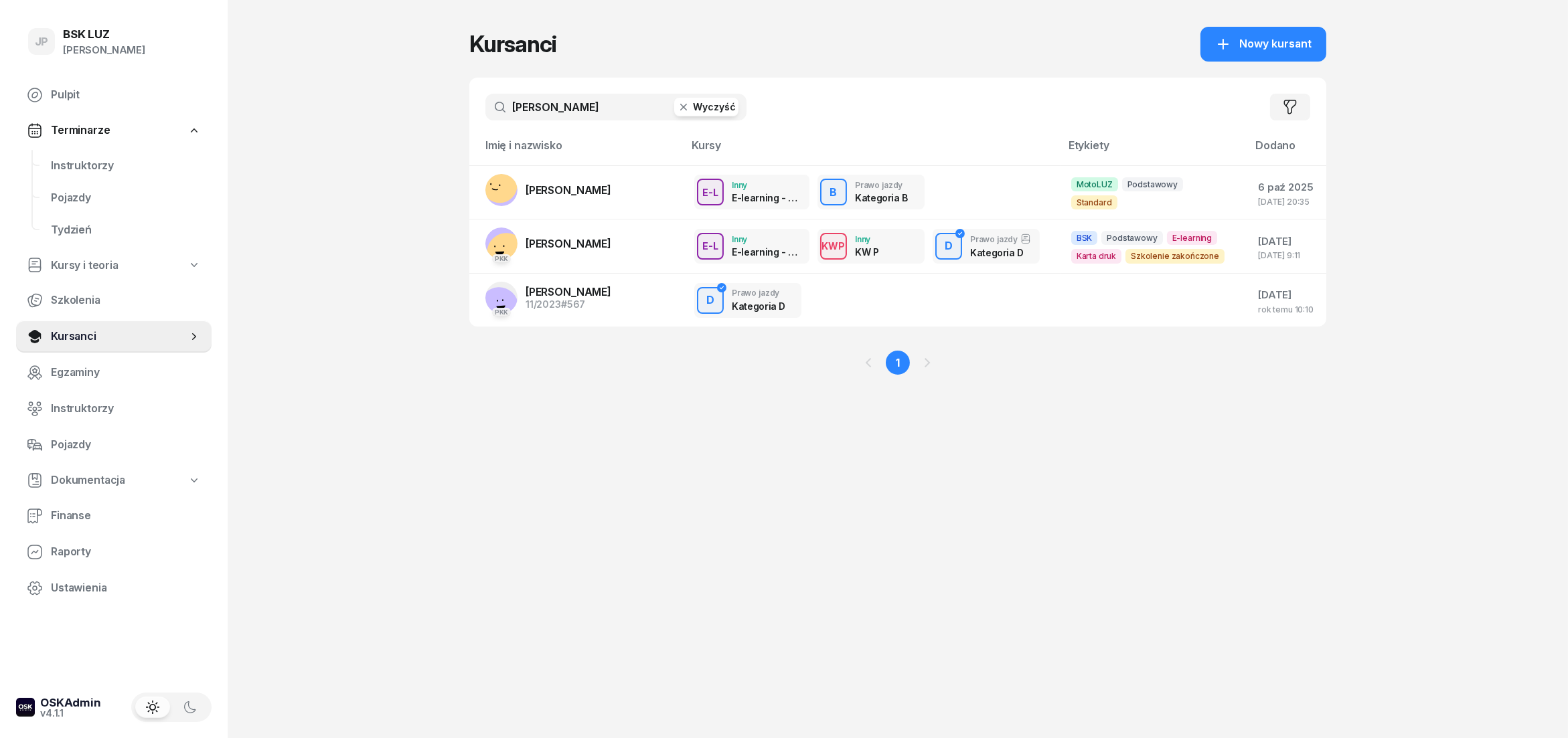
click at [702, 113] on button "Wyczyść" at bounding box center [706, 107] width 64 height 19
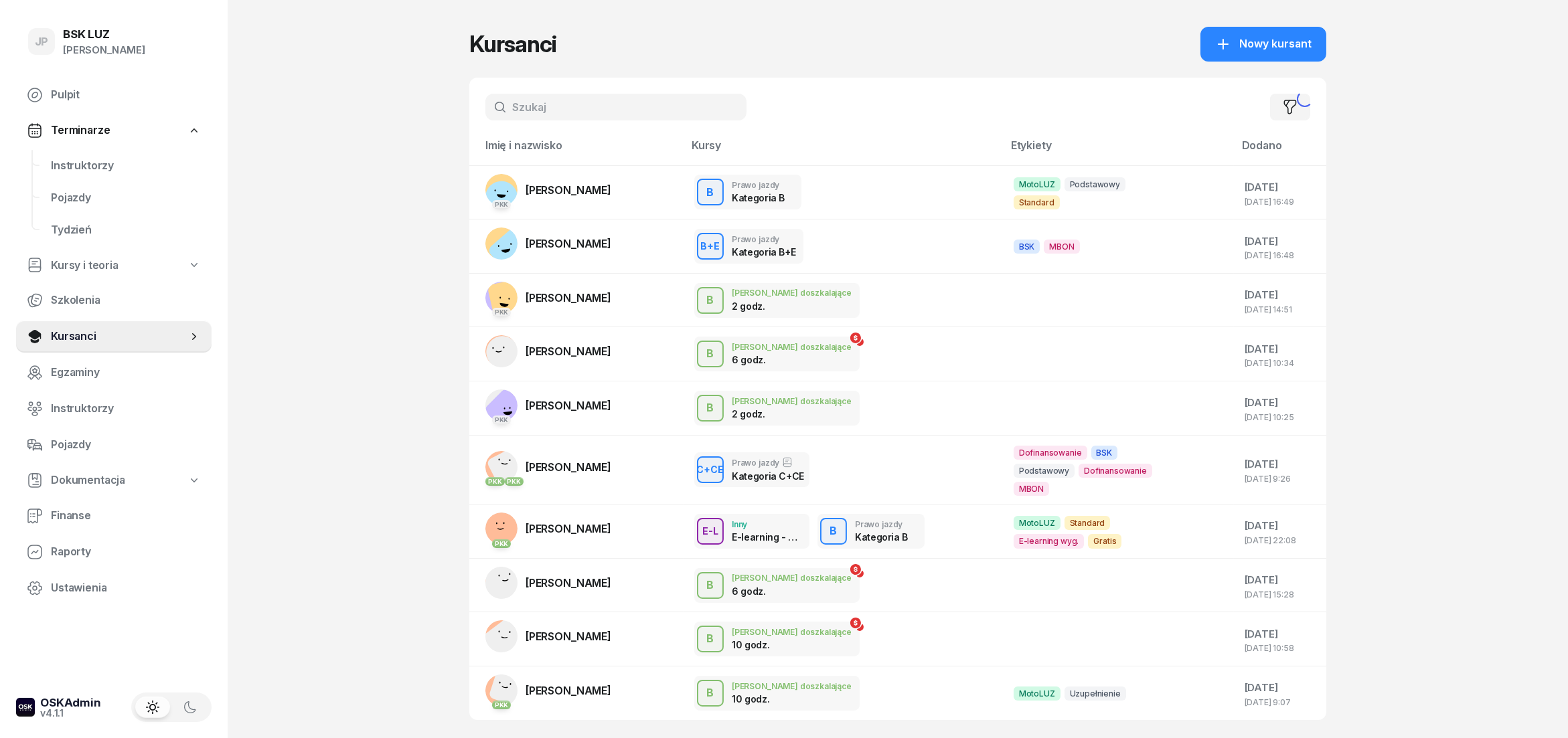
click at [547, 108] on input "text" at bounding box center [616, 107] width 261 height 27
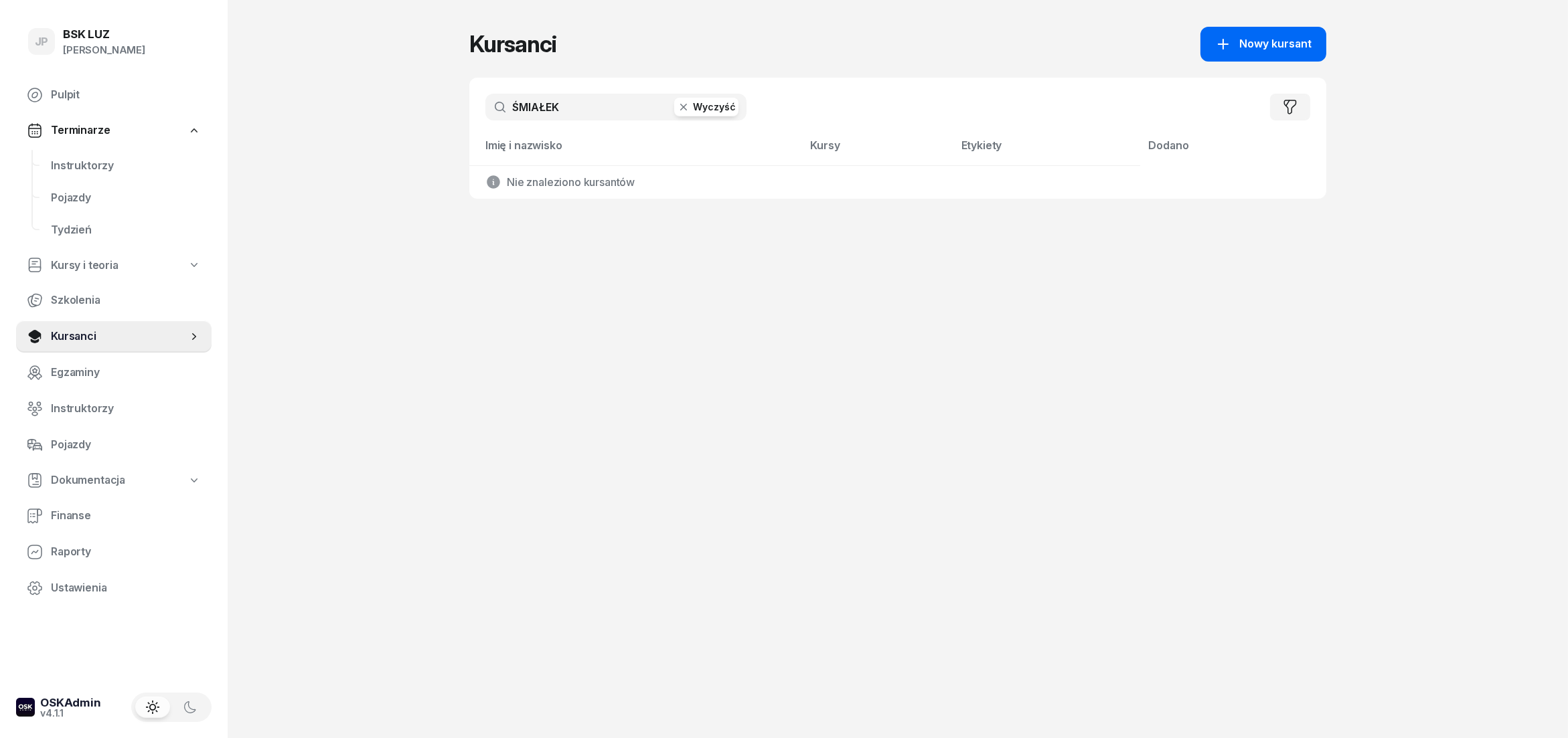
type input "ŚMIAŁEK"
click at [1270, 43] on span "Nowy kursant" at bounding box center [1276, 44] width 73 height 17
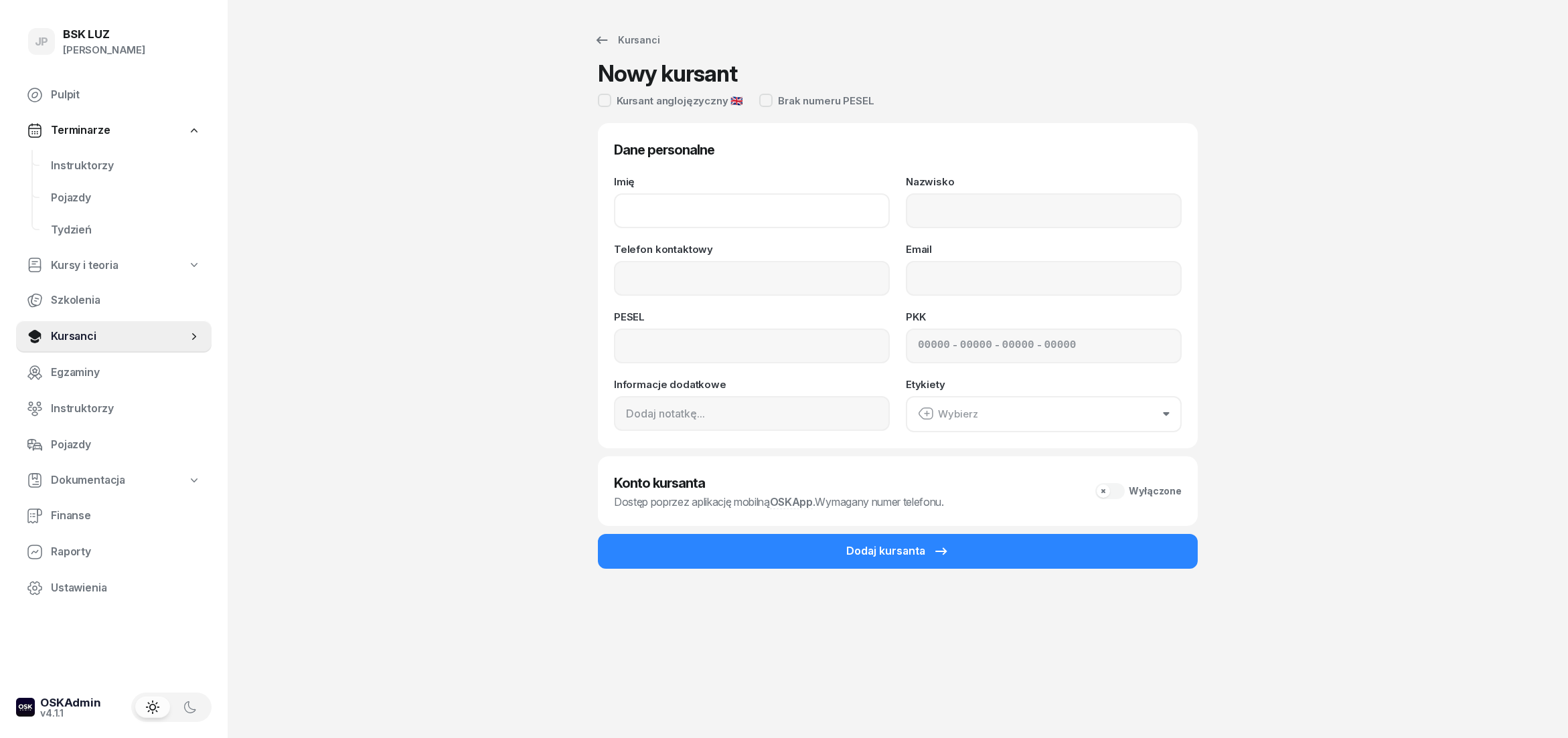
click at [672, 207] on input "Imię" at bounding box center [752, 210] width 276 height 34
type input "[PERSON_NAME]"
click at [950, 209] on input "Nazwisko" at bounding box center [1044, 210] width 276 height 34
click at [931, 213] on input "Ś,IAŁEK" at bounding box center [1044, 210] width 276 height 34
type input "ŚMIAŁEK"
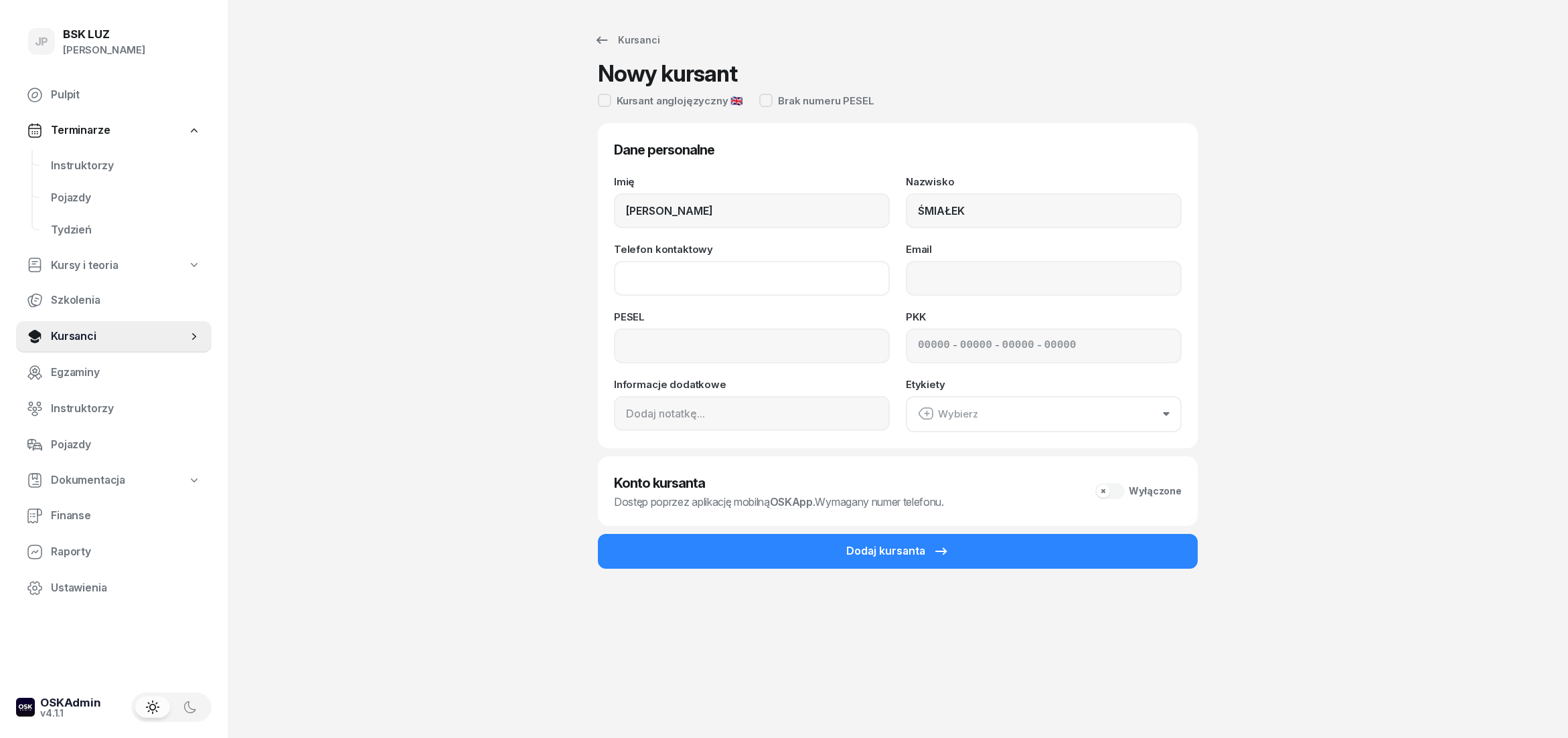
click at [686, 279] on input "Telefon kontaktowy" at bounding box center [752, 279] width 276 height 34
type input "536 776 512"
click at [938, 281] on input "Email" at bounding box center [1044, 279] width 276 height 34
type input "[EMAIL_ADDRESS][DOMAIN_NAME]"
click at [679, 351] on input at bounding box center [752, 346] width 276 height 34
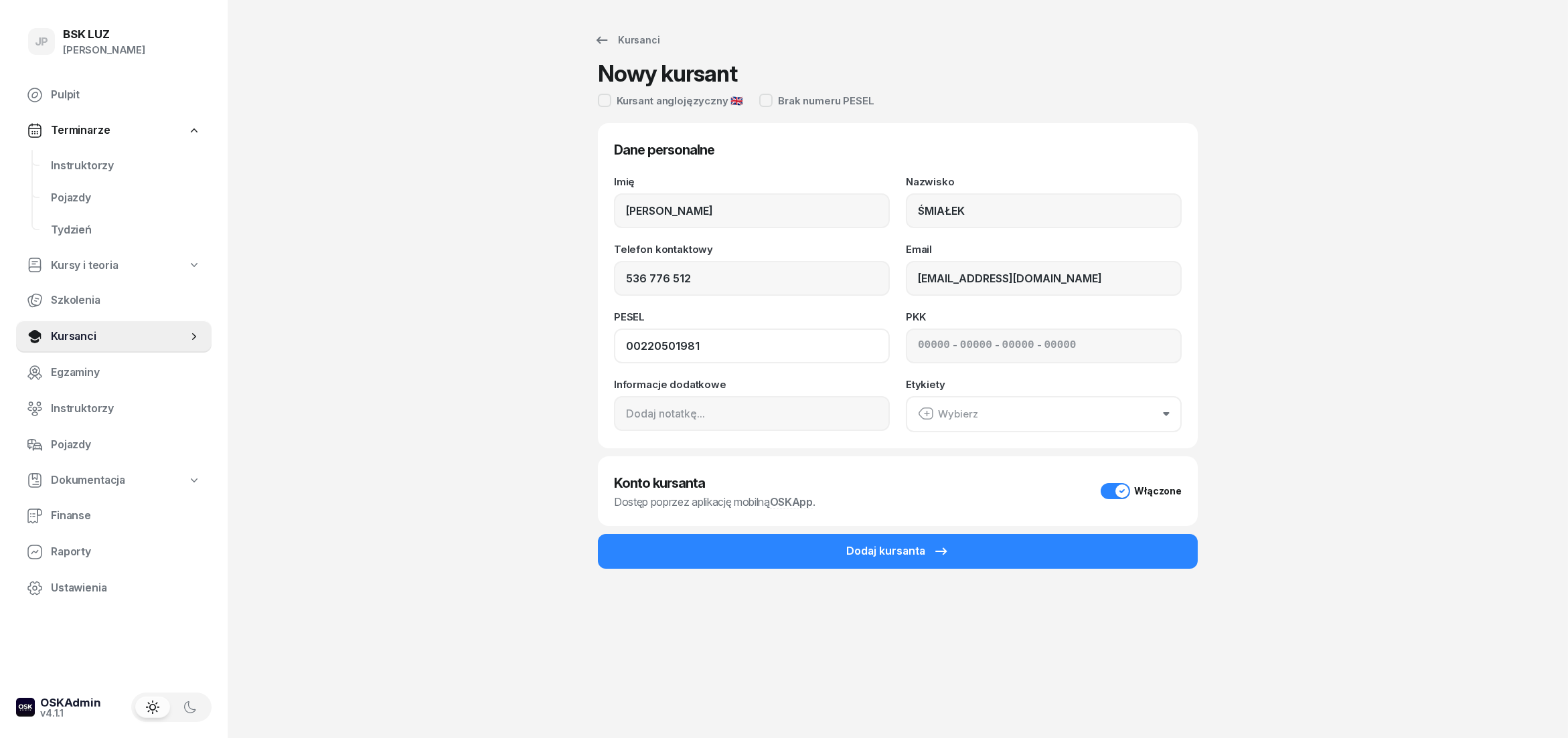
type input "00220501981"
click at [1167, 419] on button "Wybierz" at bounding box center [1044, 414] width 276 height 36
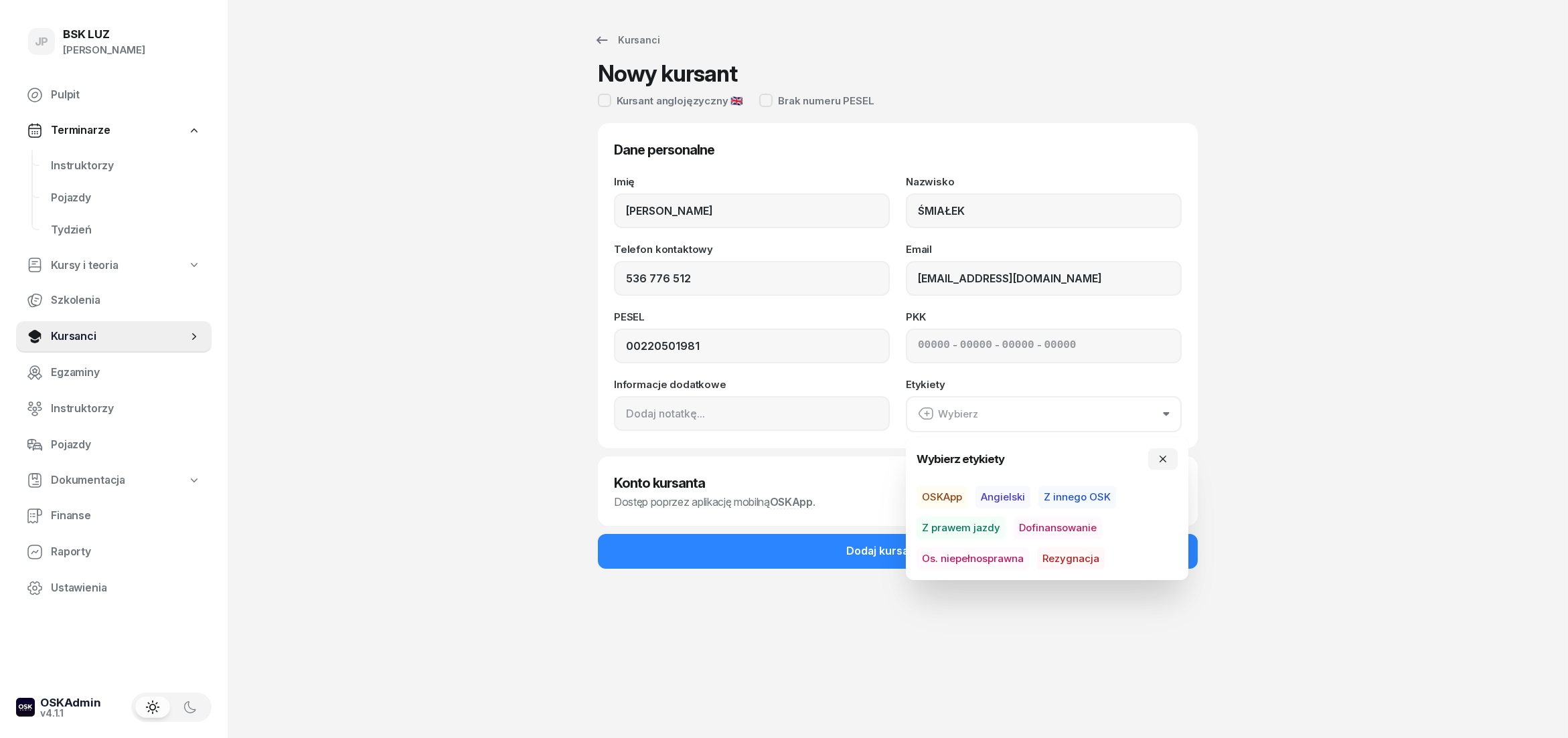
click at [1167, 418] on button "Wybierz" at bounding box center [1044, 414] width 276 height 36
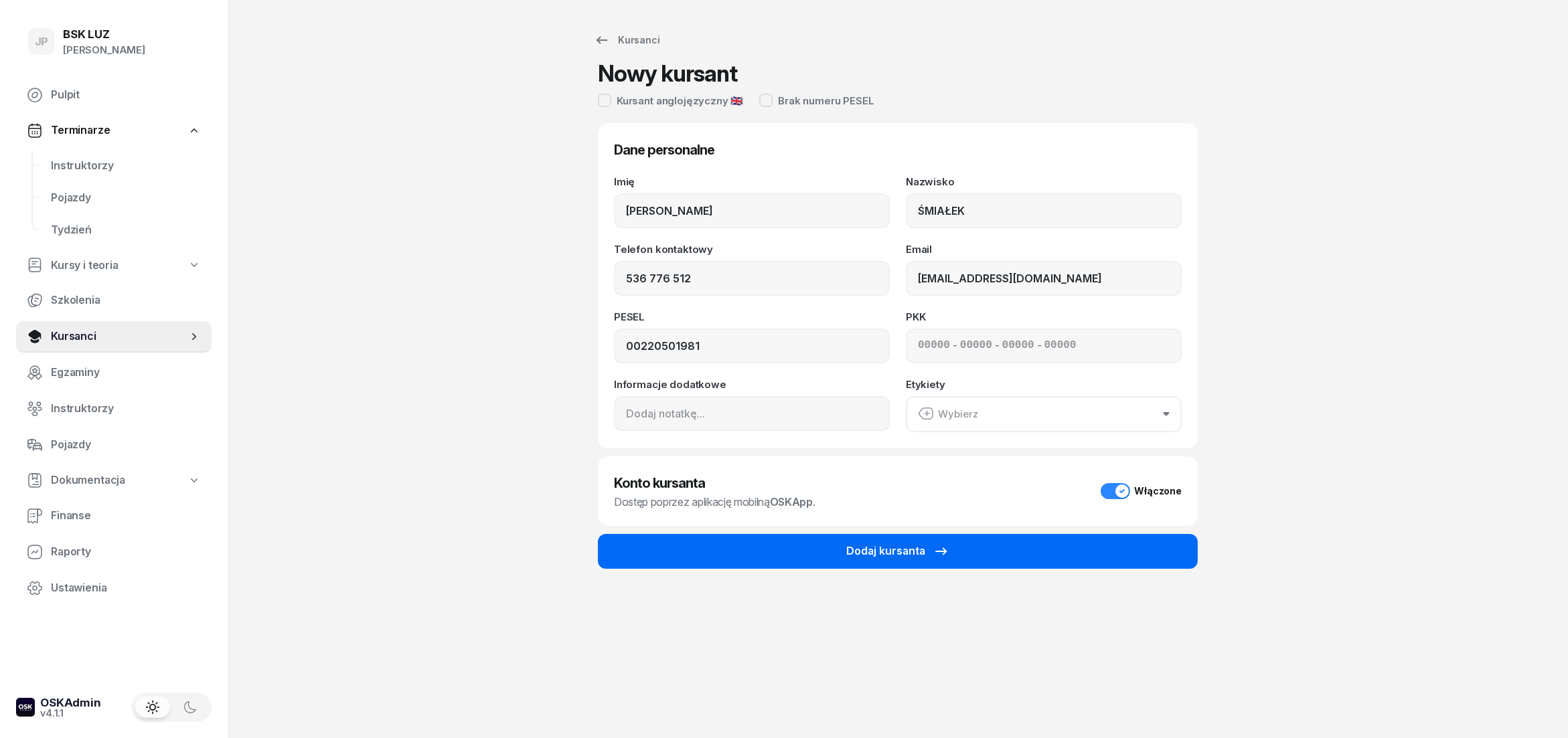
click at [934, 546] on icon "submit" at bounding box center [942, 551] width 16 height 16
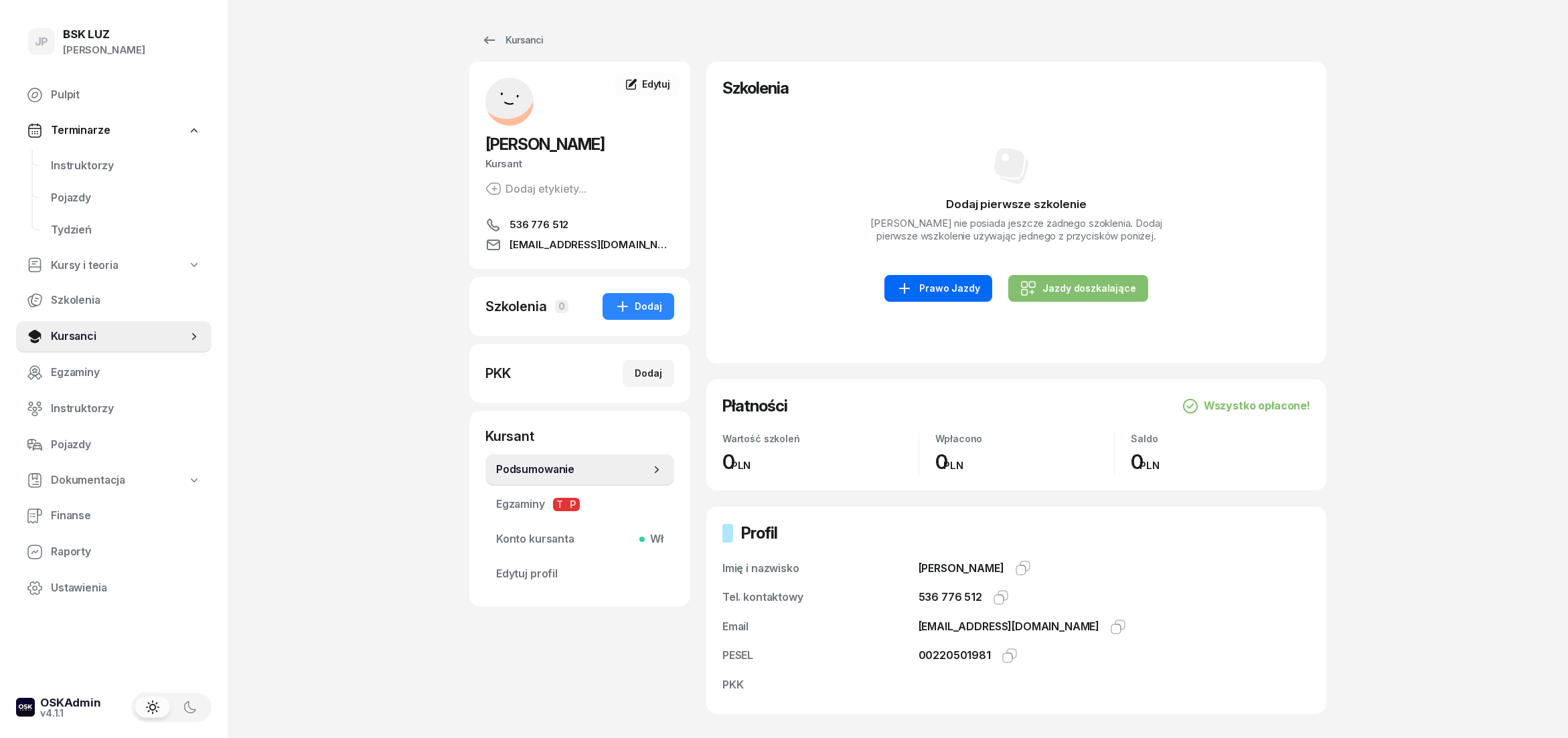
click at [927, 291] on link "Prawo Jazdy" at bounding box center [938, 288] width 107 height 27
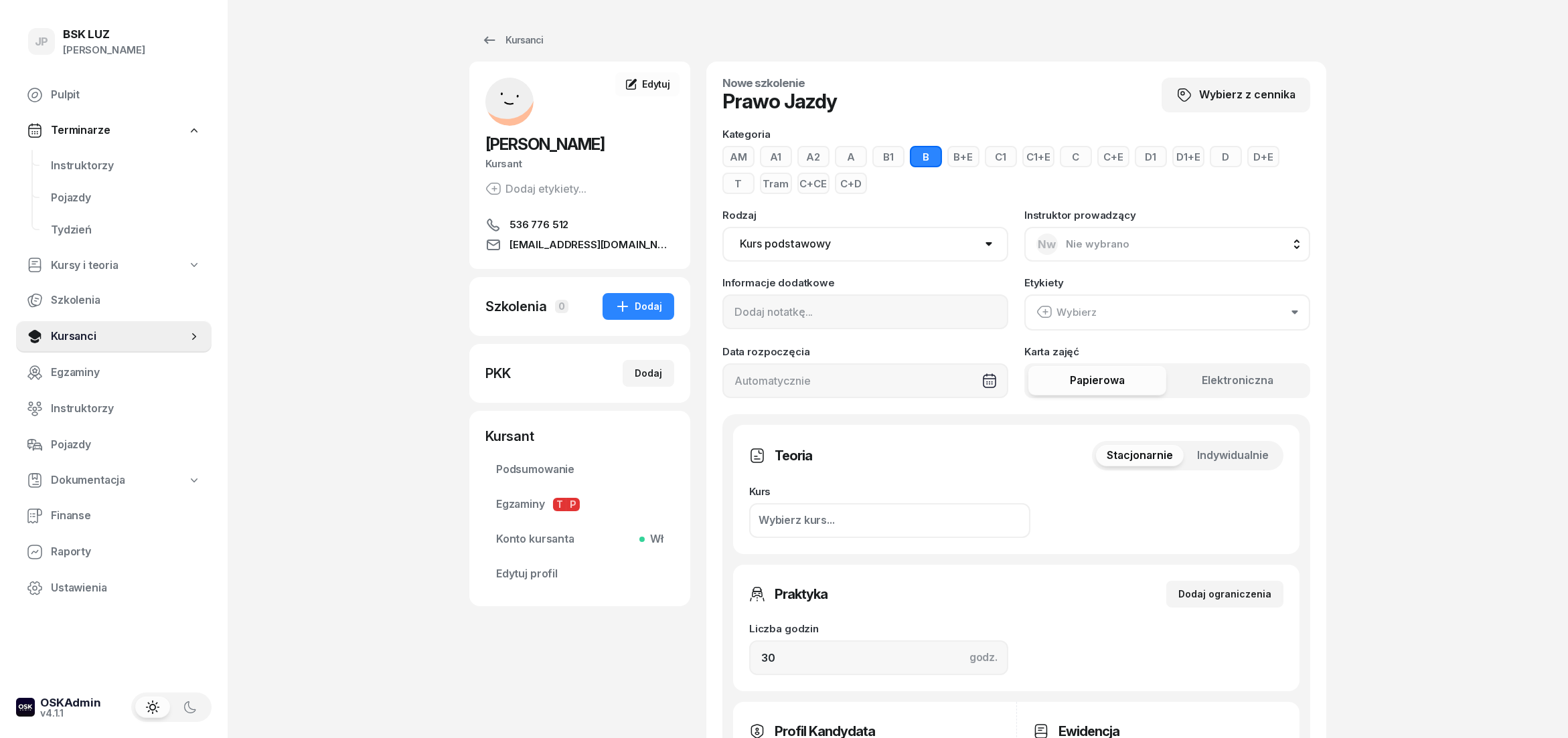
click at [1293, 312] on icon "button" at bounding box center [1294, 313] width 6 height 4
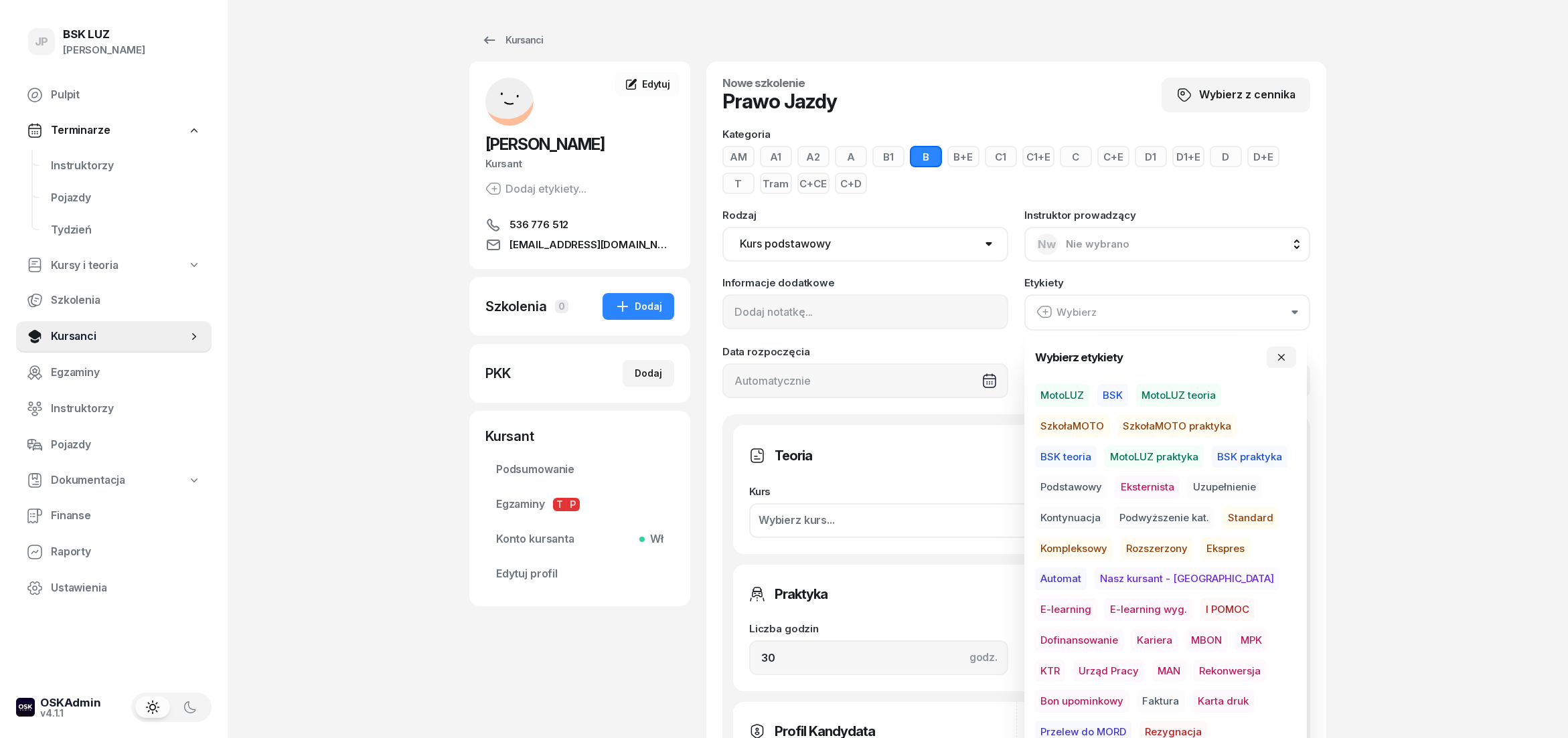
drag, startPoint x: 1067, startPoint y: 389, endPoint x: 1073, endPoint y: 390, distance: 6.1
click at [1068, 389] on span "MotoLUZ" at bounding box center [1062, 396] width 55 height 23
click at [1087, 490] on span "Podstawowy" at bounding box center [1071, 487] width 73 height 23
click at [1097, 598] on span "E-learning" at bounding box center [1066, 609] width 62 height 23
click at [1279, 354] on icon "button" at bounding box center [1281, 357] width 11 height 11
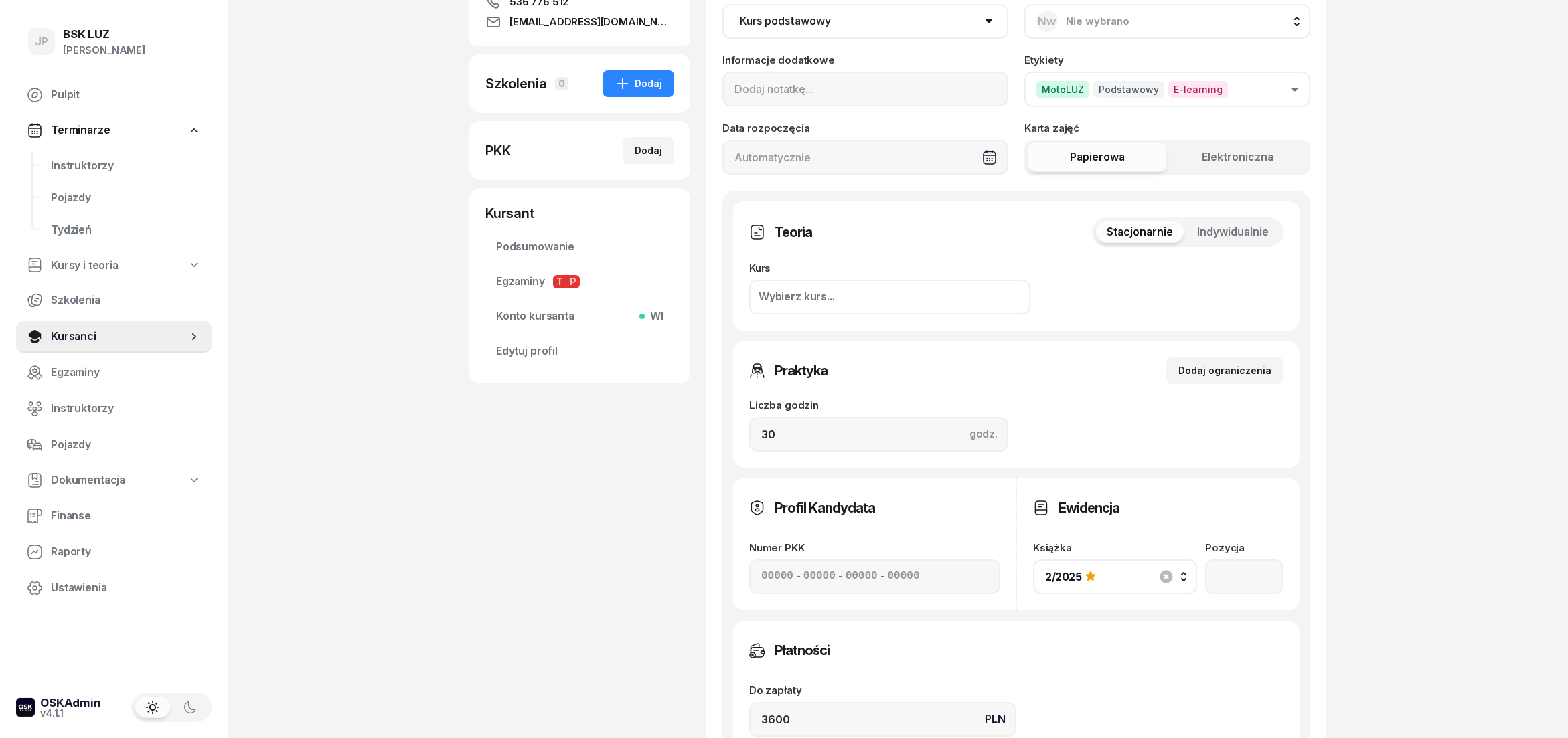
scroll to position [520, 0]
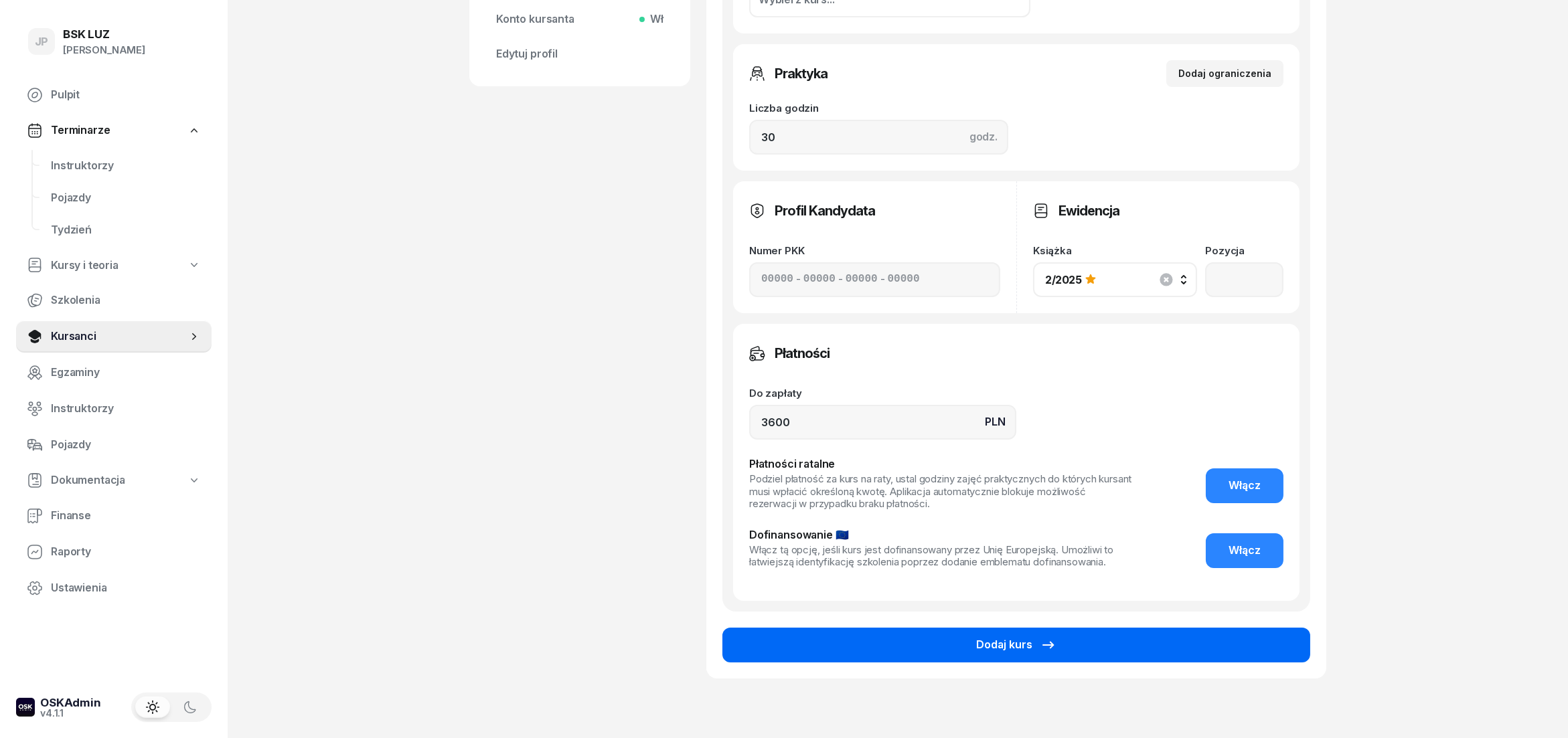
click at [985, 648] on div "Dodaj kurs" at bounding box center [1016, 645] width 80 height 17
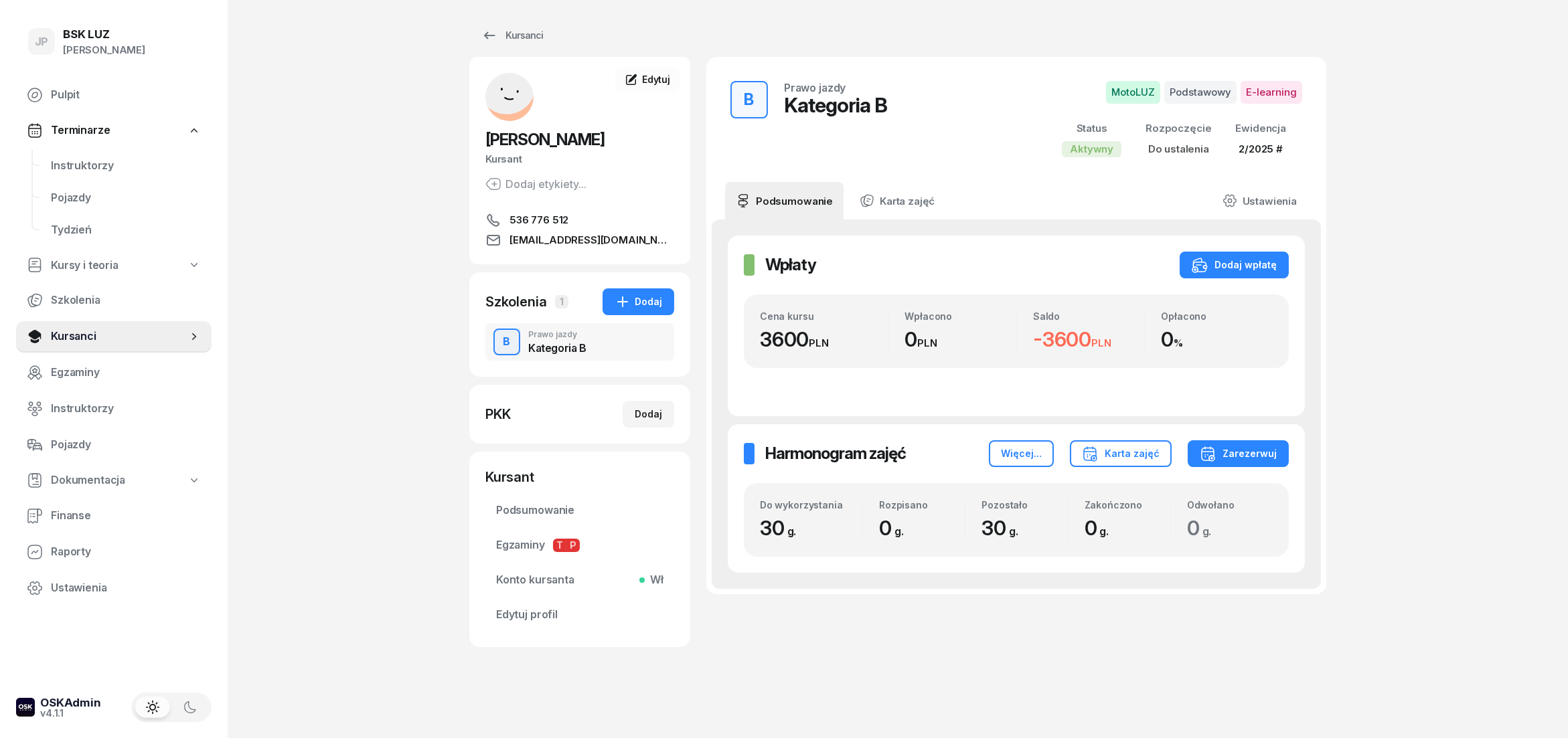
scroll to position [5, 0]
click at [648, 307] on div "Dodaj" at bounding box center [639, 302] width 47 height 16
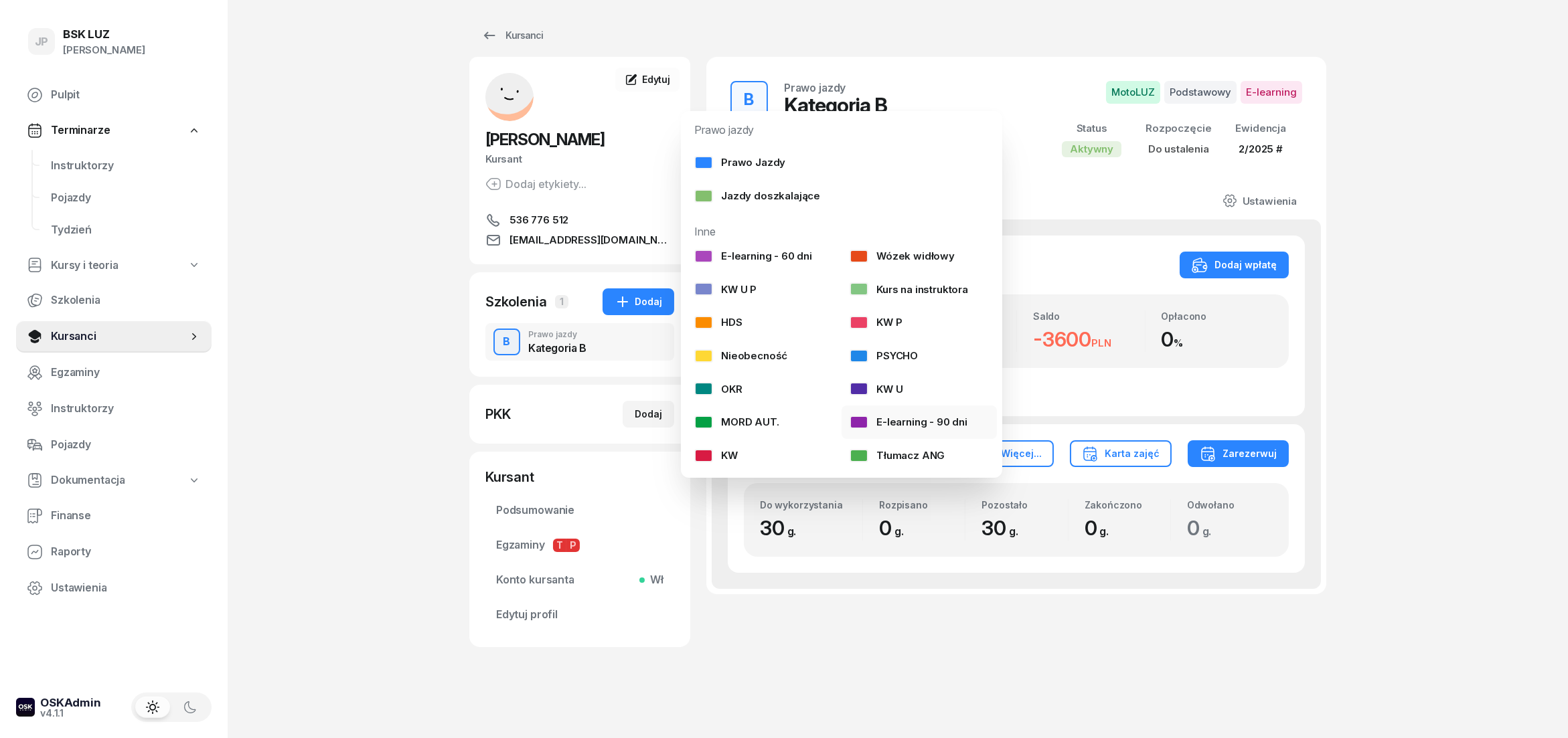
click at [898, 429] on div "E-learning - 90 dni" at bounding box center [909, 422] width 118 height 17
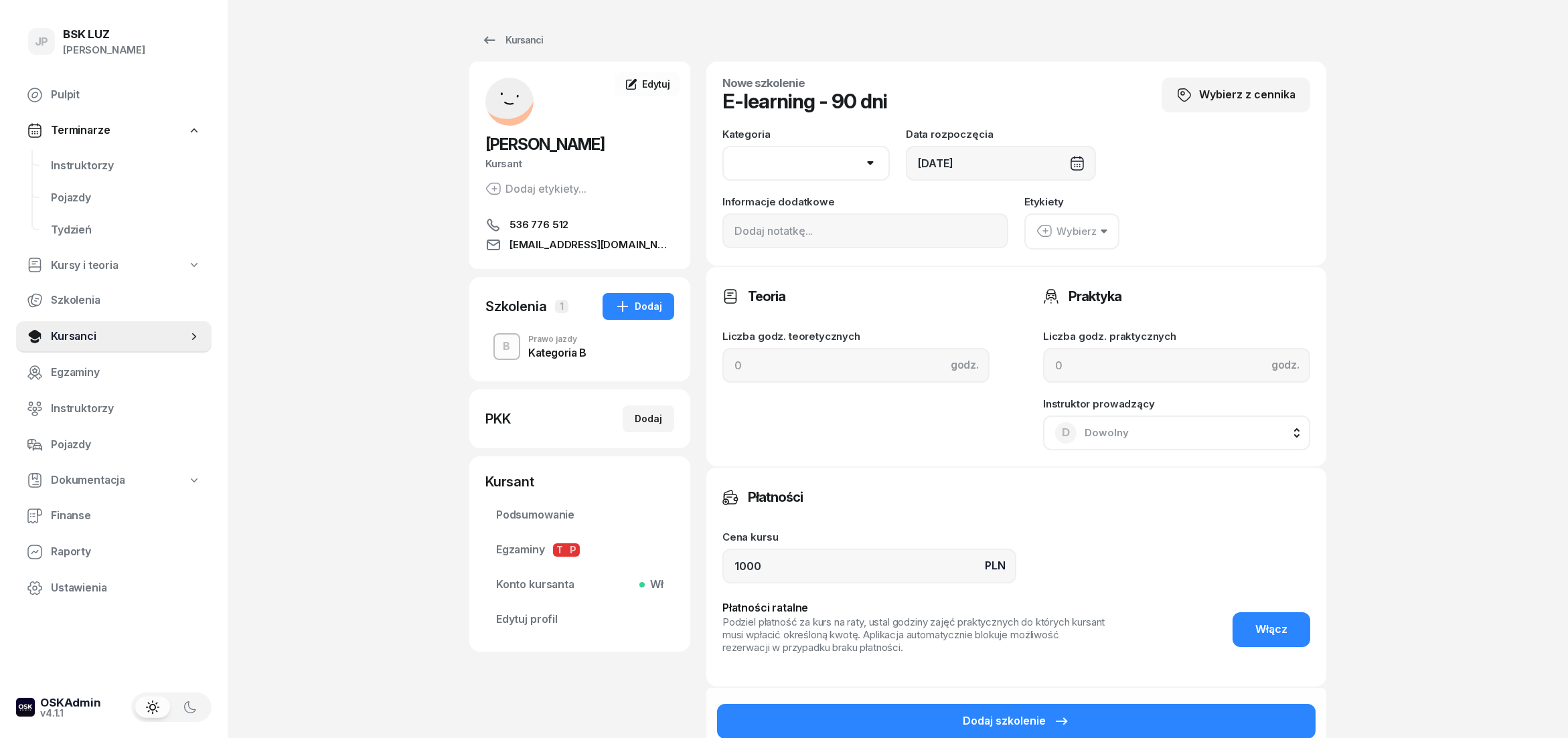
select select "B"
click option "B" at bounding box center [0, 0] width 0 height 0
click at [1101, 232] on icon "button" at bounding box center [1104, 232] width 6 height 4
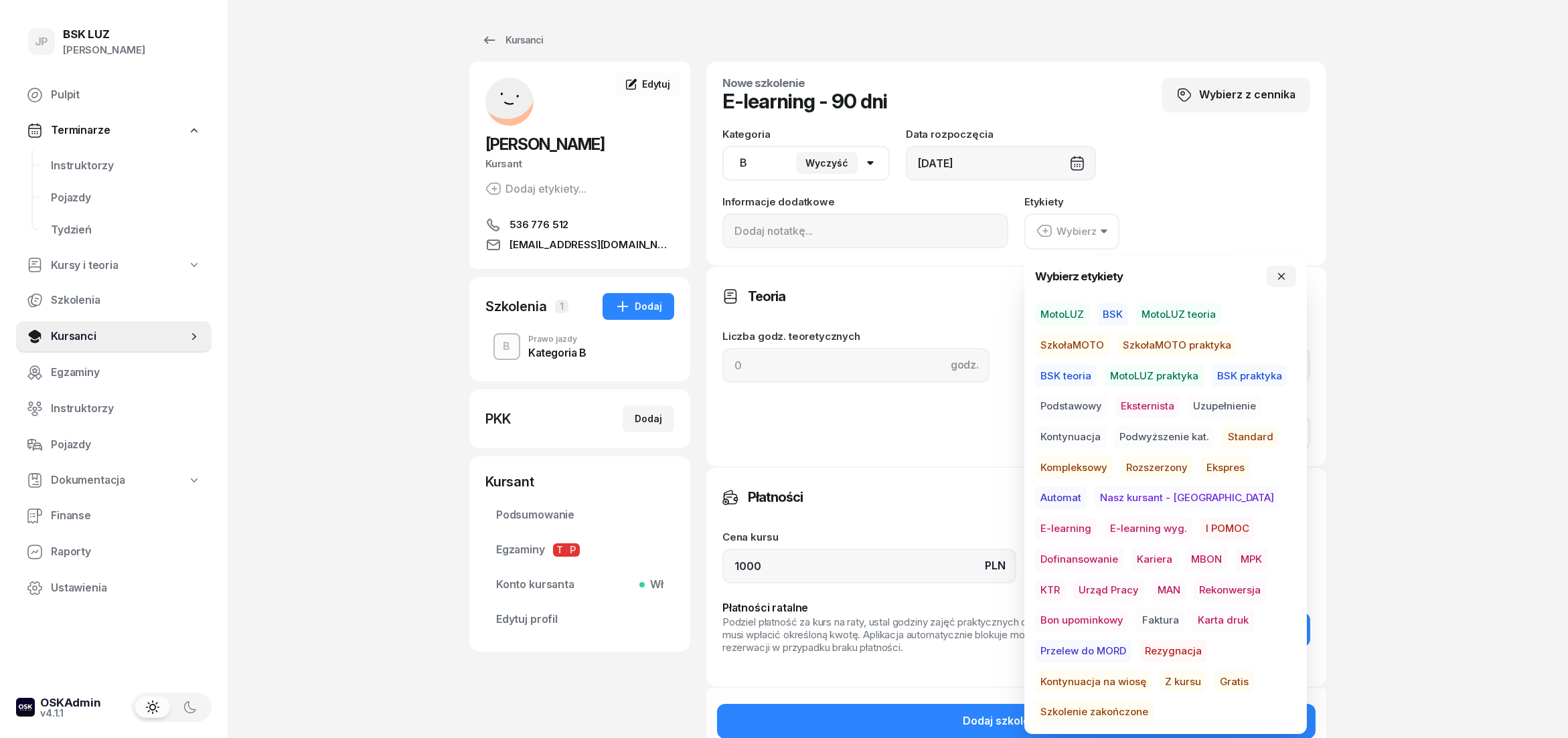
click at [1097, 518] on span "E-learning" at bounding box center [1066, 529] width 62 height 23
drag, startPoint x: 796, startPoint y: 572, endPoint x: 718, endPoint y: 578, distance: 78.2
click at [723, 578] on input "1000" at bounding box center [869, 566] width 294 height 34
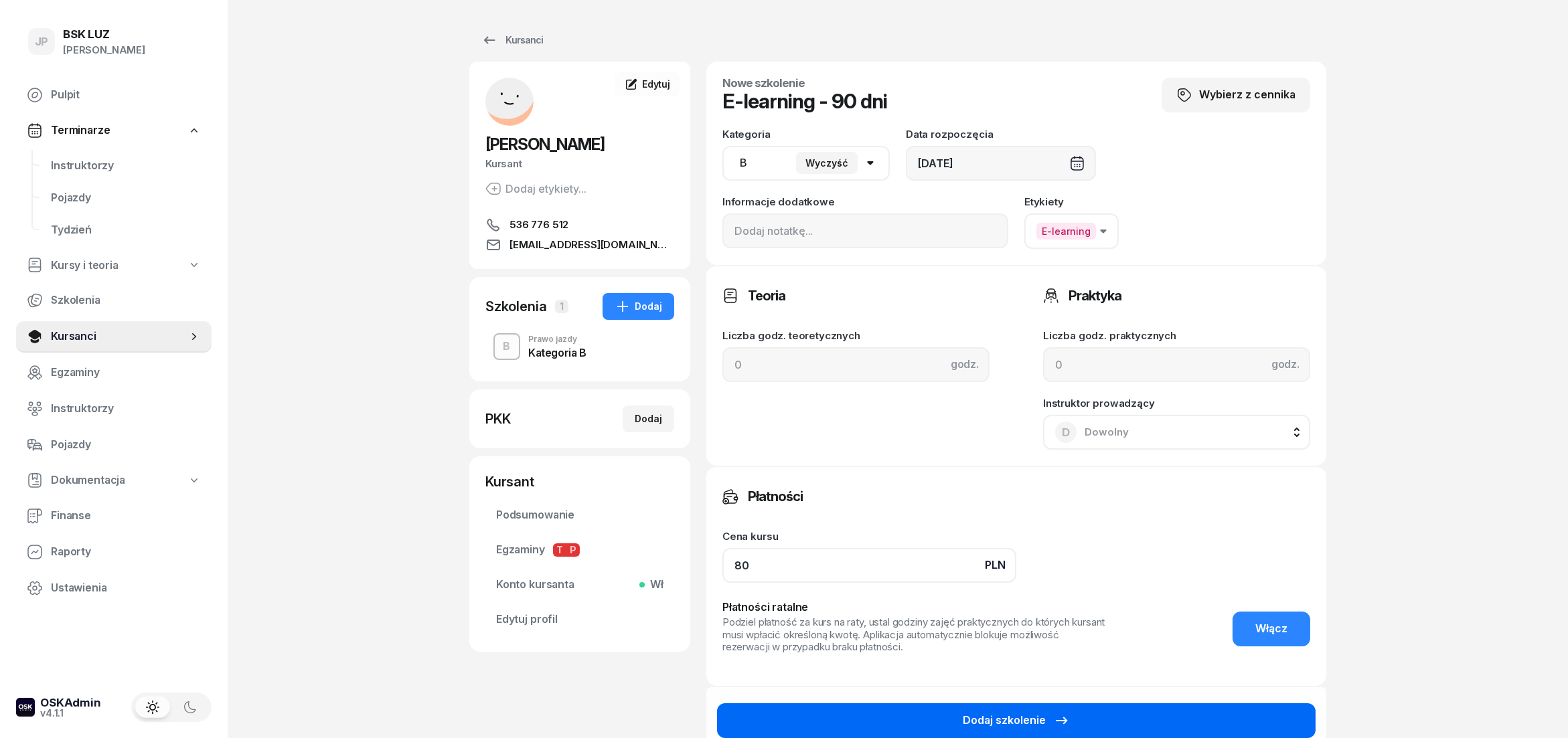
type input "80"
click at [935, 721] on button "Dodaj szkolenie" at bounding box center [1016, 721] width 598 height 34
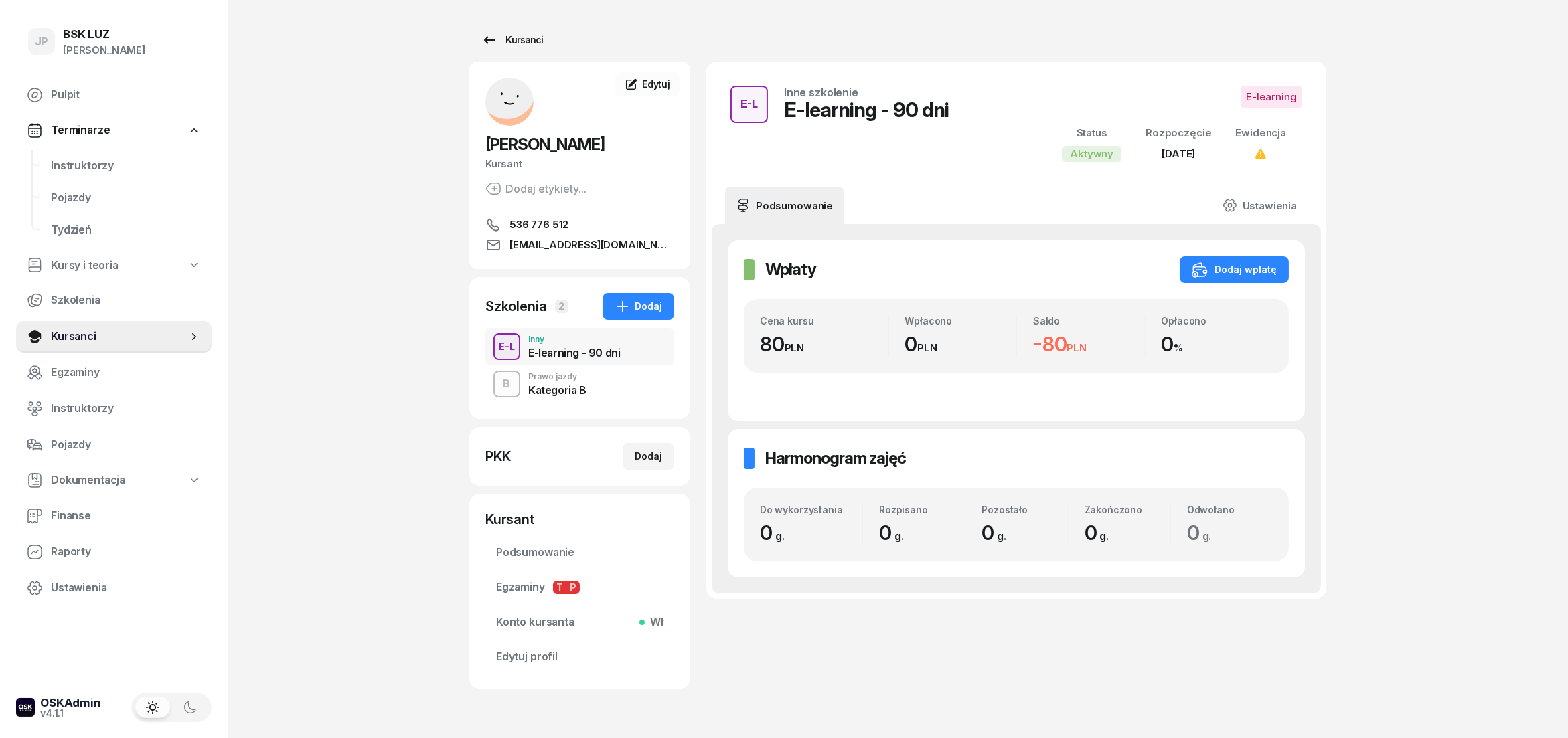
click at [521, 38] on div "Kursanci" at bounding box center [512, 40] width 62 height 16
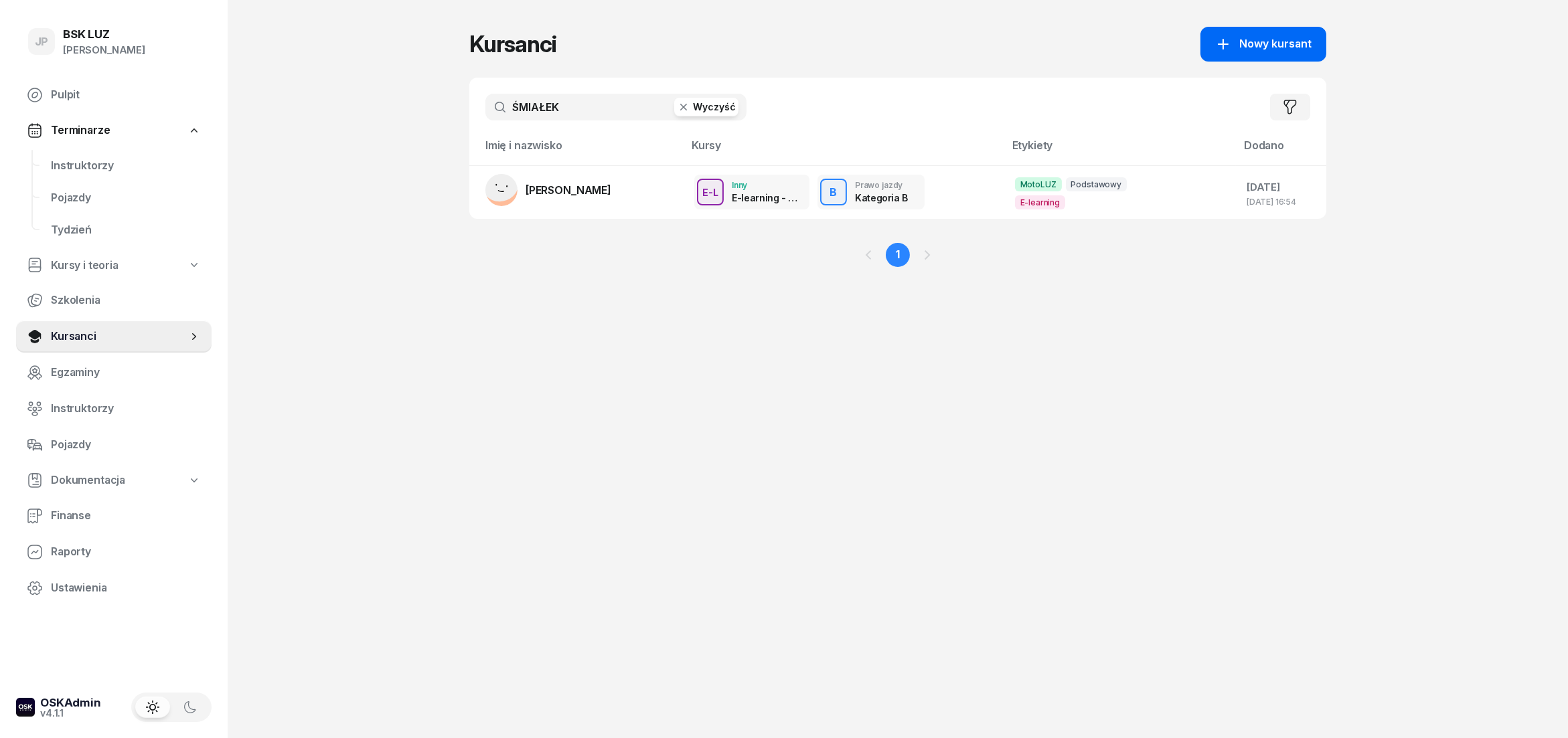
click at [1249, 46] on span "Nowy kursant" at bounding box center [1276, 44] width 73 height 17
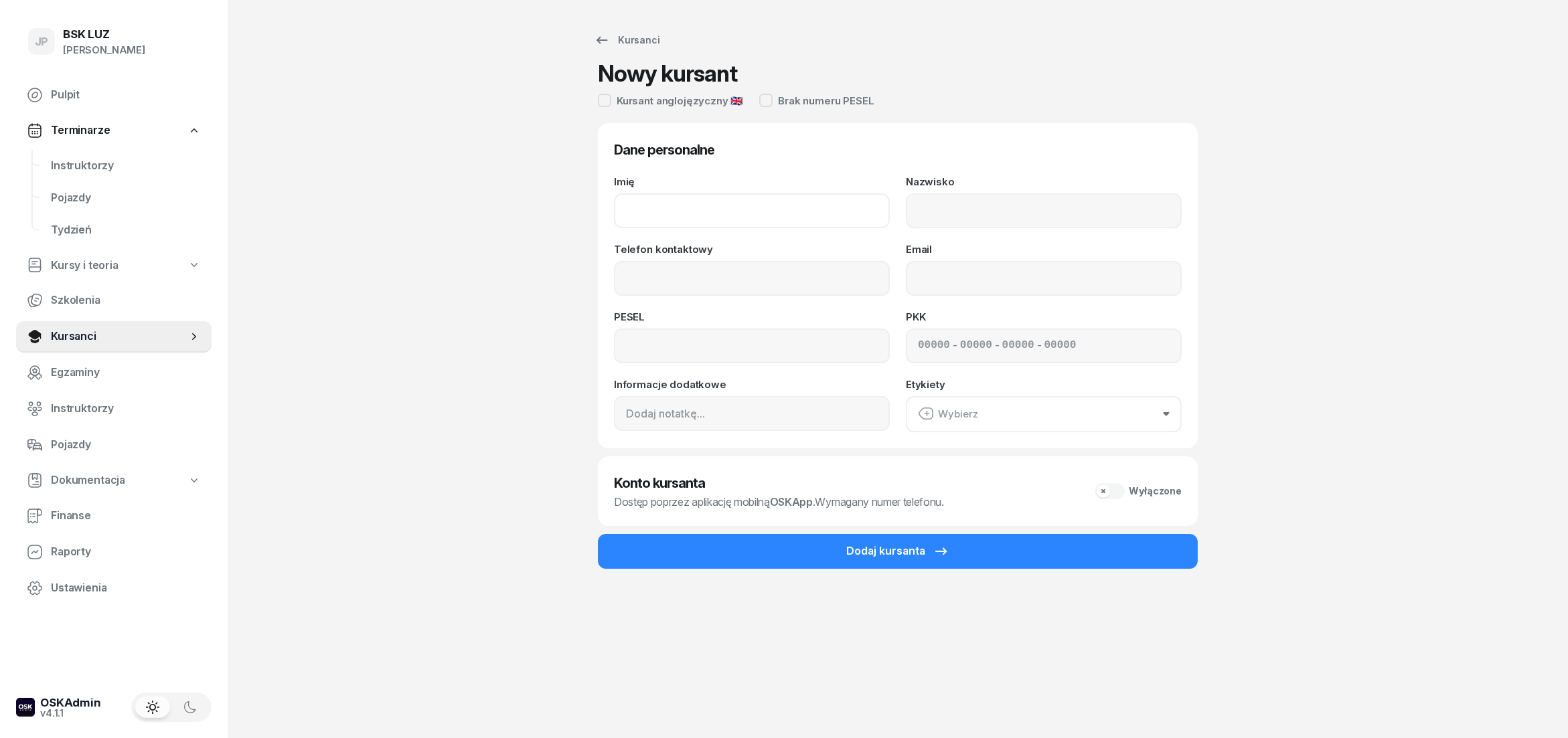
click at [657, 206] on input "Imię" at bounding box center [752, 210] width 276 height 34
type input "LILIJA"
click at [920, 212] on input "Nazwisko" at bounding box center [1044, 210] width 276 height 34
type input "LEVYTSKA"
click at [663, 284] on input "Telefon kontaktowy" at bounding box center [752, 279] width 276 height 34
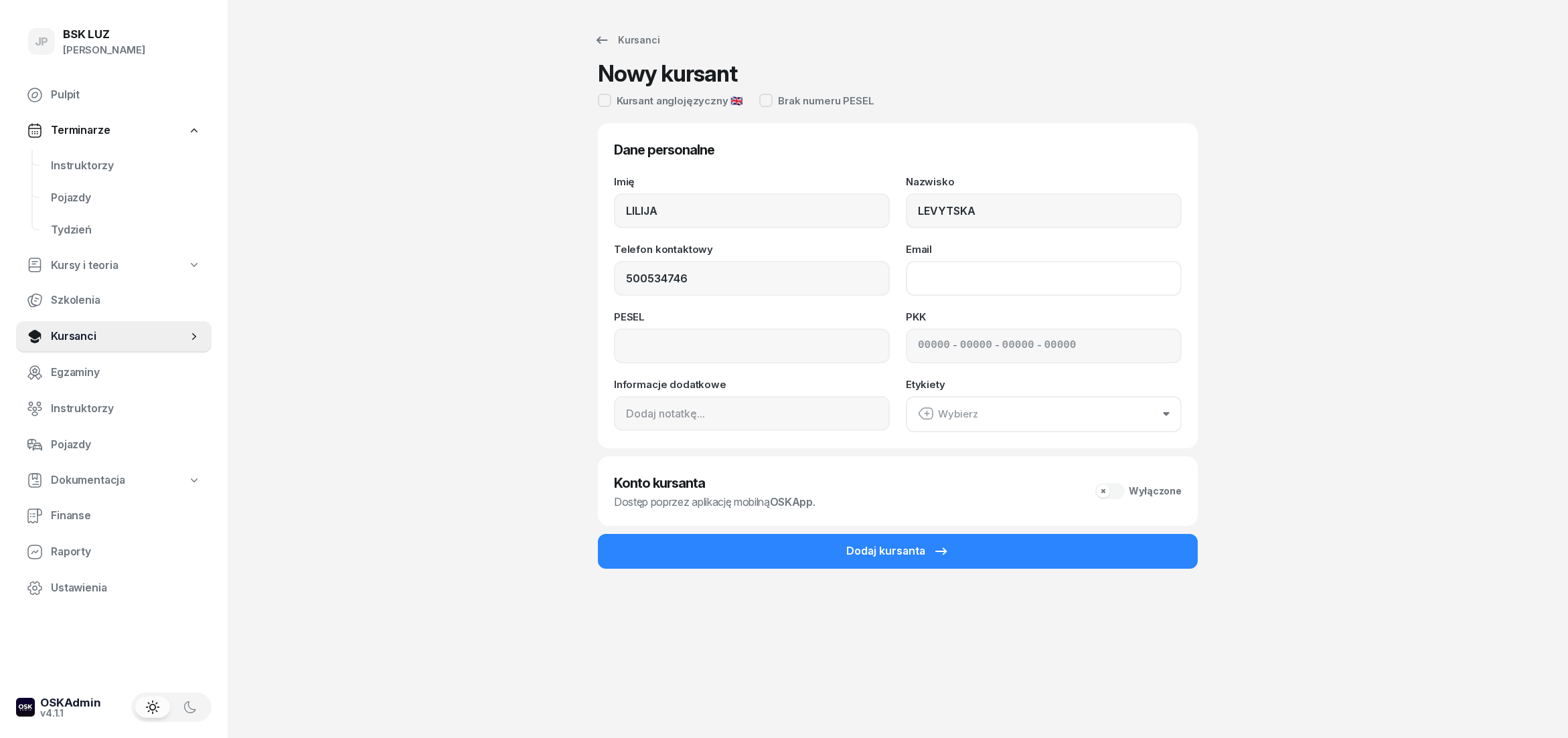
type input "500 534 746"
click at [952, 281] on input "Email" at bounding box center [1044, 279] width 276 height 34
type input "[EMAIL_ADDRESS][DOMAIN_NAME]"
click at [655, 337] on input at bounding box center [752, 346] width 276 height 34
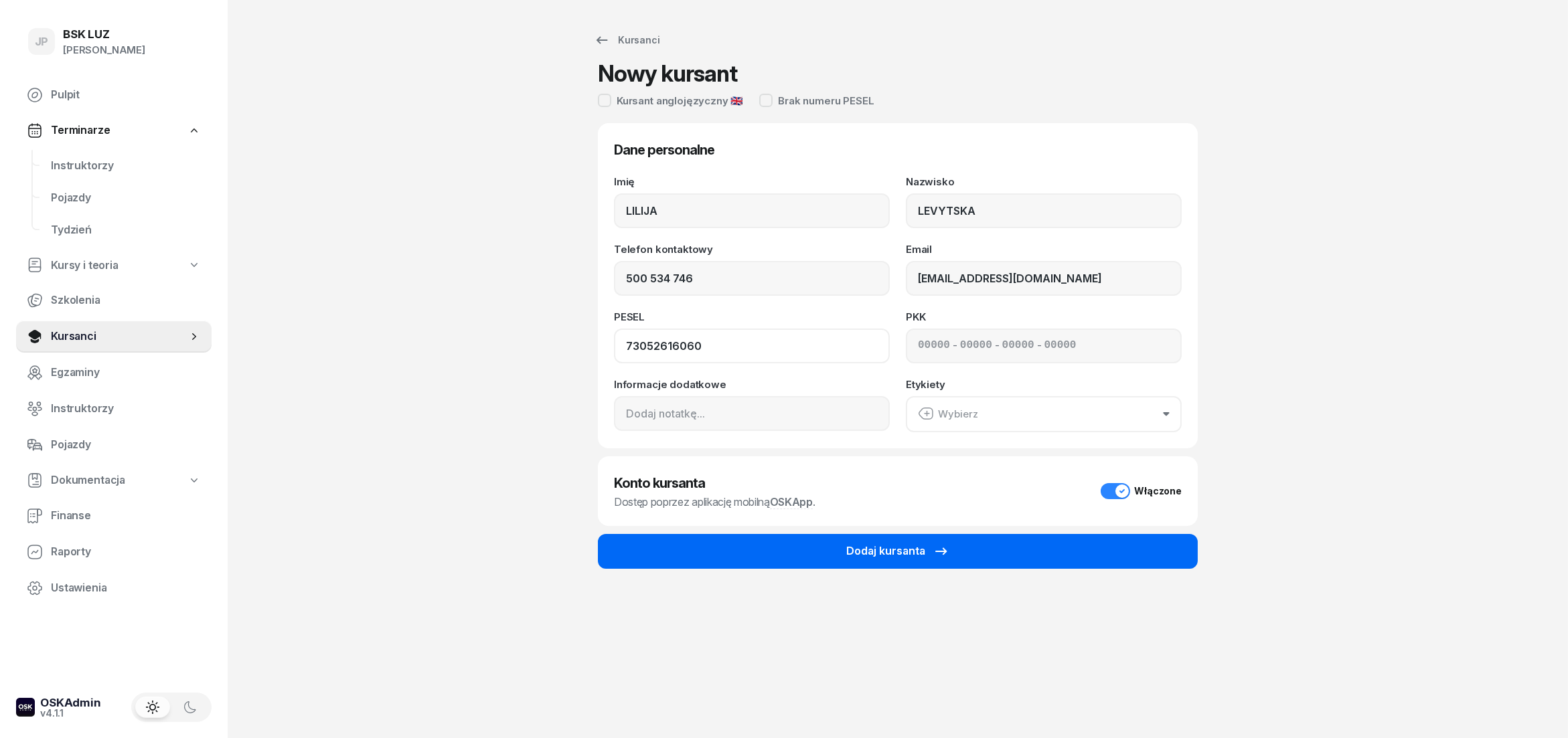
type input "73052616060"
click at [889, 548] on div "Dodaj kursanta" at bounding box center [898, 551] width 103 height 17
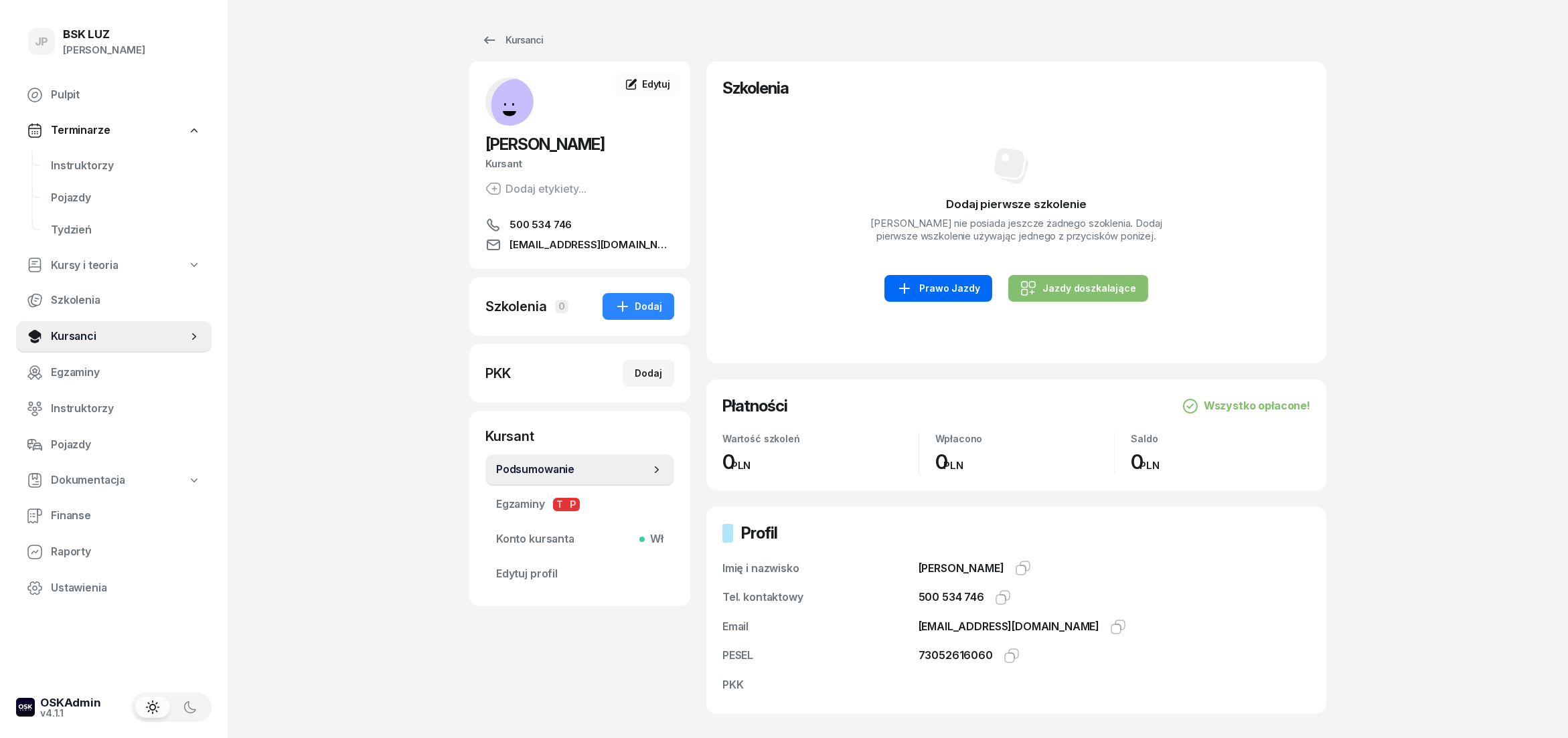
click at [953, 289] on div "Prawo Jazdy" at bounding box center [938, 289] width 83 height 16
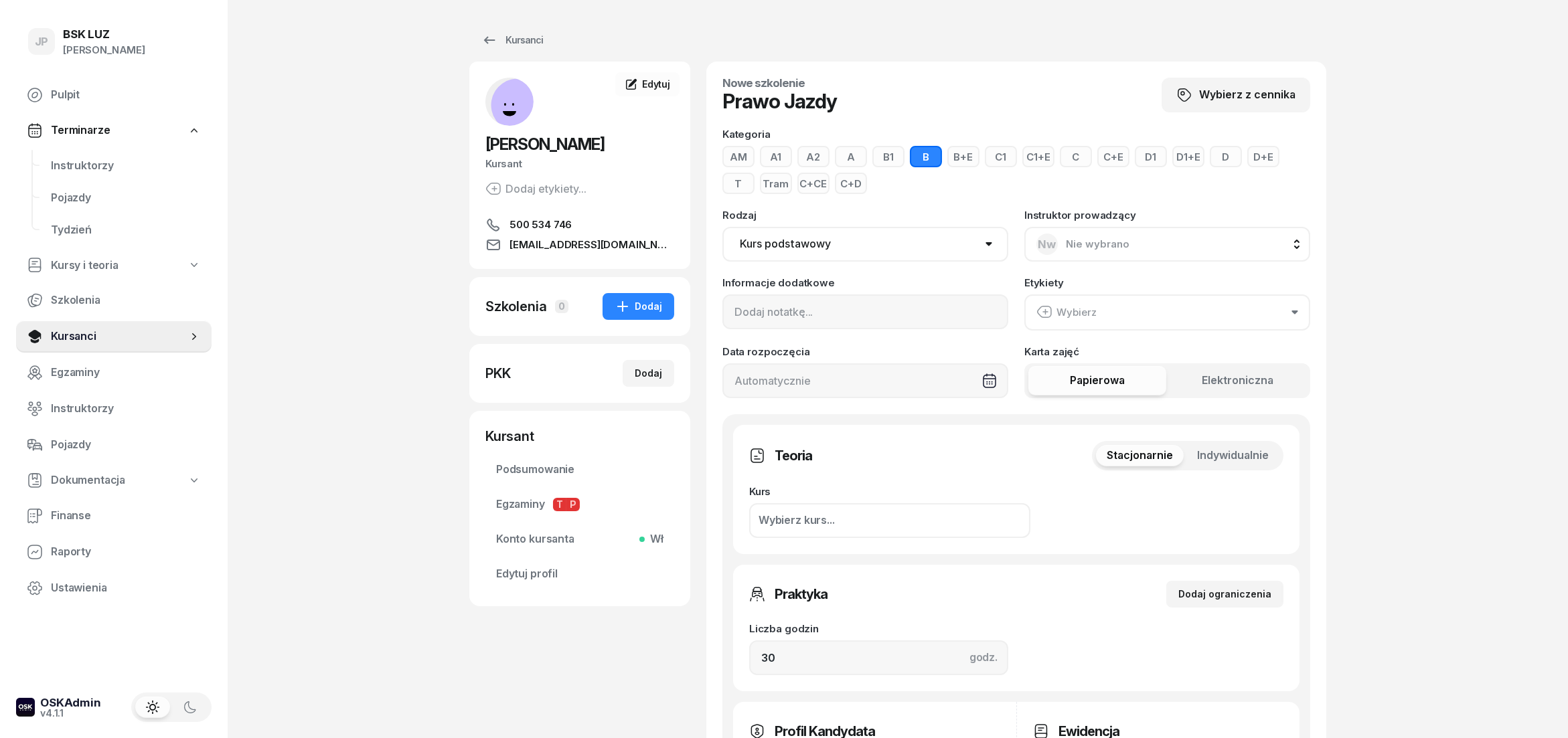
click at [1292, 312] on icon "button" at bounding box center [1294, 313] width 6 height 4
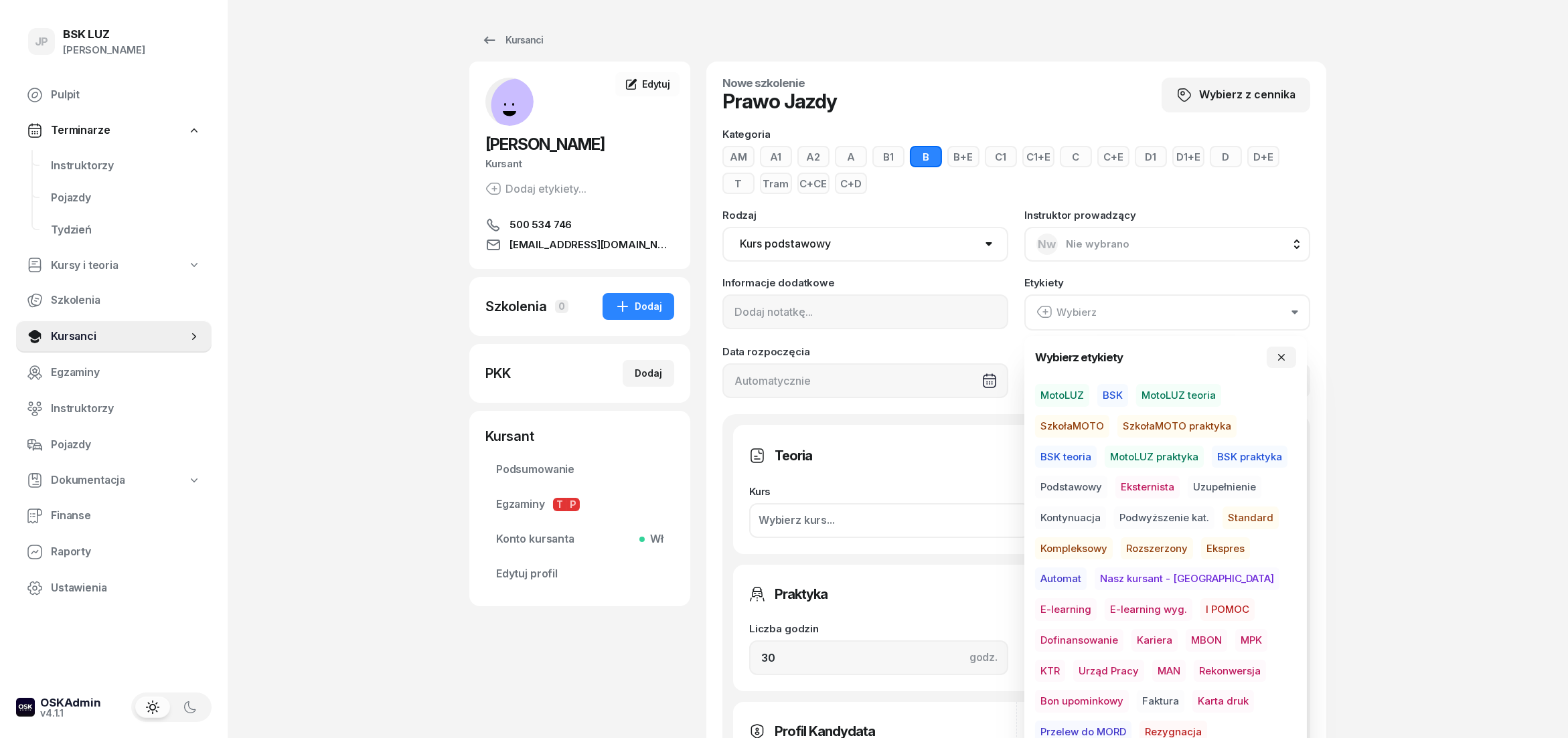
click at [1067, 400] on span "MotoLUZ" at bounding box center [1062, 396] width 55 height 23
drag, startPoint x: 1061, startPoint y: 488, endPoint x: 1166, endPoint y: 538, distance: 116.3
click at [1061, 487] on span "Podstawowy" at bounding box center [1071, 487] width 73 height 23
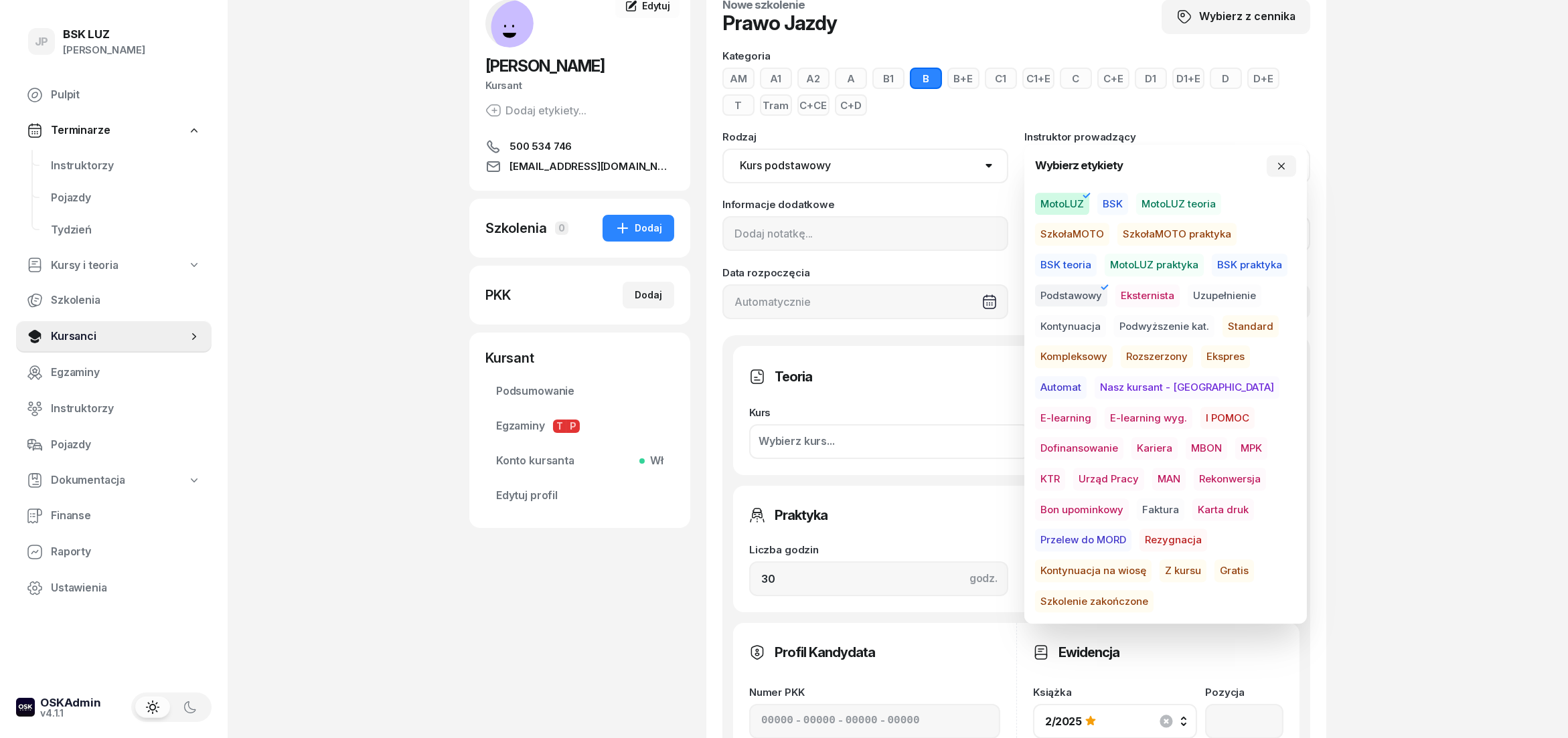
scroll to position [223, 0]
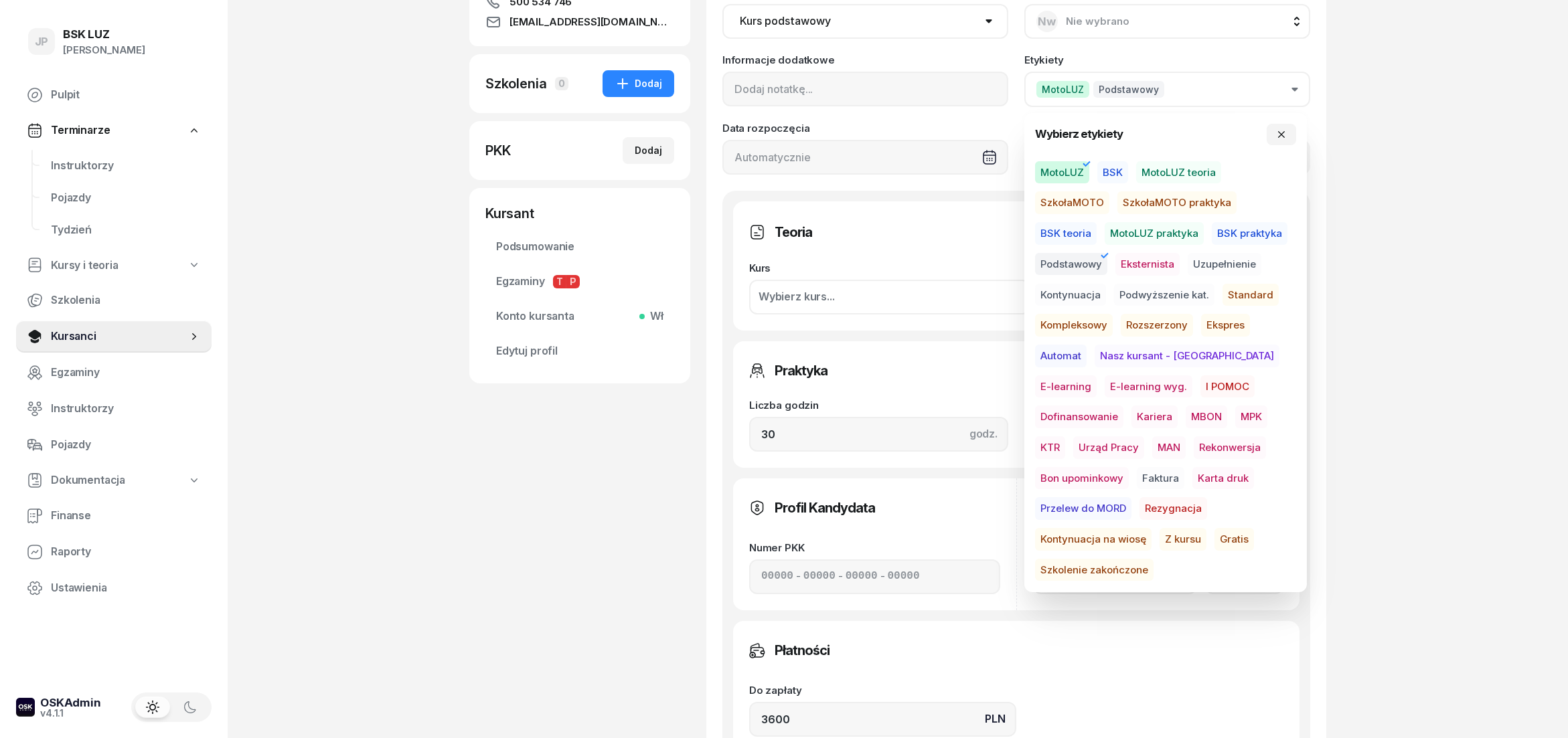
click at [1097, 375] on span "E-learning" at bounding box center [1066, 387] width 62 height 23
click at [1281, 126] on button "button" at bounding box center [1281, 134] width 29 height 22
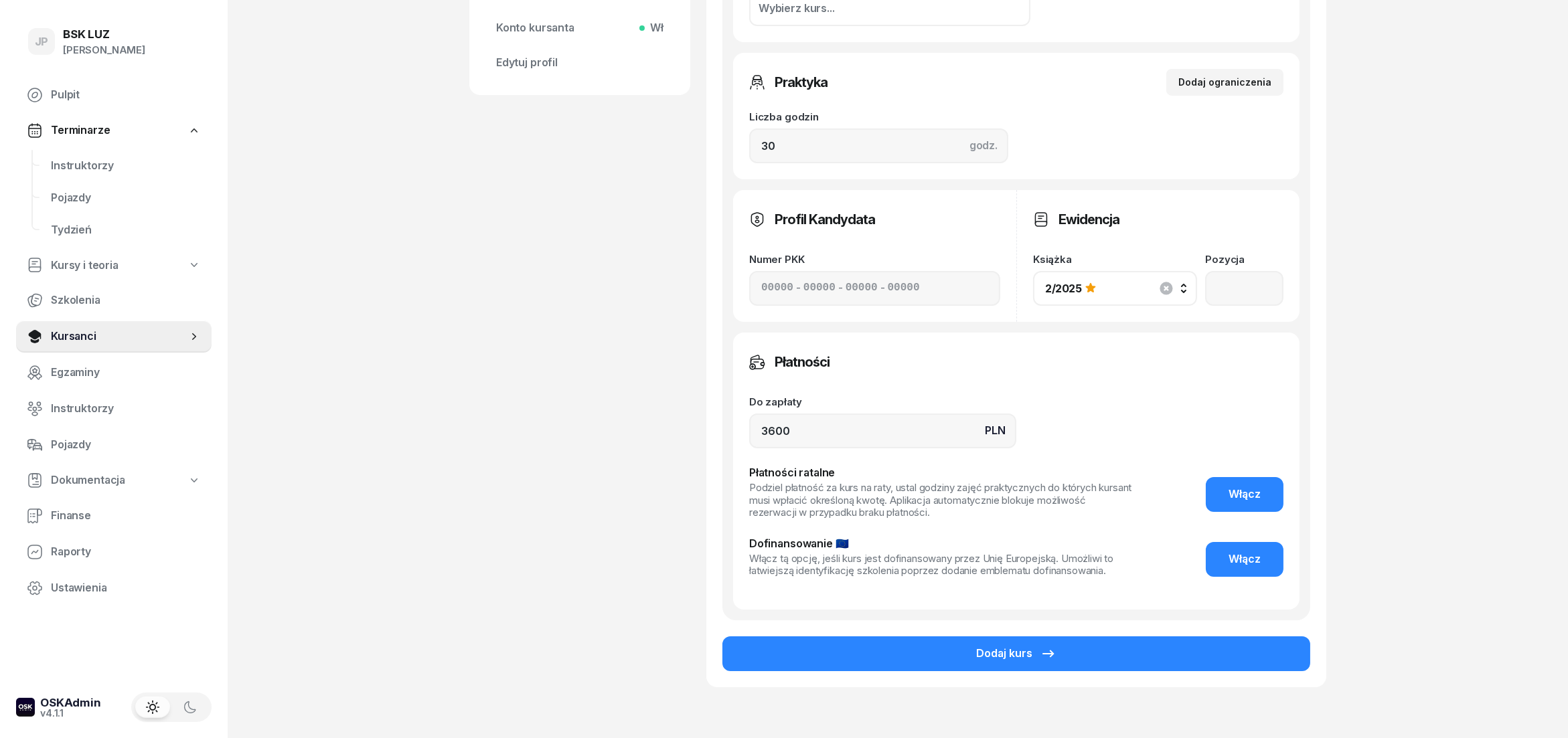
scroll to position [583, 0]
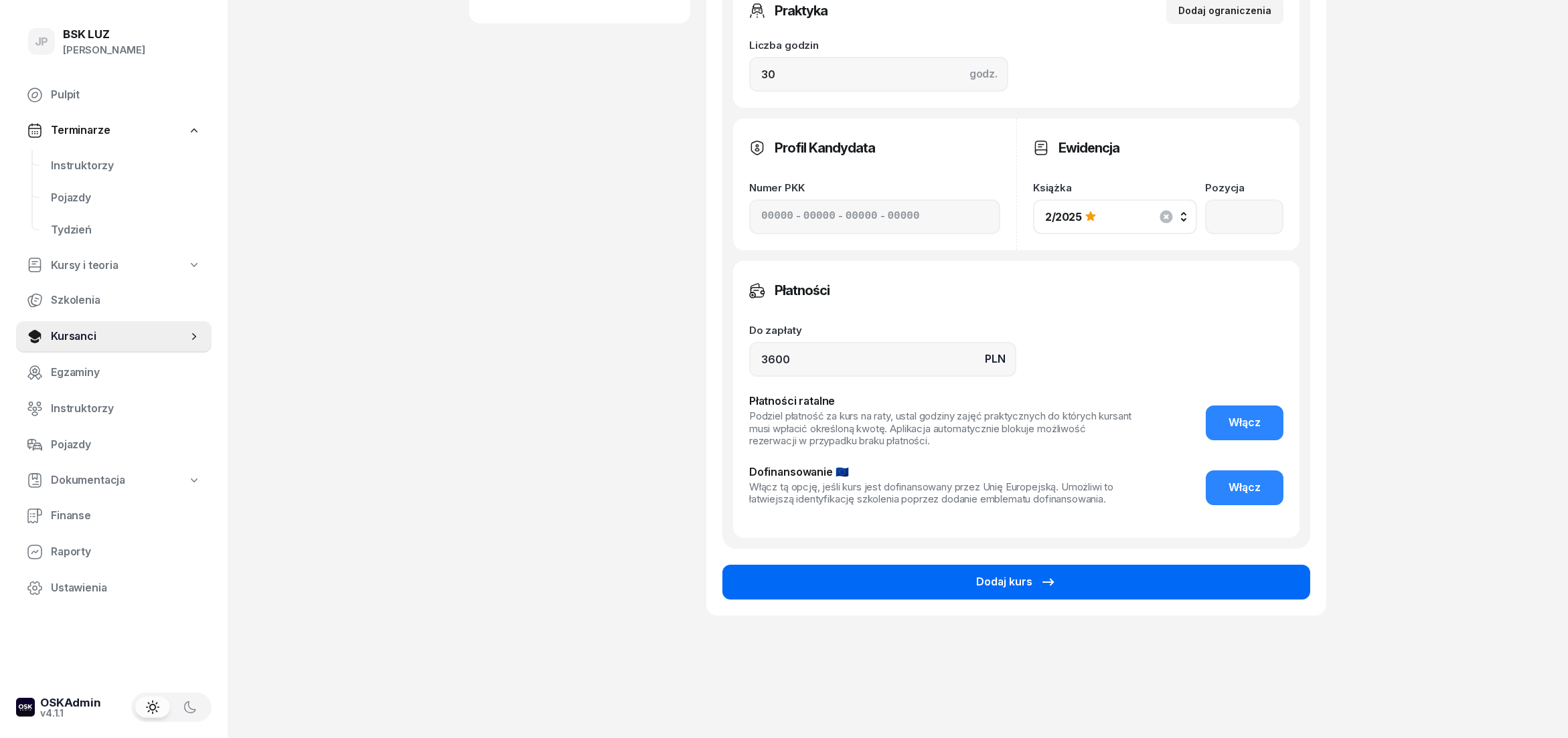
click at [988, 574] on div "Dodaj kurs" at bounding box center [1016, 582] width 80 height 17
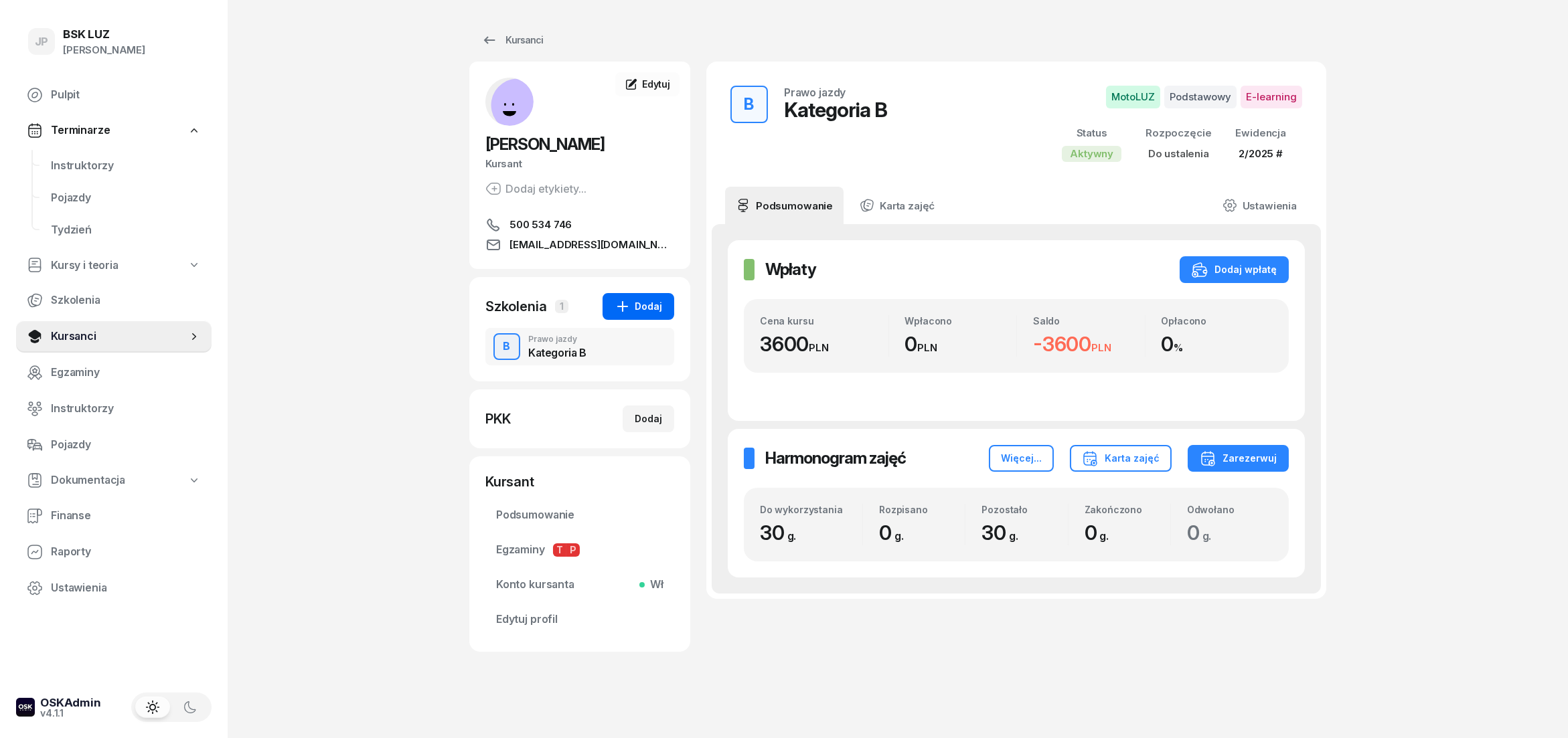
click at [639, 305] on div "Dodaj" at bounding box center [639, 307] width 47 height 16
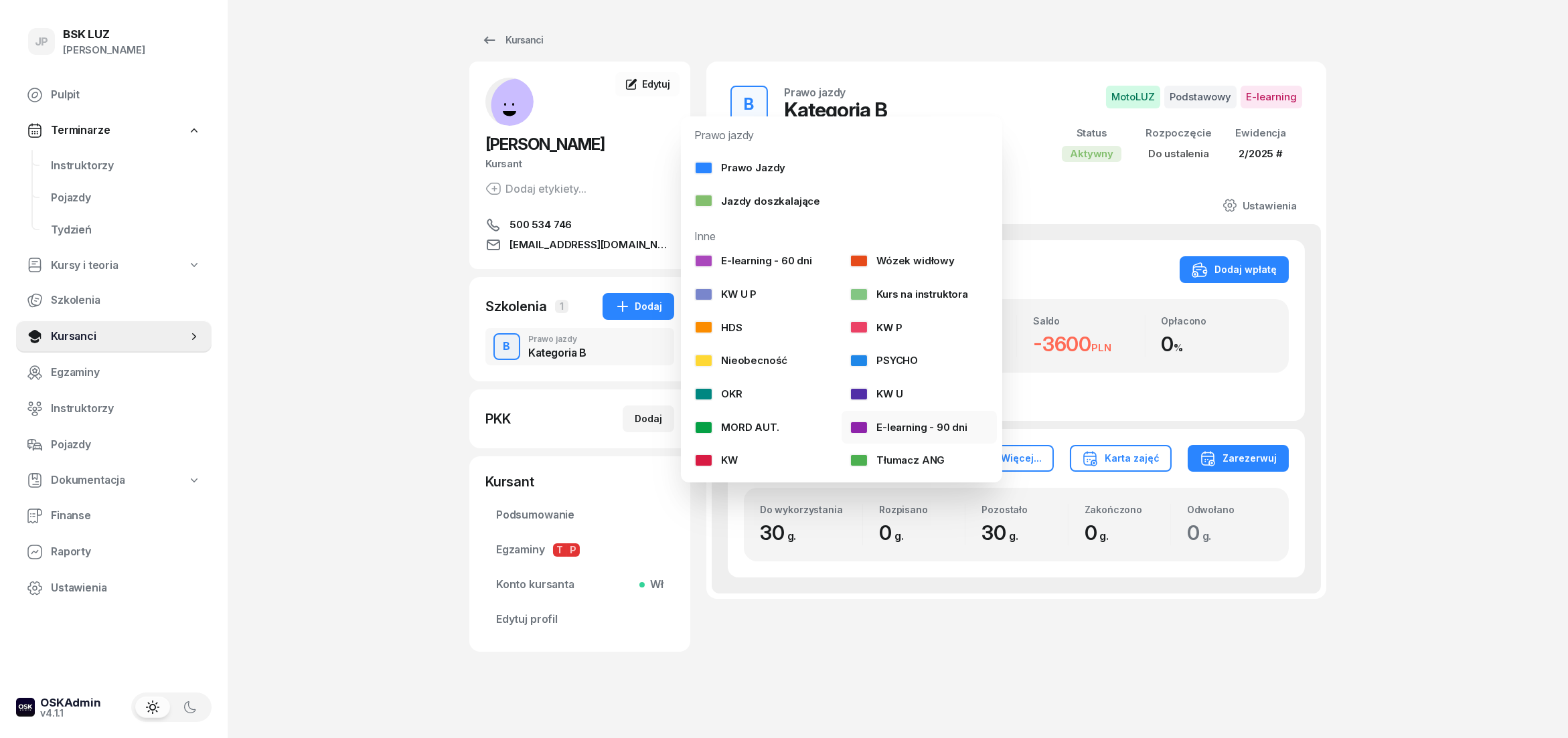
click at [899, 431] on div "E-learning - 90 dni" at bounding box center [909, 428] width 118 height 17
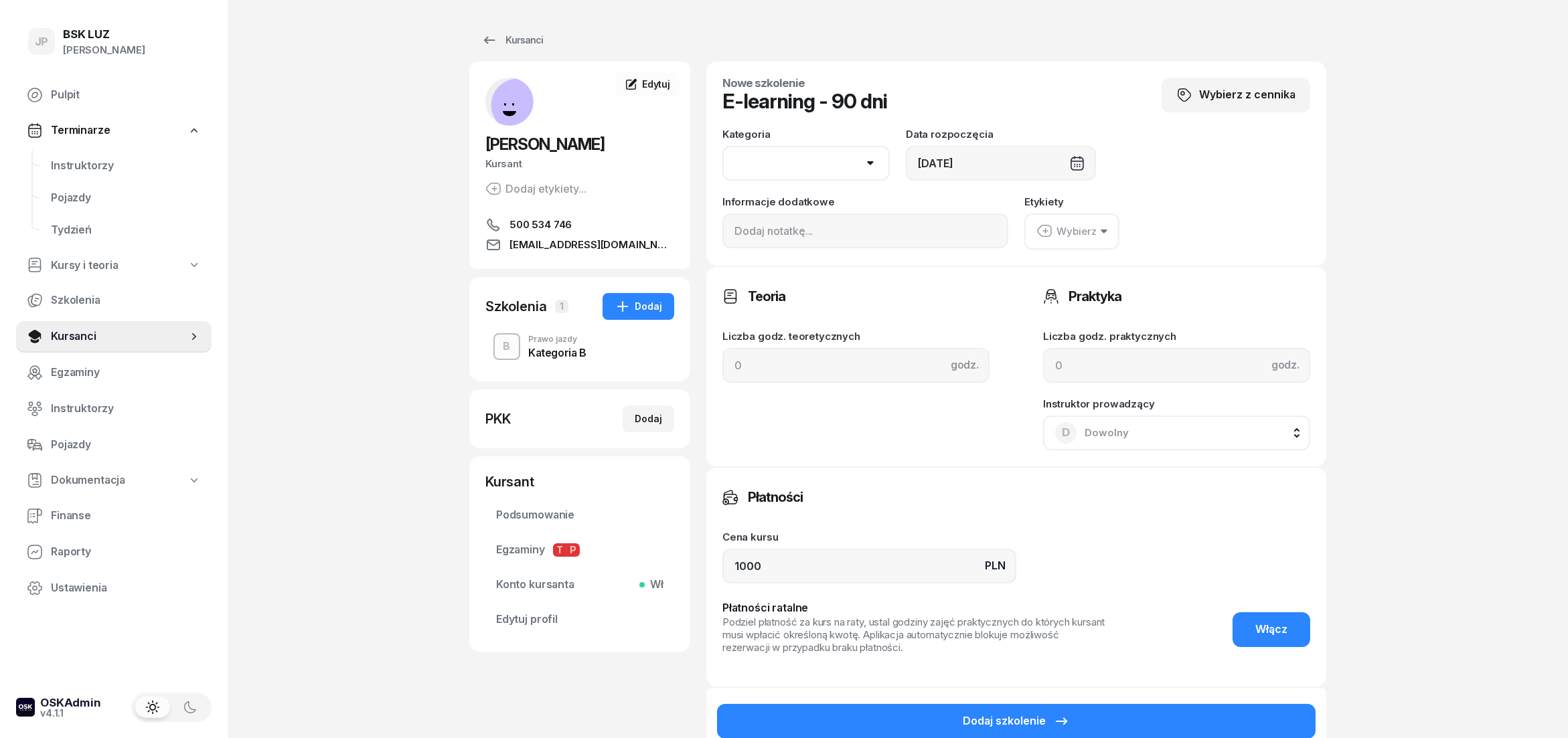
click at [1093, 230] on div "Wybierz" at bounding box center [1067, 231] width 60 height 17
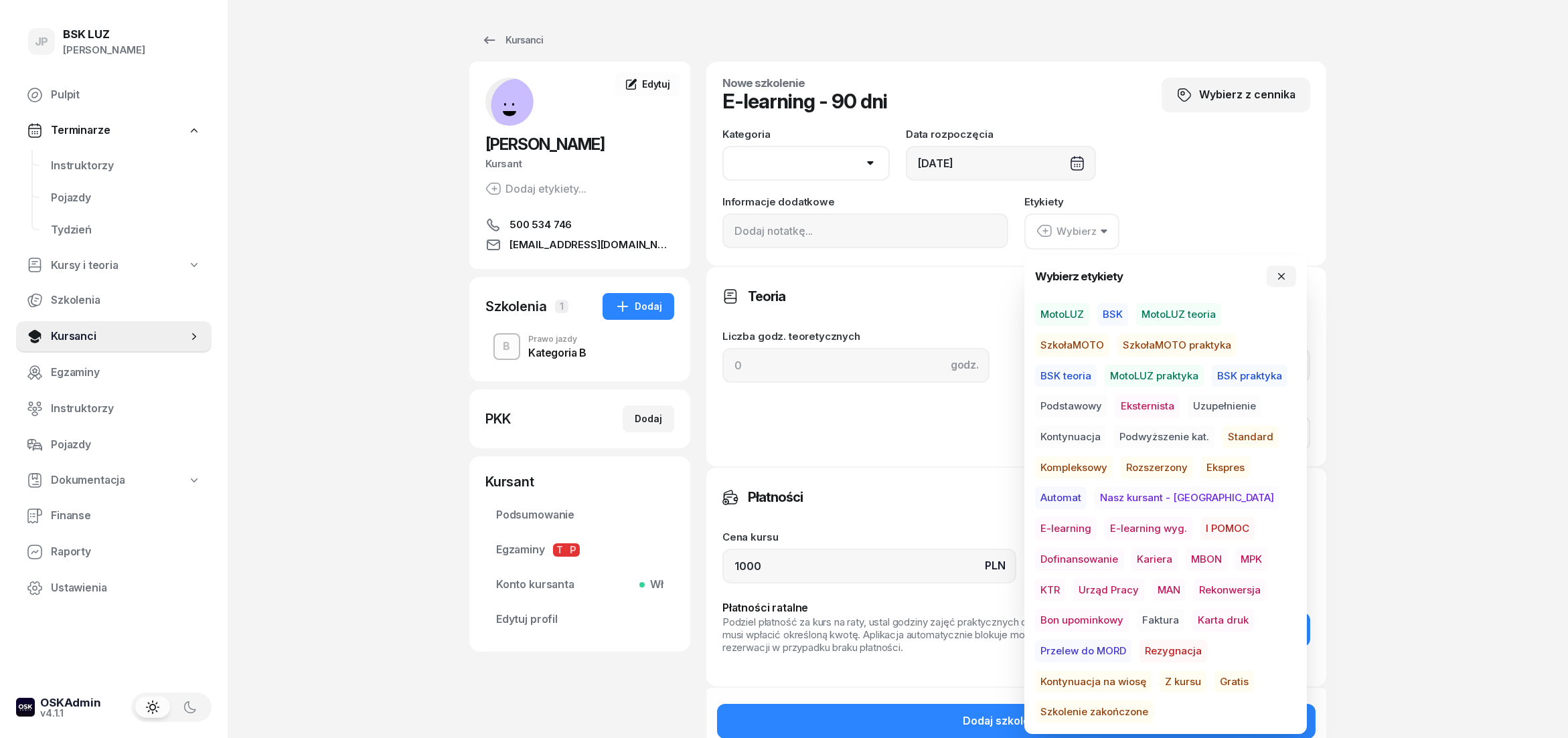
click at [1097, 518] on span "E-learning" at bounding box center [1066, 529] width 62 height 23
select select "B"
click option "B" at bounding box center [0, 0] width 0 height 0
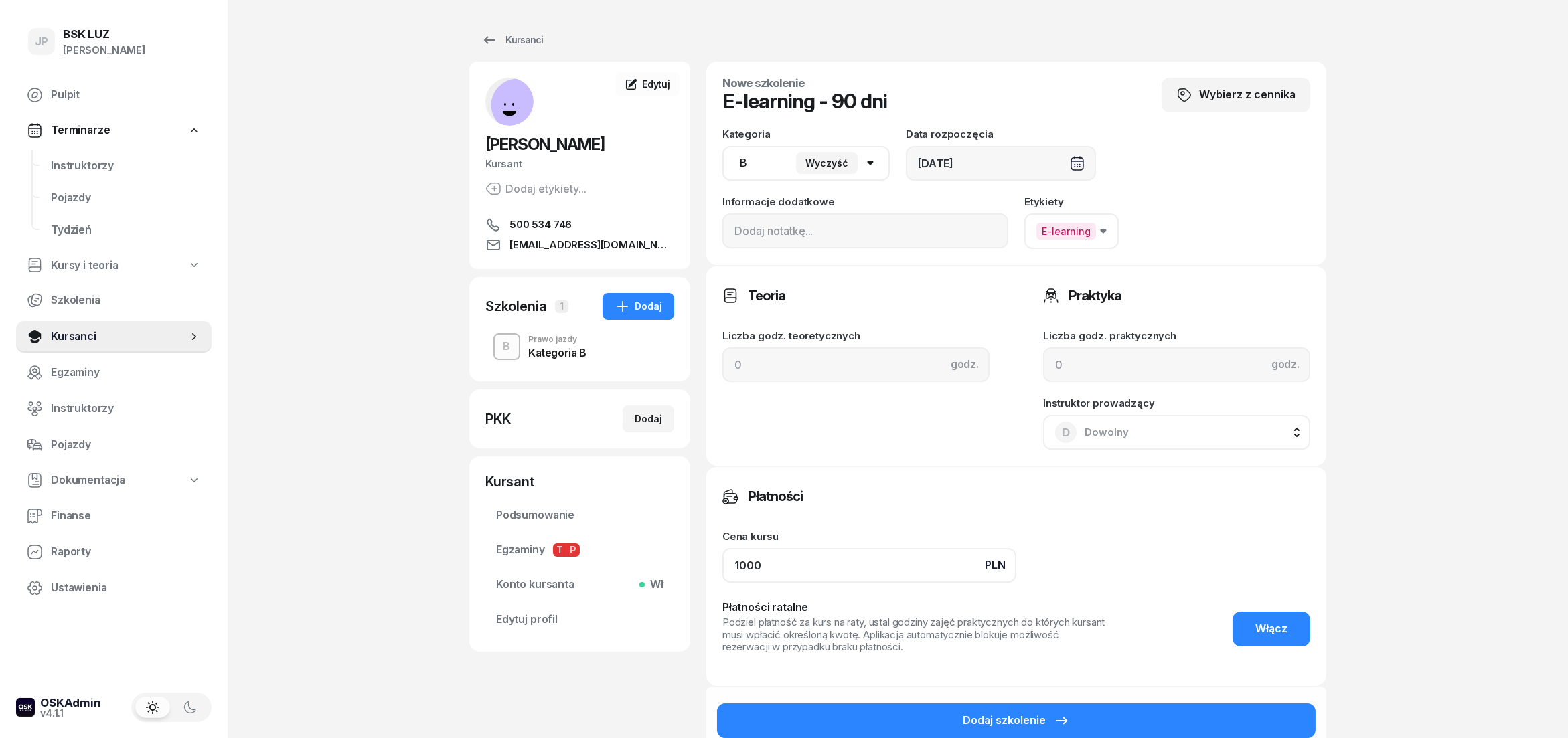
drag, startPoint x: 746, startPoint y: 565, endPoint x: 661, endPoint y: 578, distance: 86.0
click at [723, 578] on input "1000" at bounding box center [869, 566] width 294 height 34
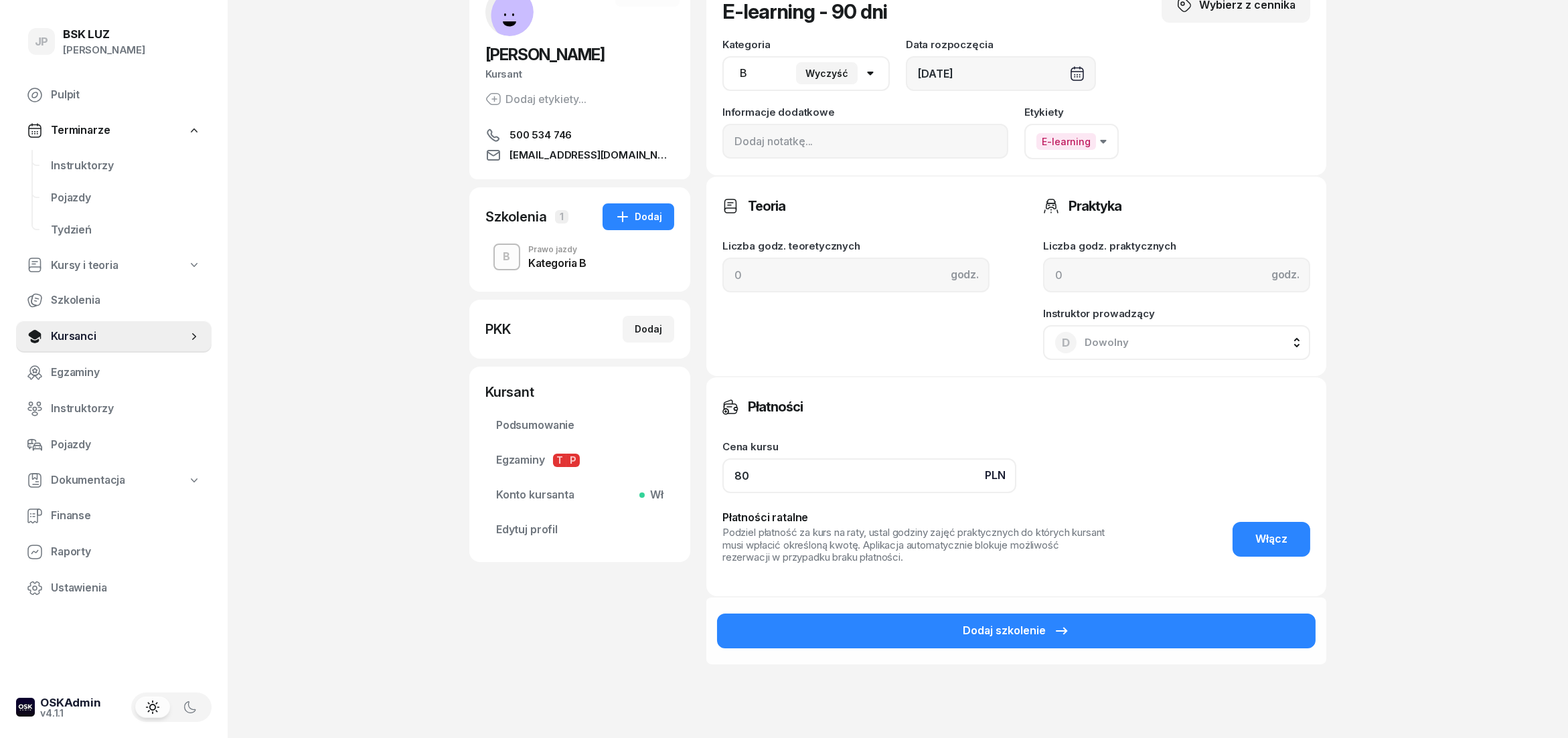
scroll to position [177, 0]
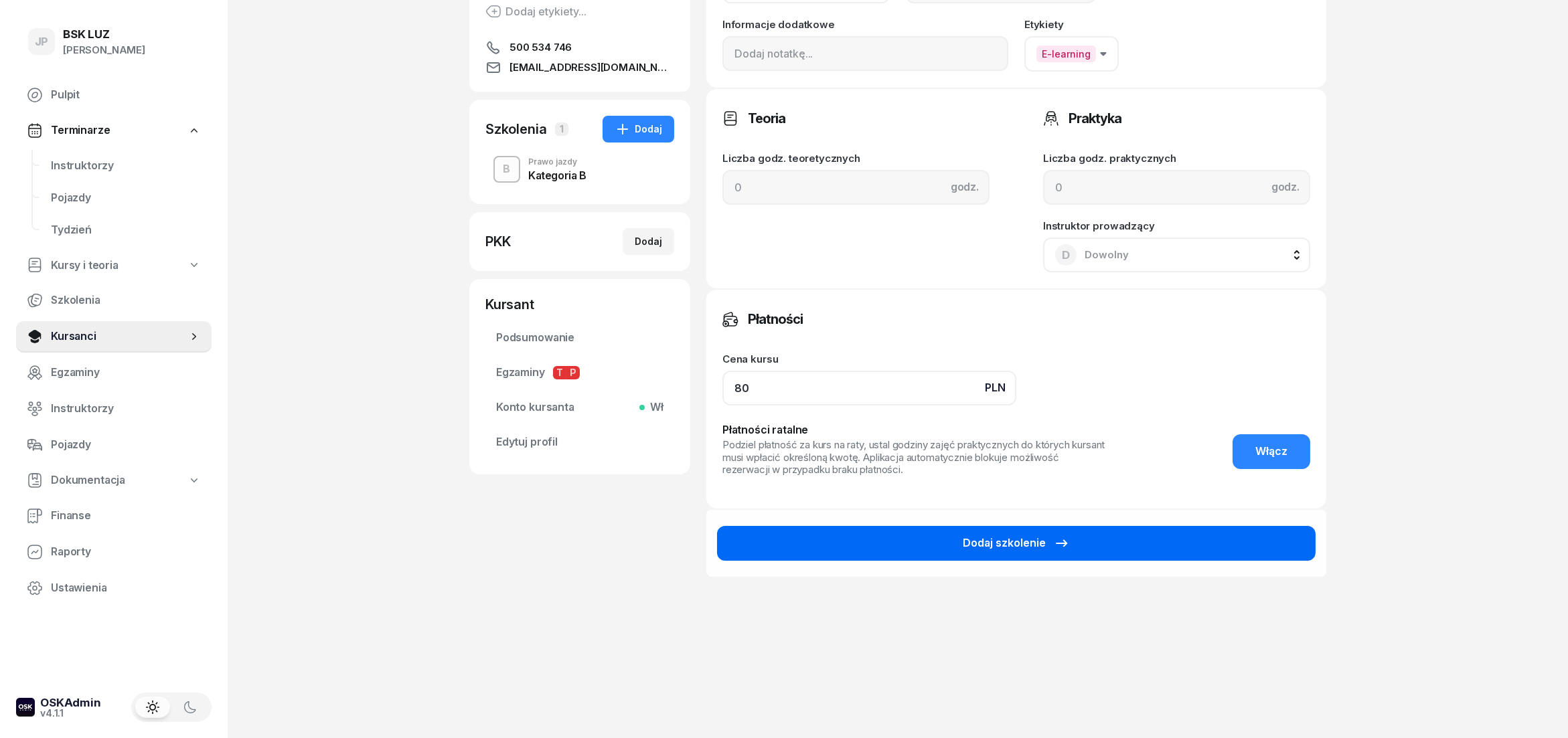
type input "80"
click at [979, 548] on div "Dodaj szkolenie" at bounding box center [1016, 543] width 107 height 17
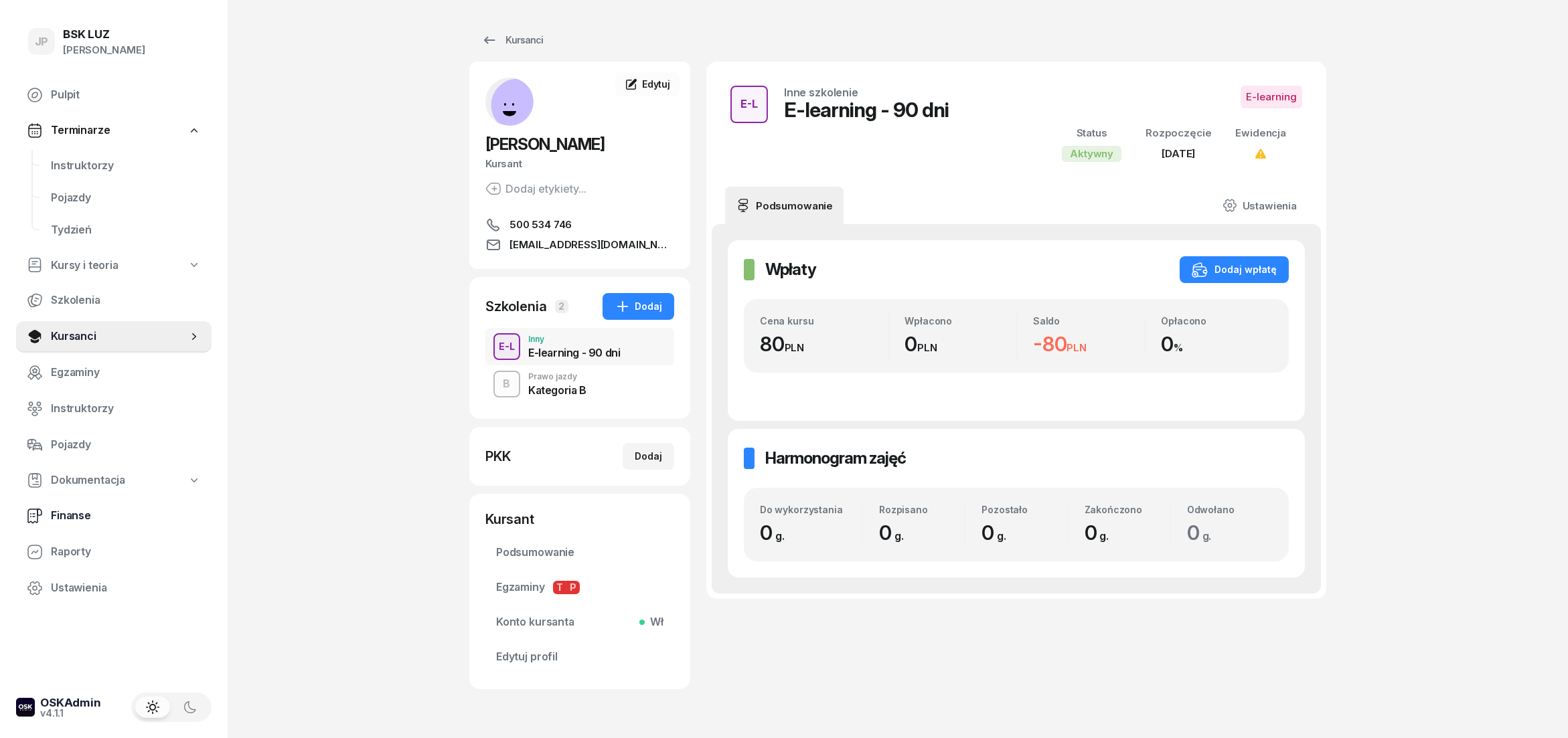
click at [72, 509] on span "Finanse" at bounding box center [126, 516] width 150 height 17
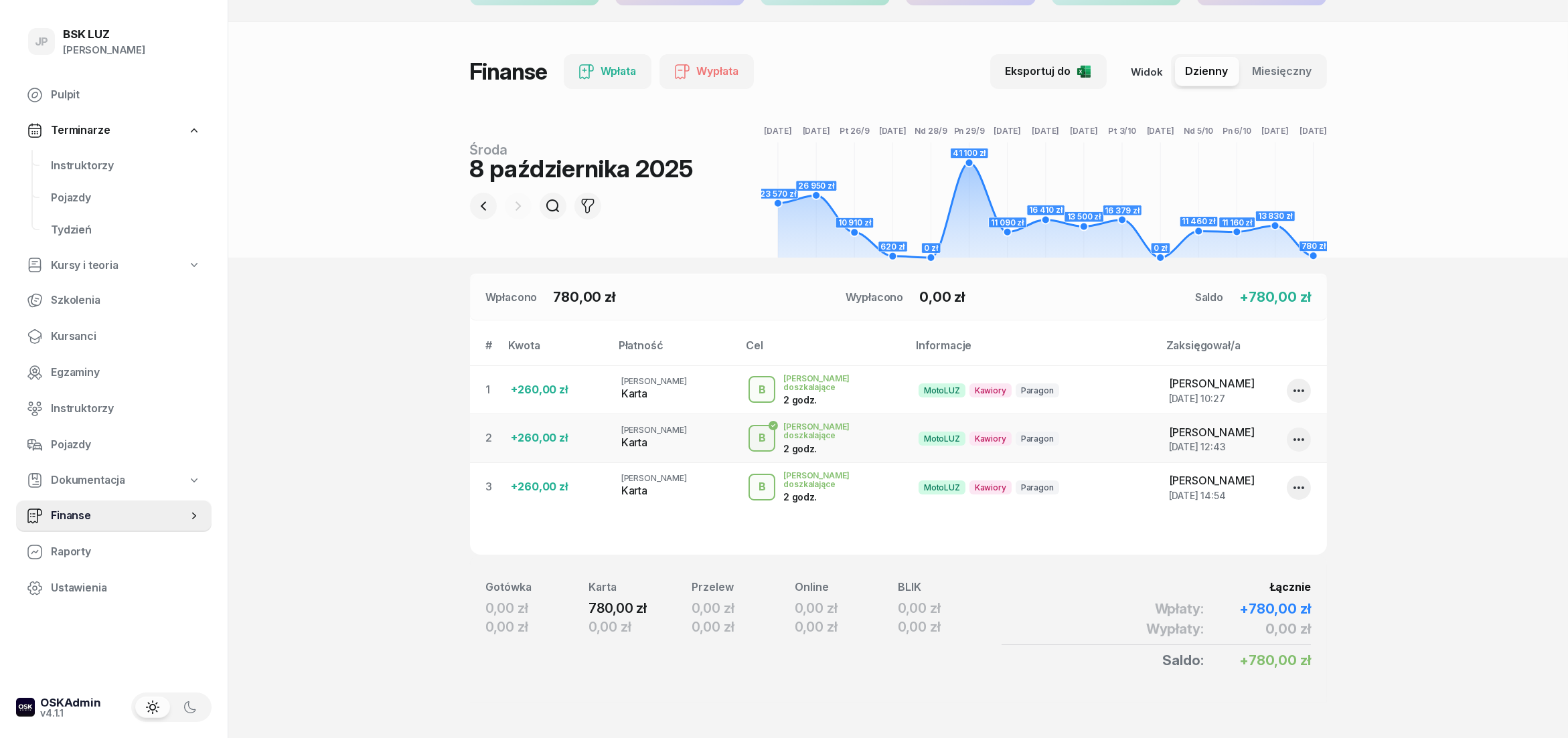
scroll to position [95, 0]
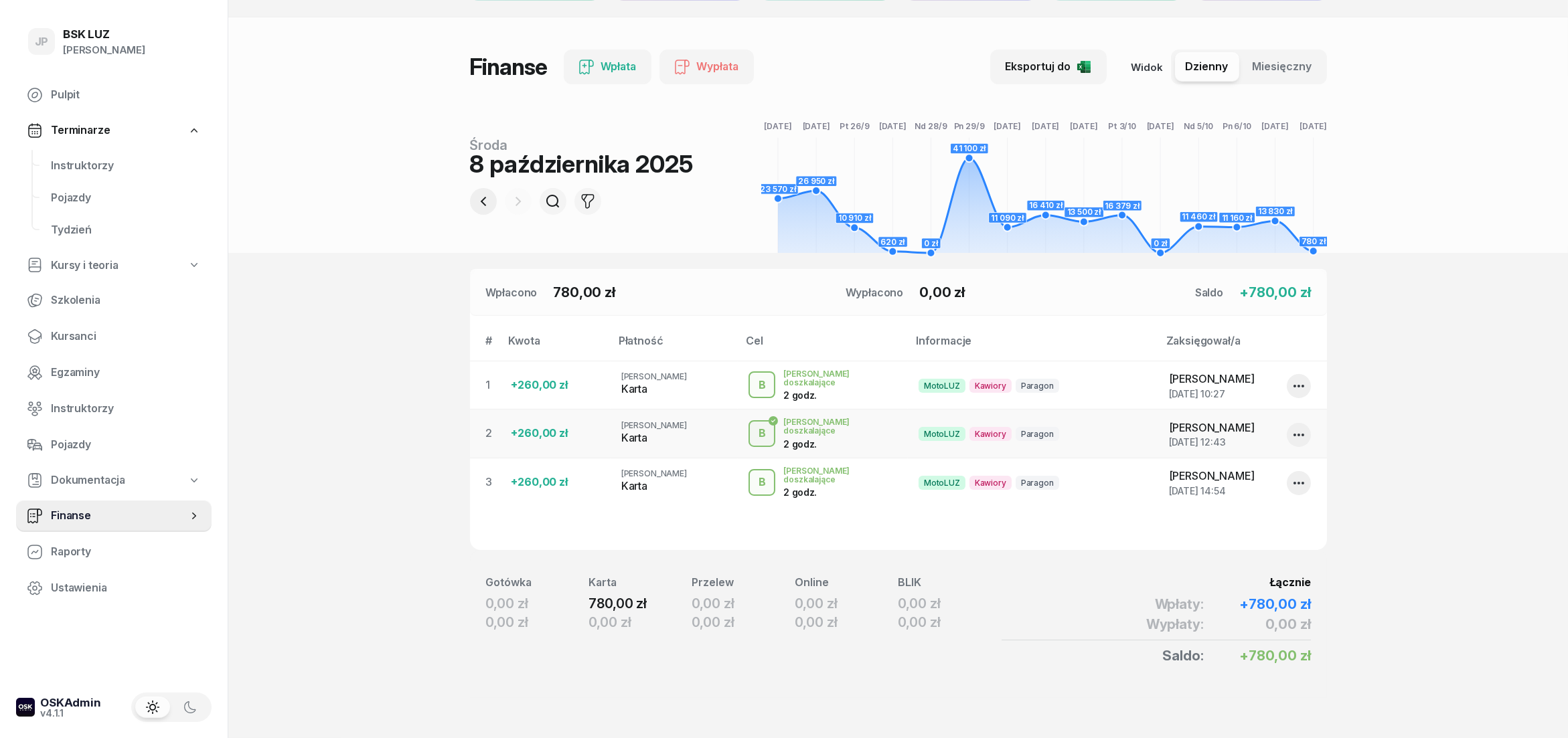
click at [488, 197] on icon "button" at bounding box center [483, 201] width 16 height 16
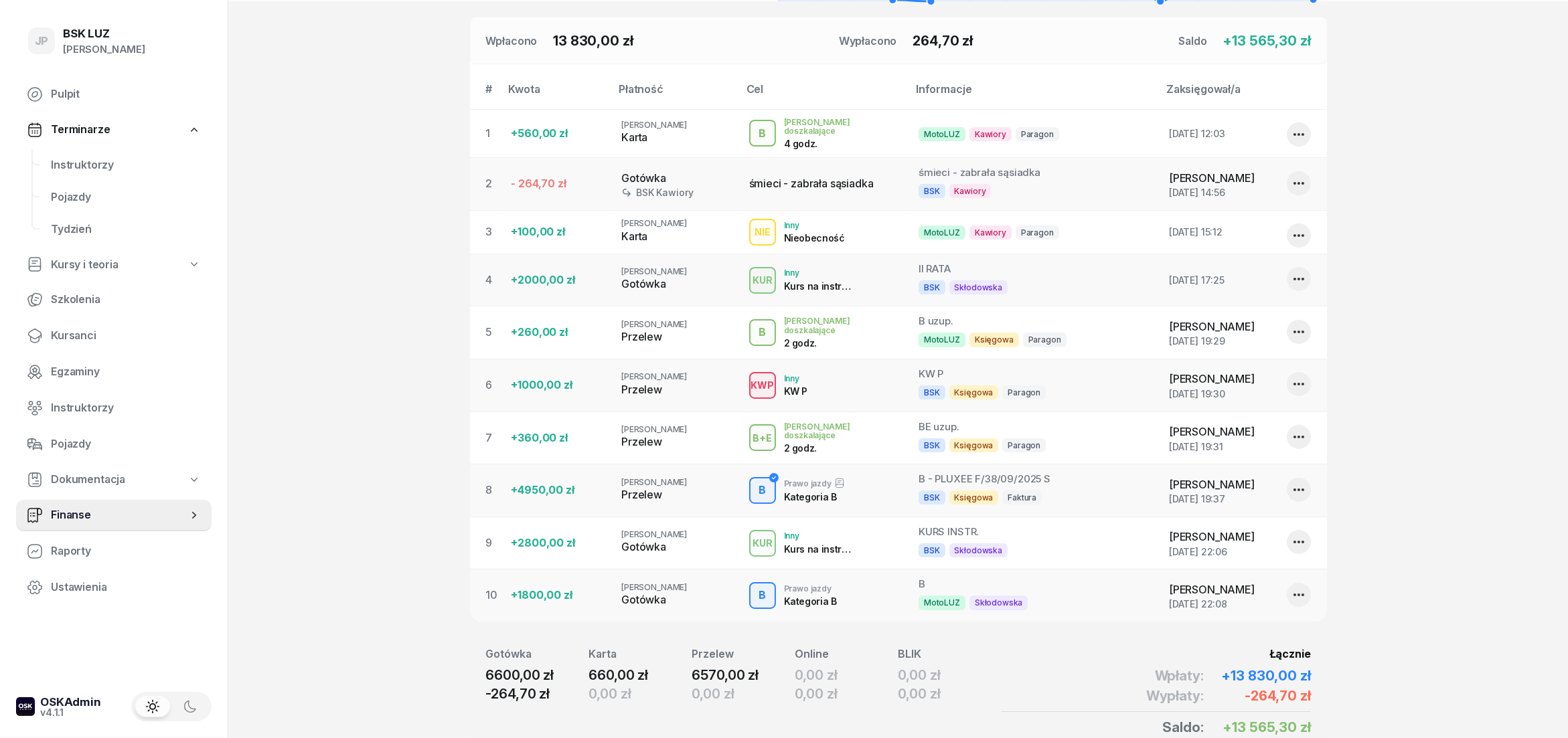
scroll to position [264, 0]
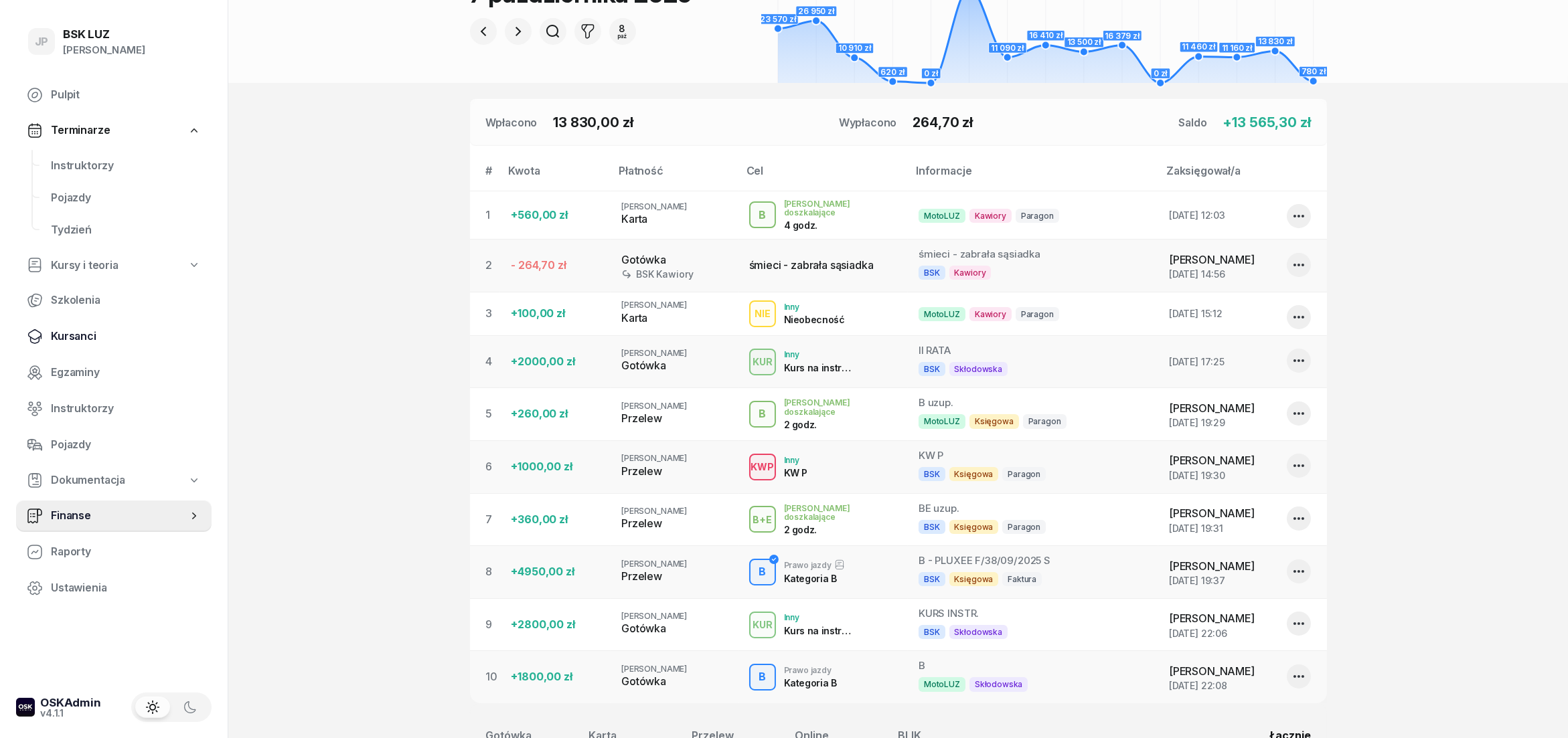
click at [81, 340] on span "Kursanci" at bounding box center [126, 337] width 150 height 17
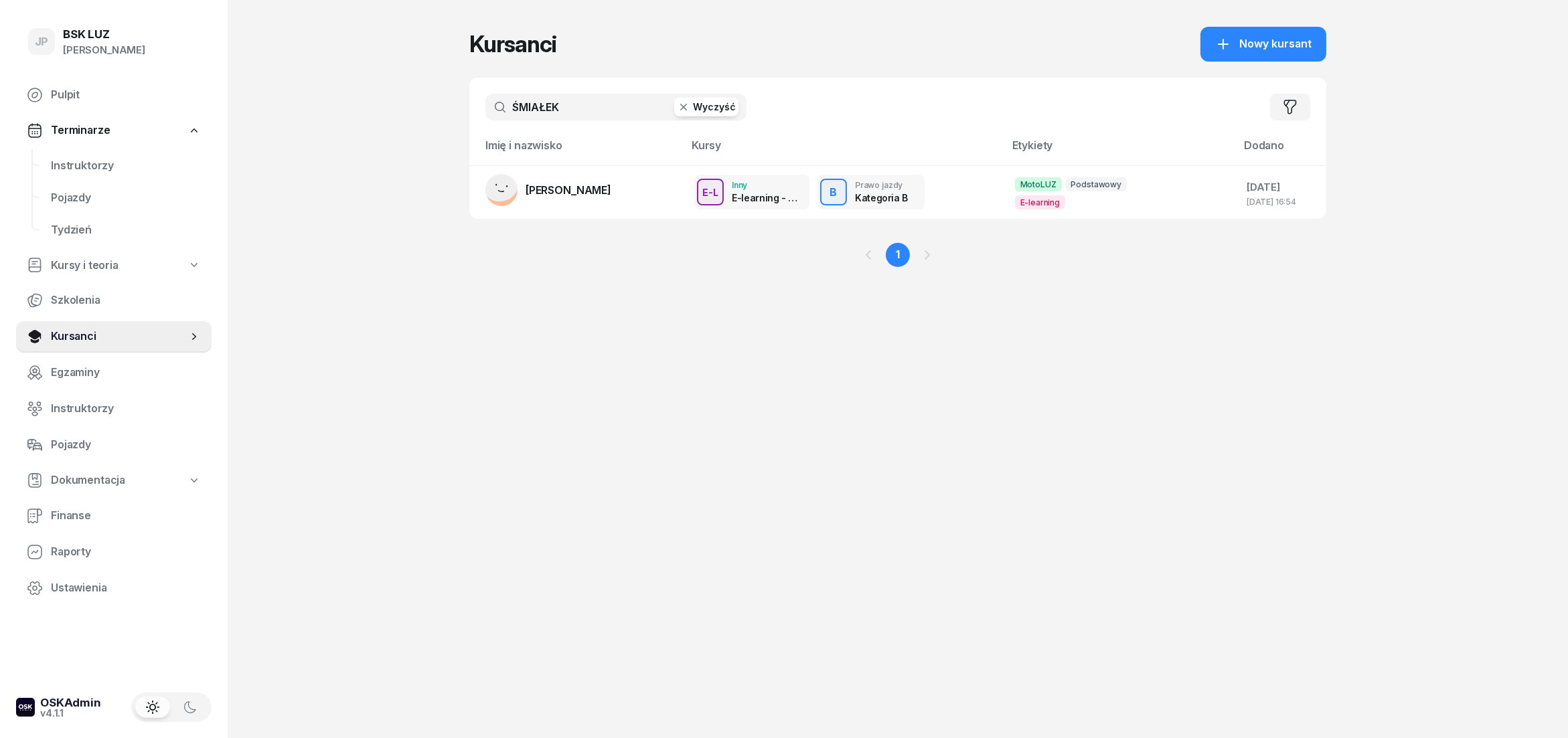
drag, startPoint x: 717, startPoint y: 112, endPoint x: 621, endPoint y: 110, distance: 96.0
click at [716, 111] on button "Wyczyść" at bounding box center [706, 107] width 64 height 19
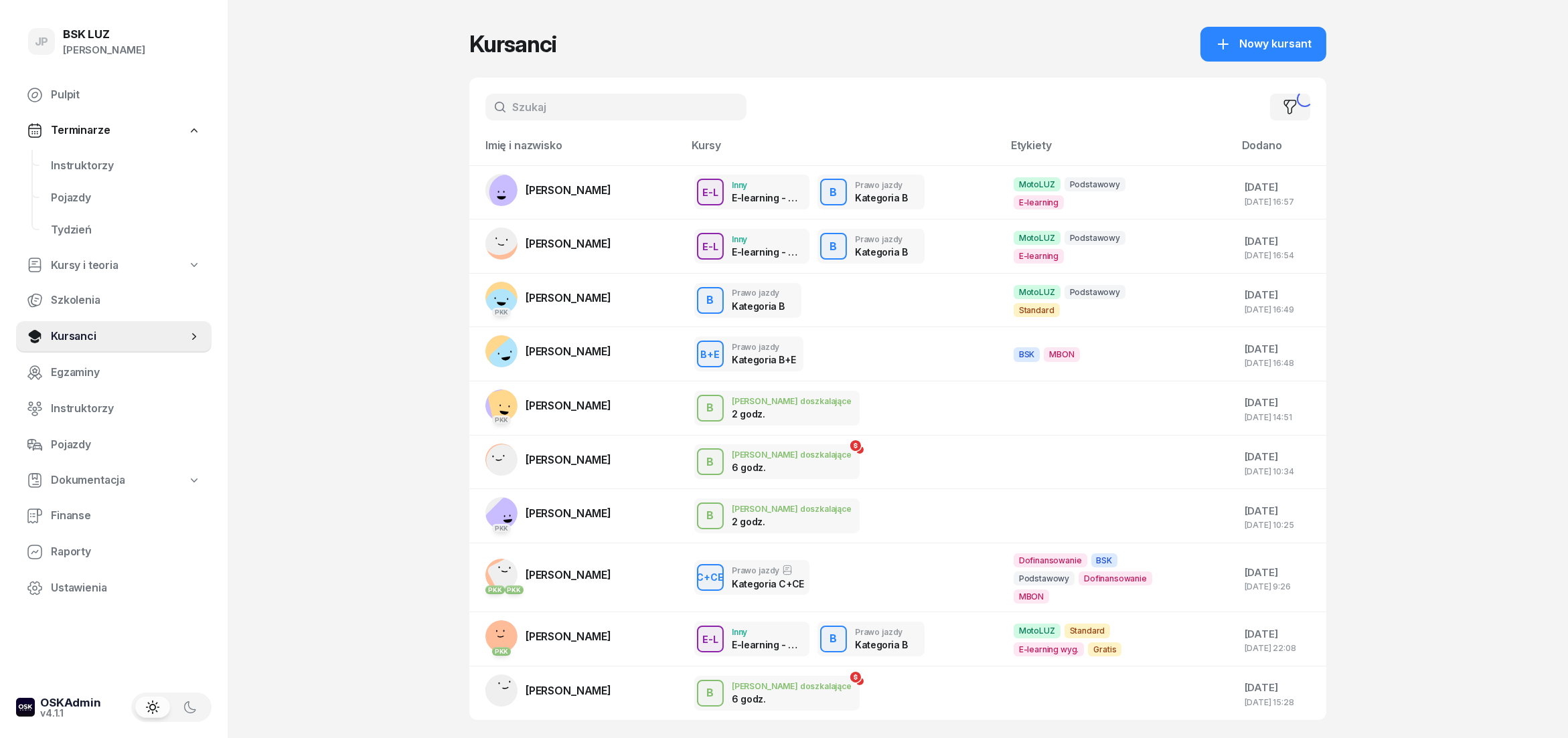
click at [541, 106] on input "text" at bounding box center [616, 107] width 261 height 27
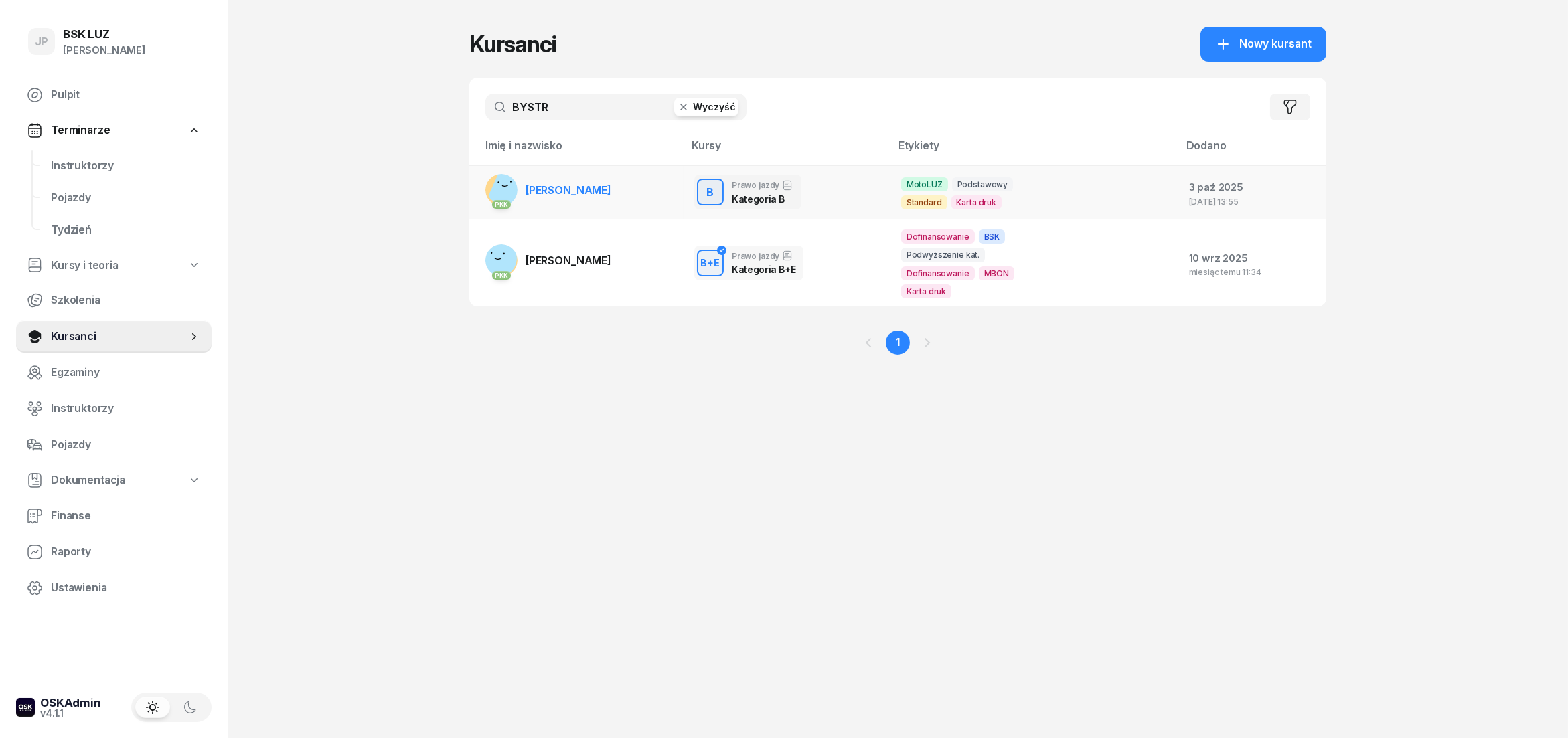
type input "BYSTR"
click at [603, 195] on span "[PERSON_NAME]" at bounding box center [568, 190] width 85 height 14
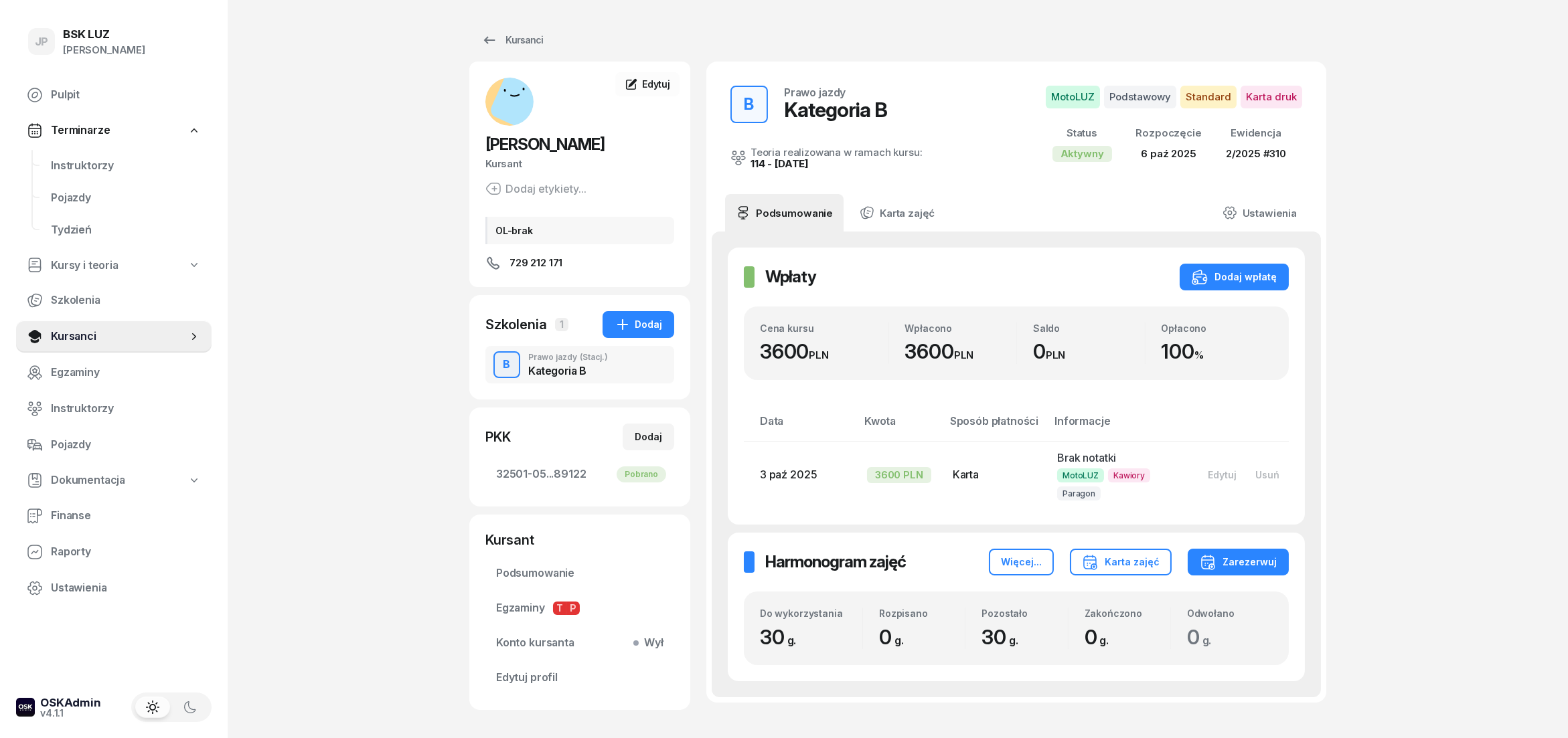
click at [541, 370] on div "Kategoria B" at bounding box center [568, 370] width 80 height 11
click at [654, 83] on span "Edytuj" at bounding box center [656, 84] width 28 height 11
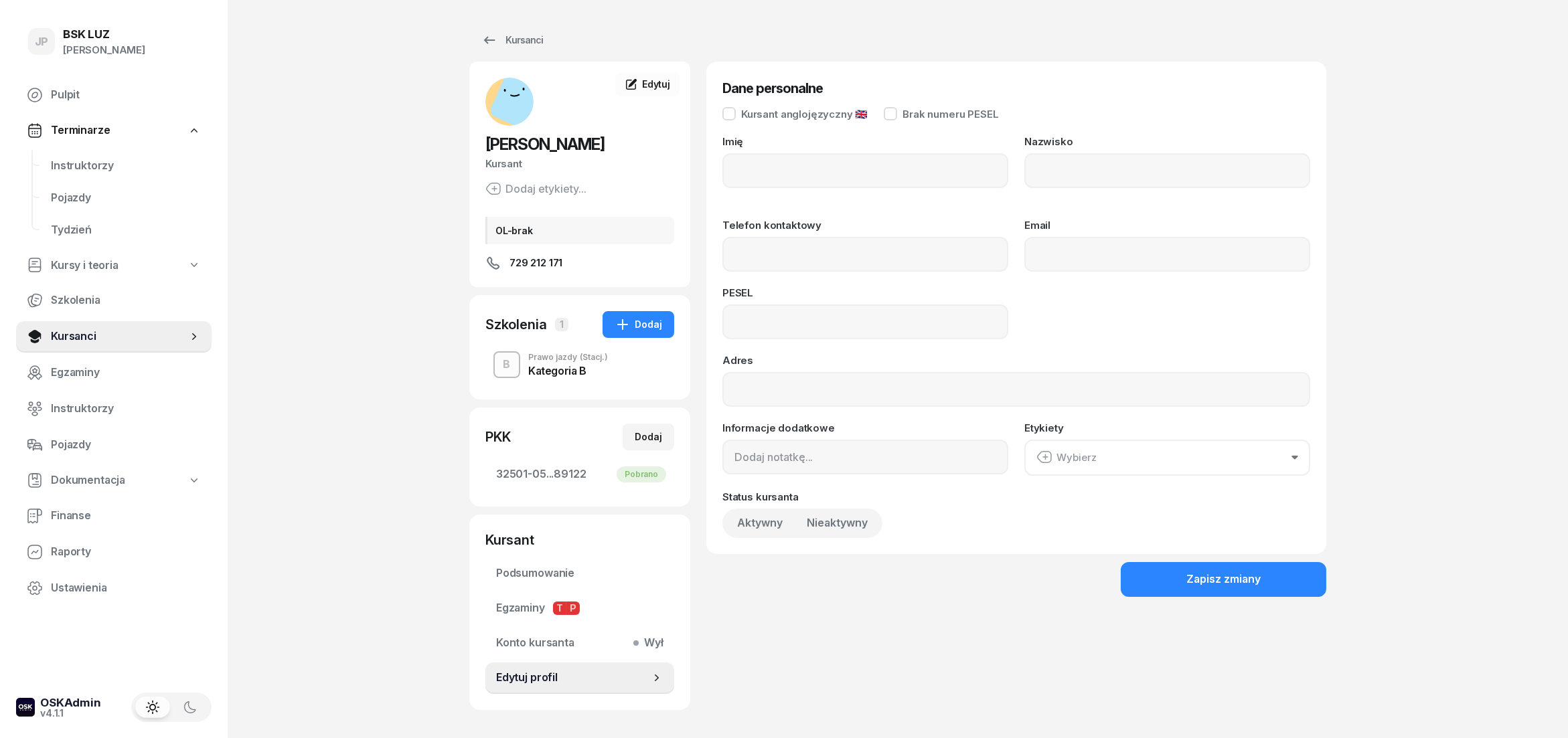
type input "[PERSON_NAME]"
type input "BYSTRAI"
type input "729212171"
type input "04222411556"
type input "OL-brak"
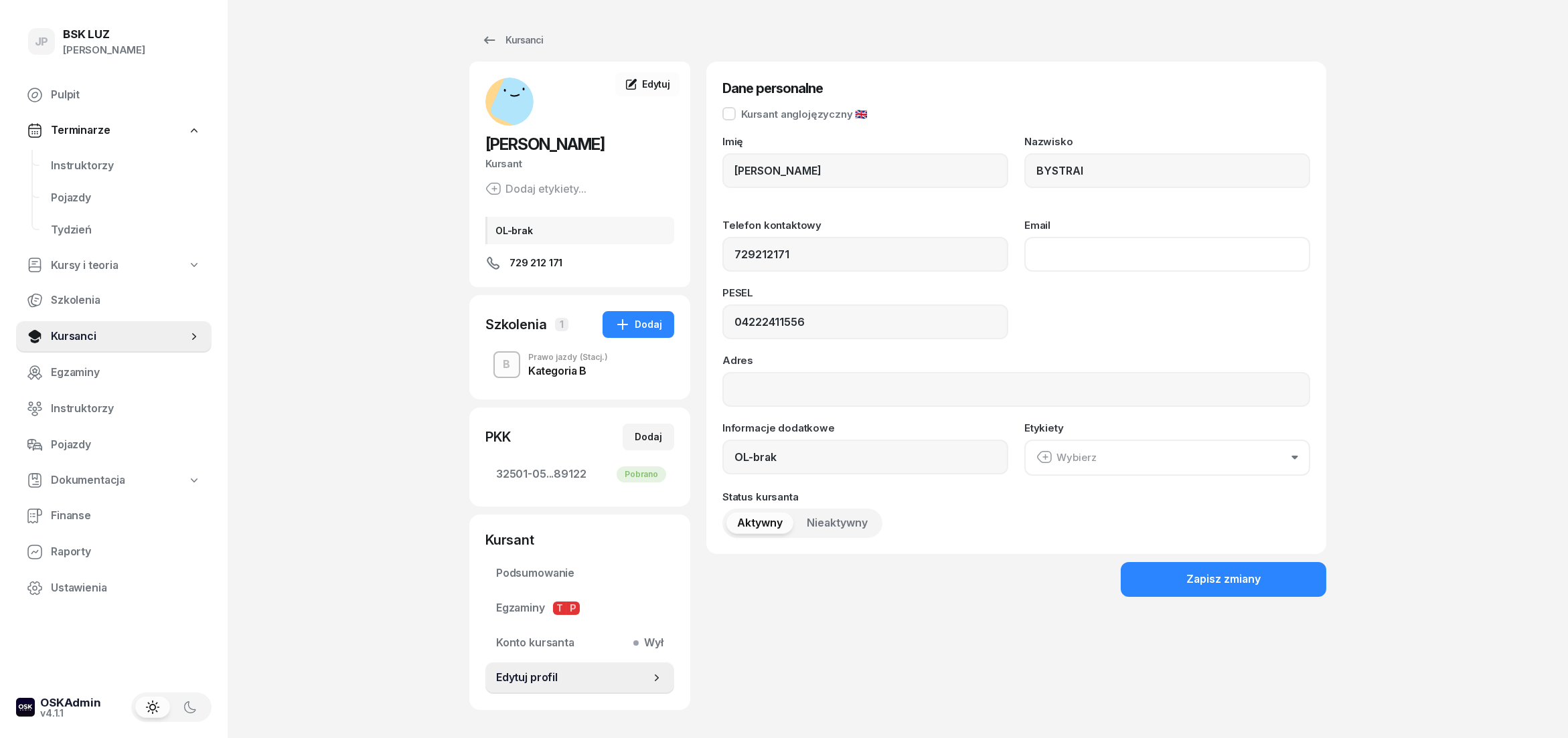
click at [1052, 266] on input "Email" at bounding box center [1167, 254] width 286 height 34
type input "[EMAIL_ADDRESS][DOMAIN_NAME]"
click at [1221, 580] on div "Zapisz zmiany" at bounding box center [1223, 579] width 74 height 17
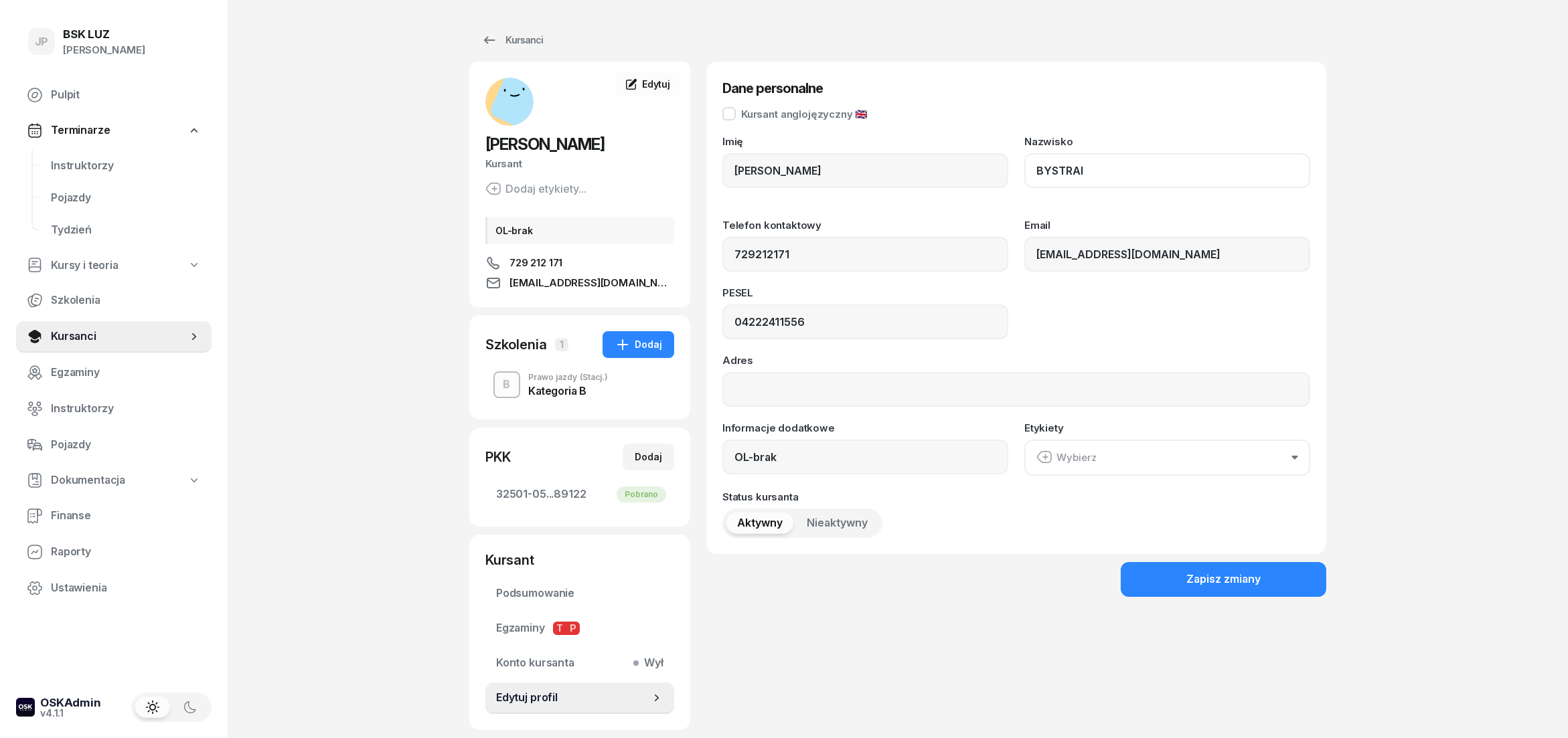
drag, startPoint x: 1090, startPoint y: 173, endPoint x: 1014, endPoint y: 174, distance: 76.0
click at [1024, 174] on input "BYSTRAI" at bounding box center [1167, 170] width 286 height 34
drag, startPoint x: 809, startPoint y: 322, endPoint x: 729, endPoint y: 330, distance: 80.4
click at [729, 330] on input "04222411556" at bounding box center [866, 322] width 286 height 34
drag, startPoint x: 809, startPoint y: 252, endPoint x: 733, endPoint y: 256, distance: 76.1
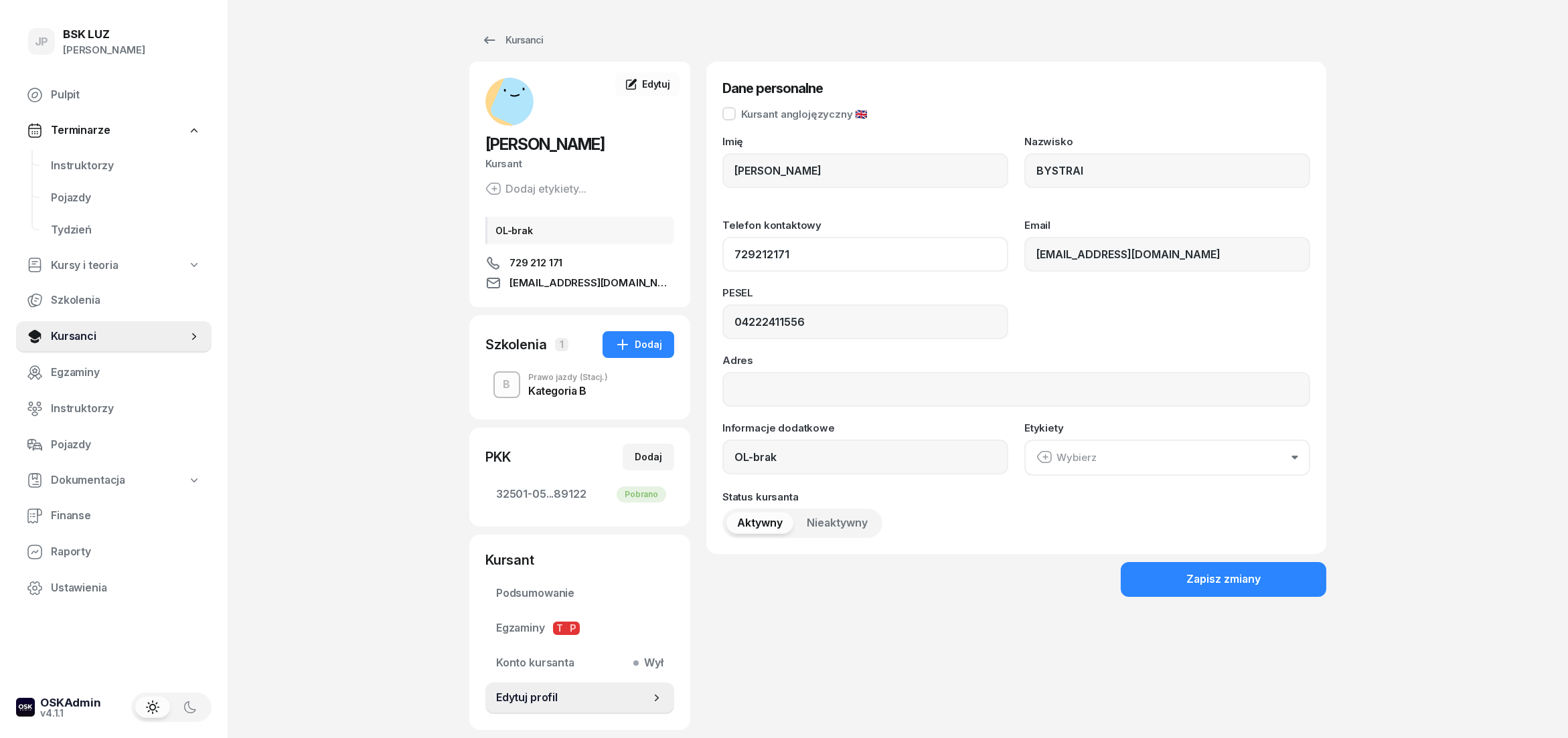
click at [733, 256] on input "729212171" at bounding box center [866, 254] width 286 height 34
drag, startPoint x: 1227, startPoint y: 252, endPoint x: 1033, endPoint y: 261, distance: 194.2
click at [1033, 261] on input "[EMAIL_ADDRESS][DOMAIN_NAME]" at bounding box center [1167, 254] width 286 height 34
click at [75, 129] on span "Terminarze" at bounding box center [80, 131] width 59 height 17
